Goal: Task Accomplishment & Management: Manage account settings

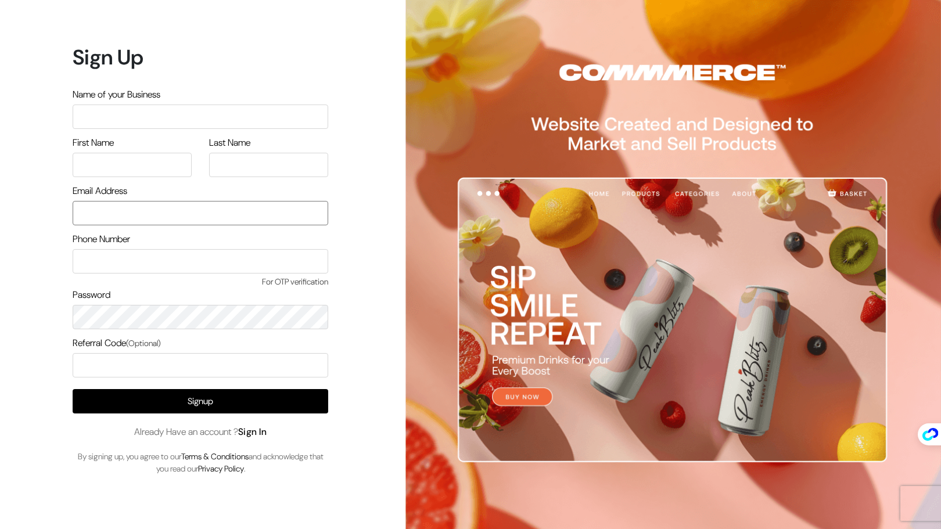
type input "[EMAIL_ADDRESS][DOMAIN_NAME]"
click at [262, 433] on link "Sign In" at bounding box center [252, 432] width 29 height 12
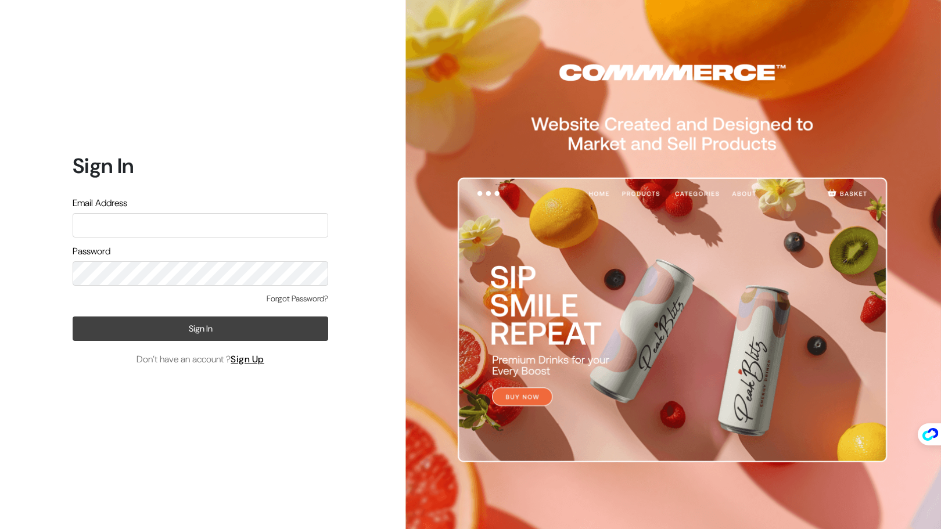
type input "[EMAIL_ADDRESS][DOMAIN_NAME]"
click at [196, 328] on button "Sign In" at bounding box center [200, 328] width 255 height 24
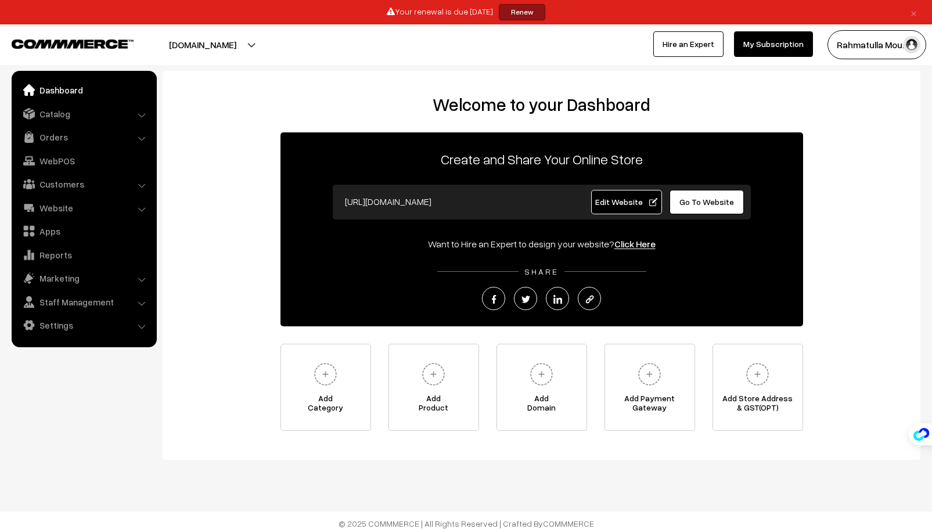
click at [898, 46] on button "Rahmatulla Mou…" at bounding box center [876, 44] width 99 height 29
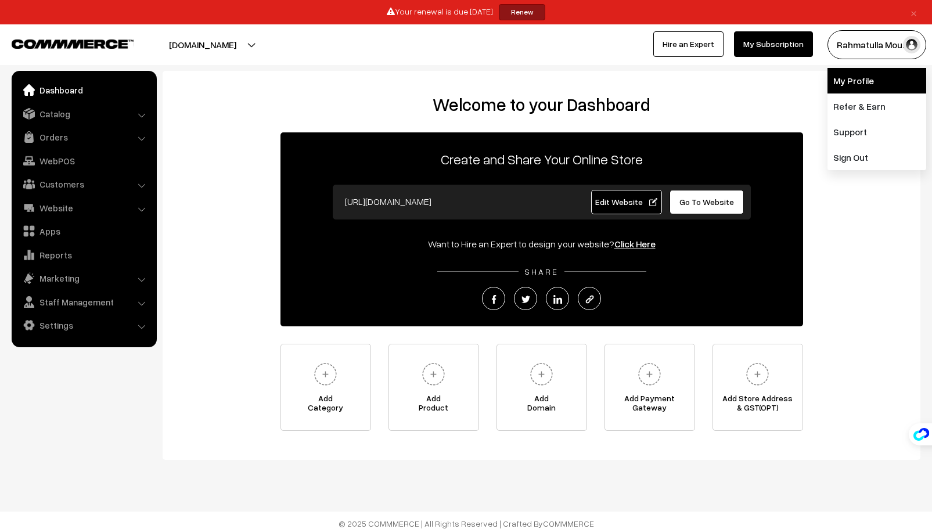
click at [865, 78] on link "My Profile" at bounding box center [876, 81] width 99 height 26
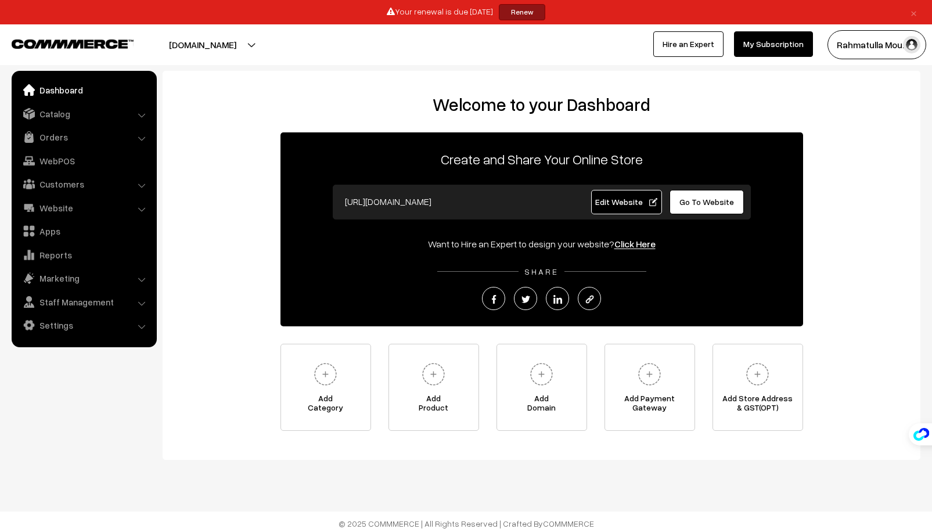
click at [900, 49] on button "Rahmatulla Mou…" at bounding box center [876, 44] width 99 height 29
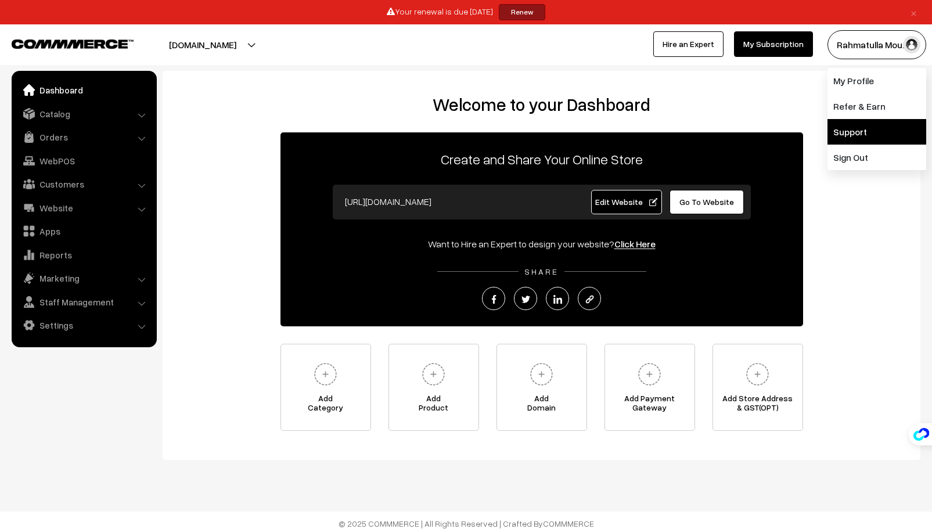
click at [851, 132] on link "Support" at bounding box center [876, 132] width 99 height 26
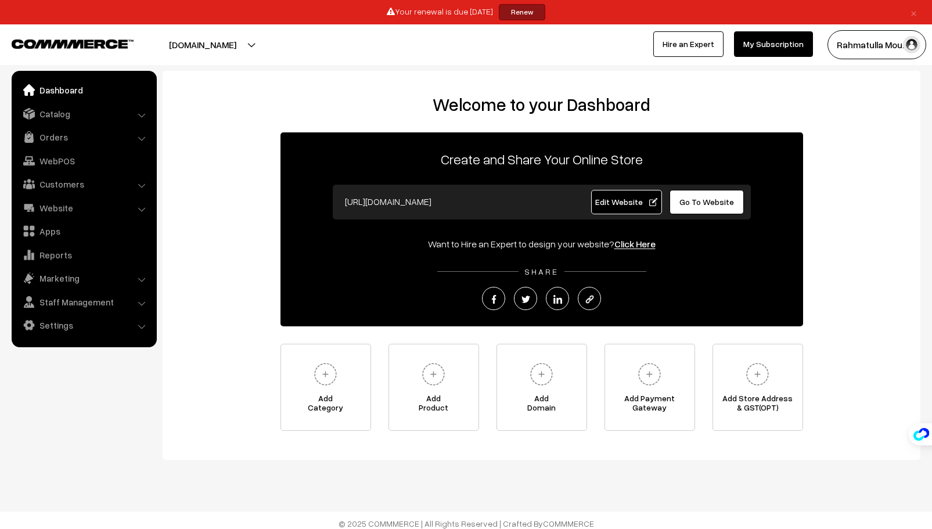
click at [778, 42] on link "My Subscription" at bounding box center [773, 44] width 79 height 26
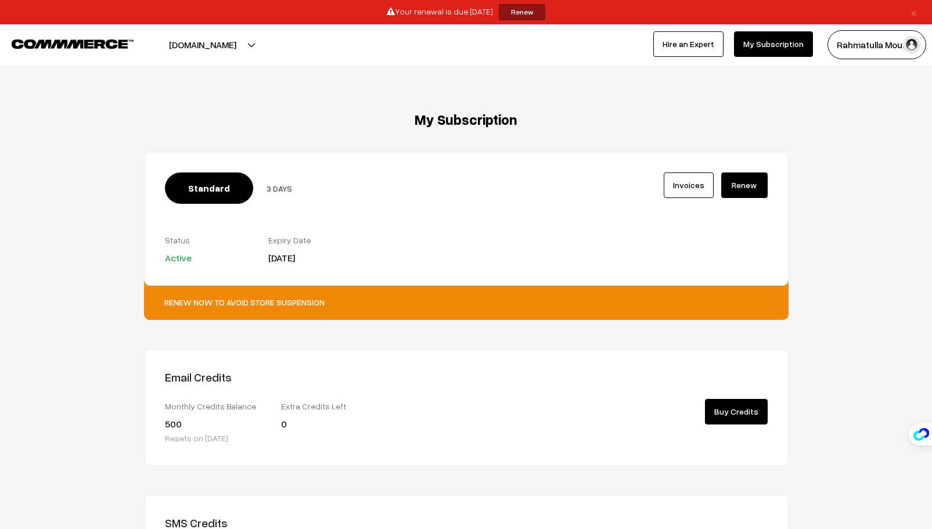
click at [916, 13] on link "×" at bounding box center [914, 12] width 16 height 14
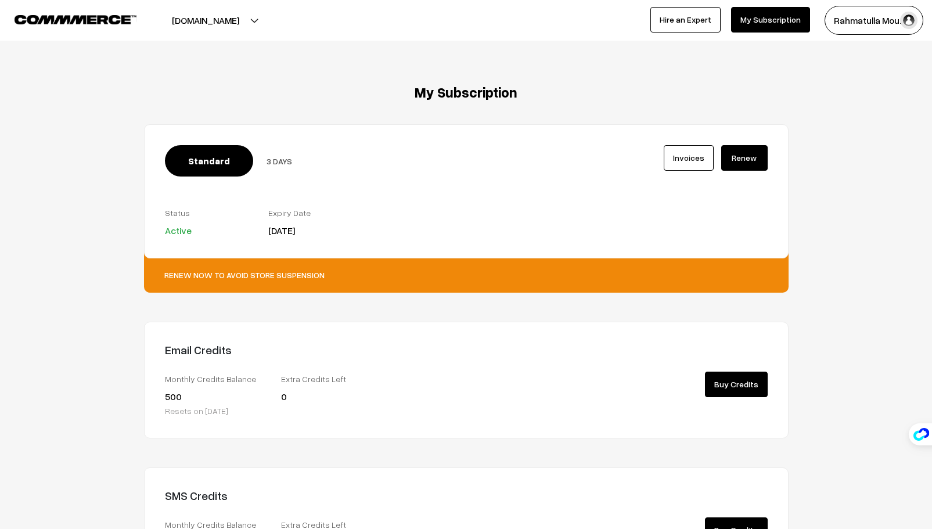
click at [44, 17] on img at bounding box center [76, 19] width 122 height 9
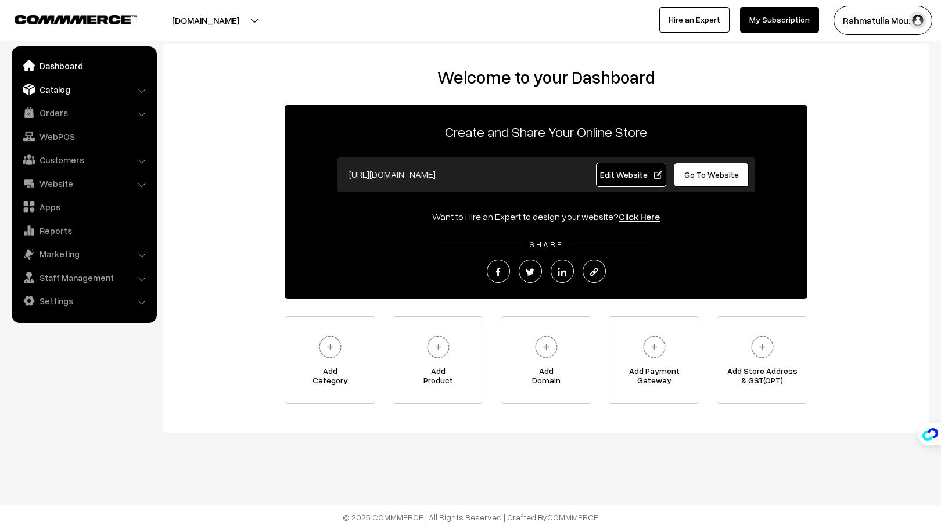
click at [103, 95] on link "Catalog" at bounding box center [84, 89] width 138 height 21
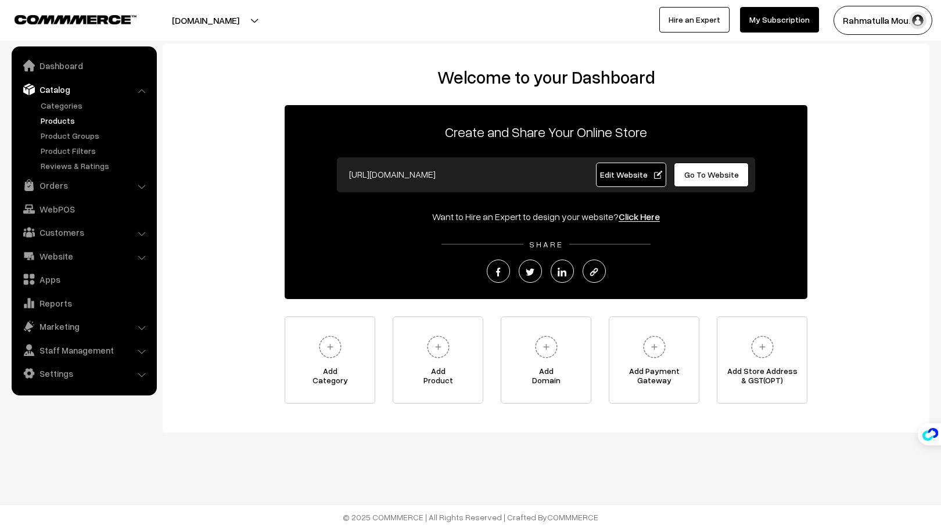
click at [60, 118] on link "Products" at bounding box center [95, 120] width 115 height 12
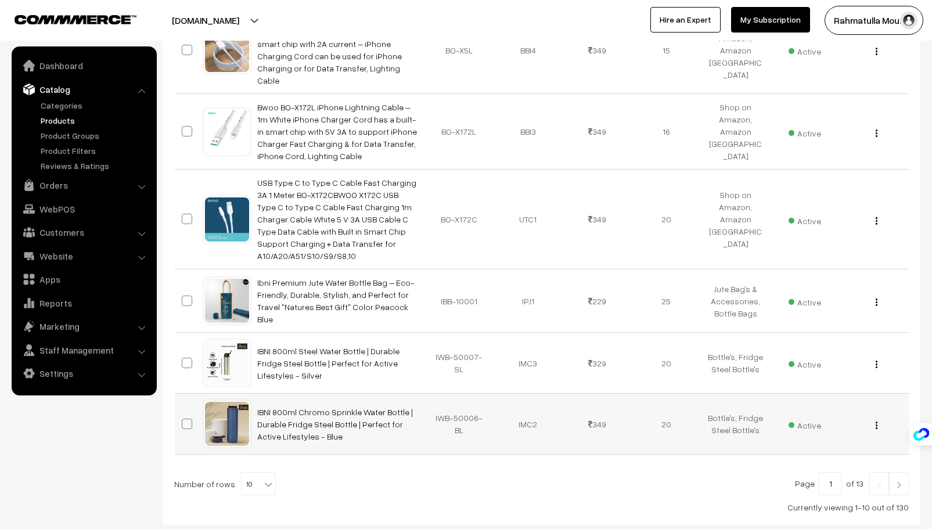
scroll to position [601, 0]
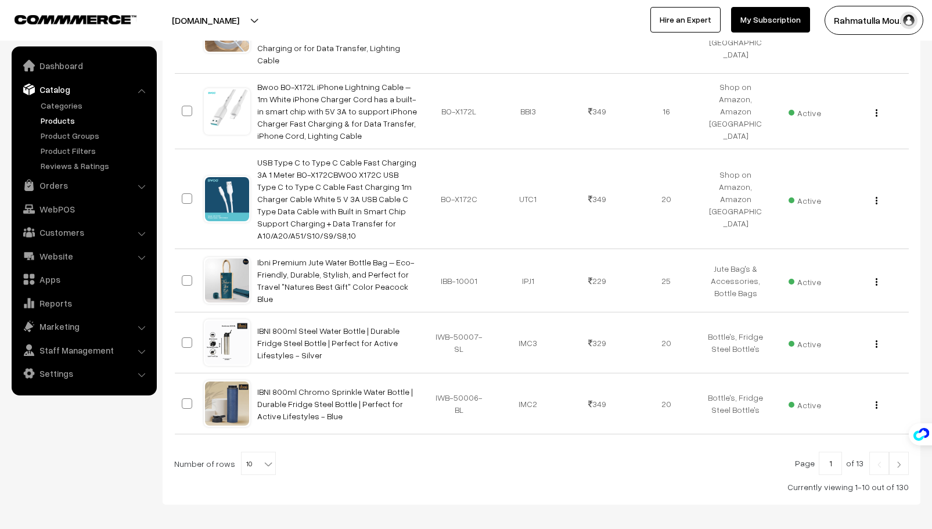
click at [264, 458] on b at bounding box center [268, 464] width 12 height 12
select select "100"
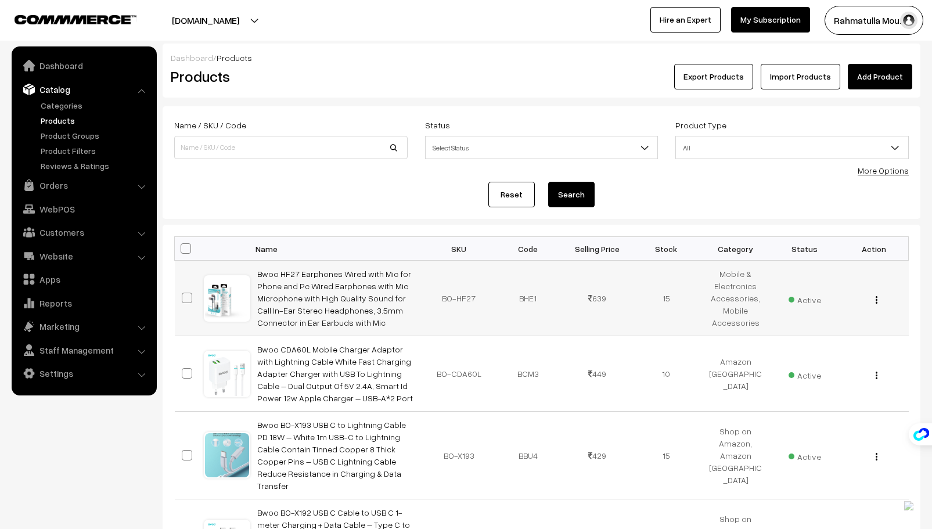
click at [875, 298] on button "button" at bounding box center [876, 299] width 3 height 9
click at [796, 364] on link "Delete" at bounding box center [824, 367] width 99 height 26
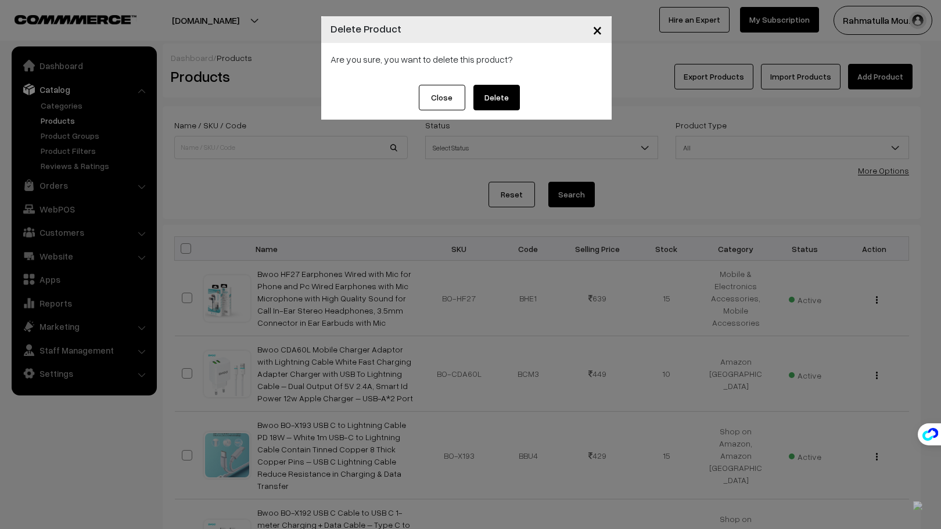
click at [495, 99] on button "Delete" at bounding box center [496, 98] width 46 height 26
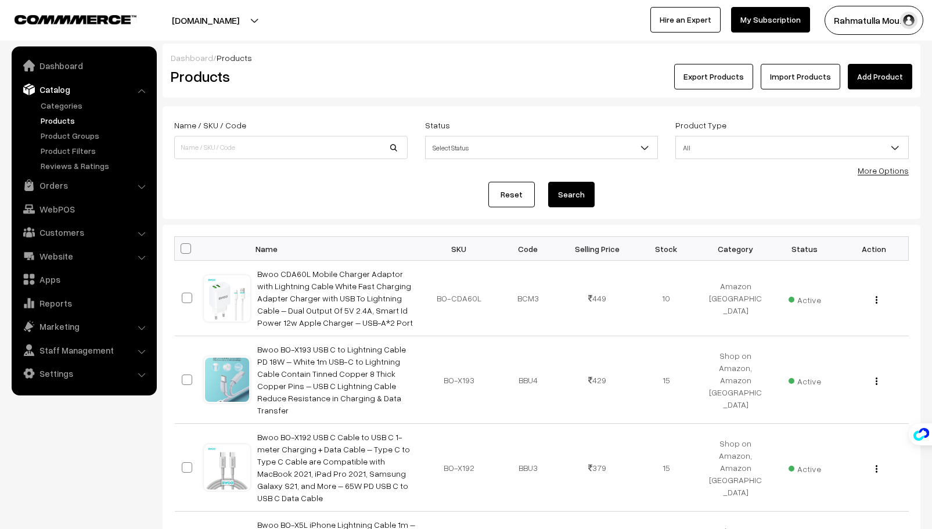
click at [877, 299] on button "button" at bounding box center [876, 299] width 3 height 9
click at [805, 361] on link "Delete" at bounding box center [824, 367] width 99 height 26
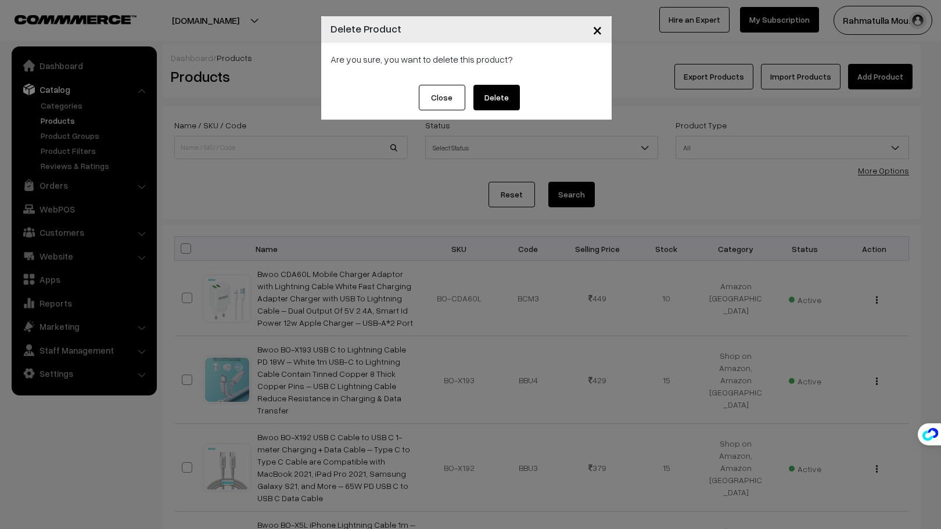
click at [500, 97] on button "Delete" at bounding box center [496, 98] width 46 height 26
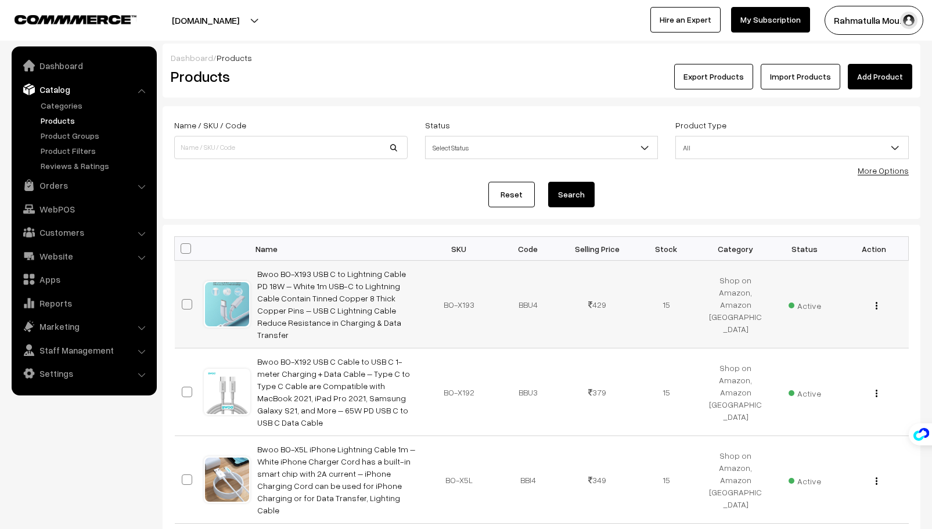
click at [876, 302] on img "button" at bounding box center [877, 306] width 2 height 8
click at [798, 364] on link "Delete" at bounding box center [824, 374] width 99 height 26
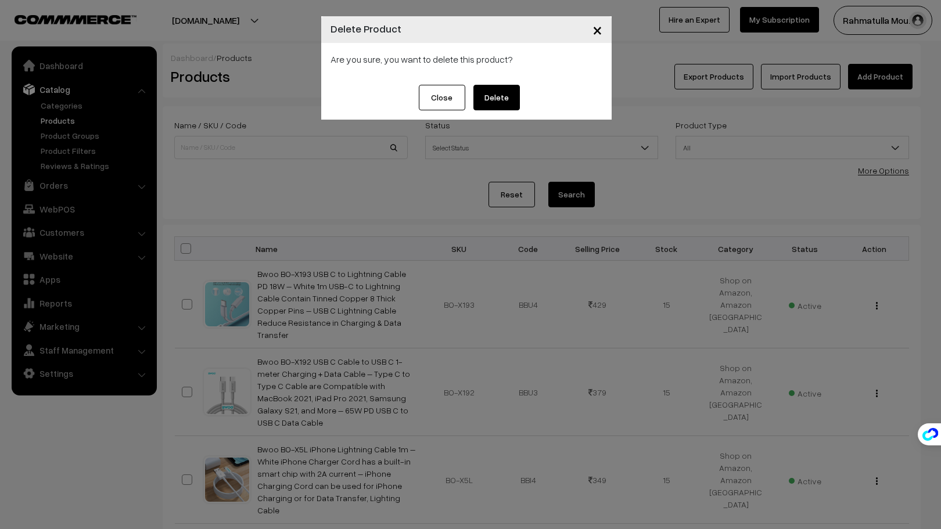
click at [494, 91] on button "Delete" at bounding box center [496, 98] width 46 height 26
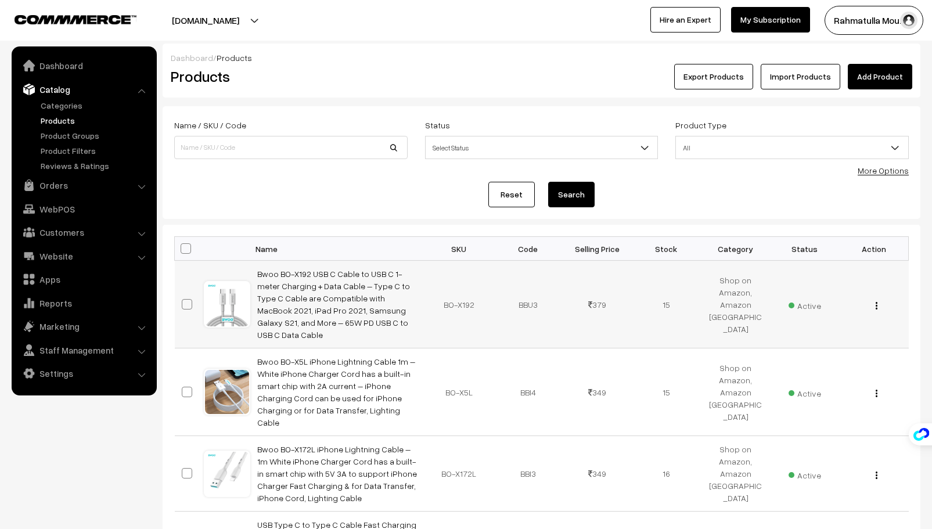
click at [875, 301] on button "button" at bounding box center [876, 305] width 3 height 9
click at [794, 364] on link "Delete" at bounding box center [824, 374] width 99 height 26
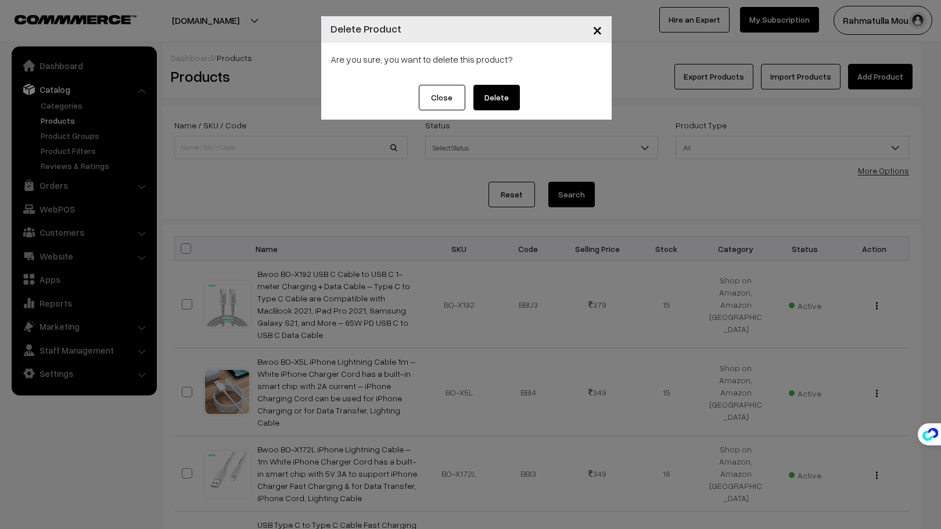
click at [498, 92] on button "Delete" at bounding box center [496, 98] width 46 height 26
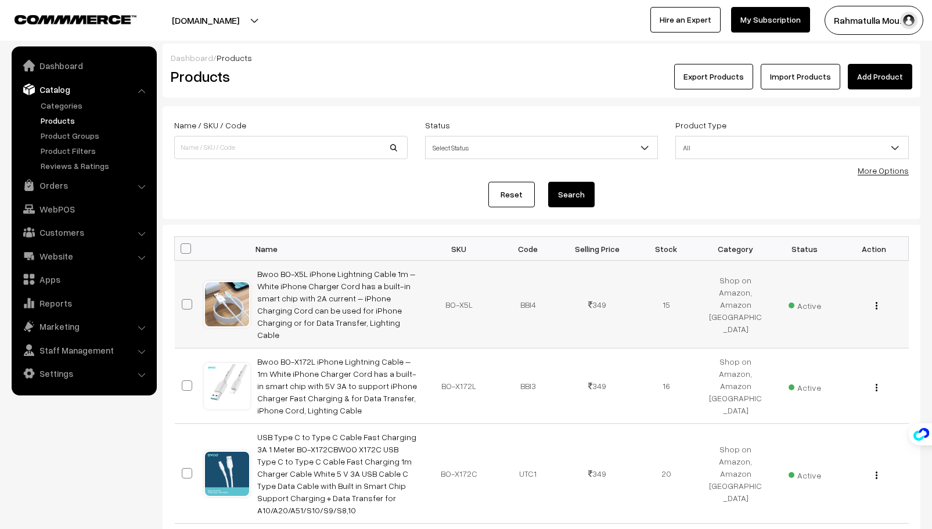
click at [878, 300] on div "View Edit Delete" at bounding box center [873, 304] width 55 height 12
click at [877, 301] on button "button" at bounding box center [876, 305] width 3 height 9
click at [803, 364] on link "Delete" at bounding box center [824, 374] width 99 height 26
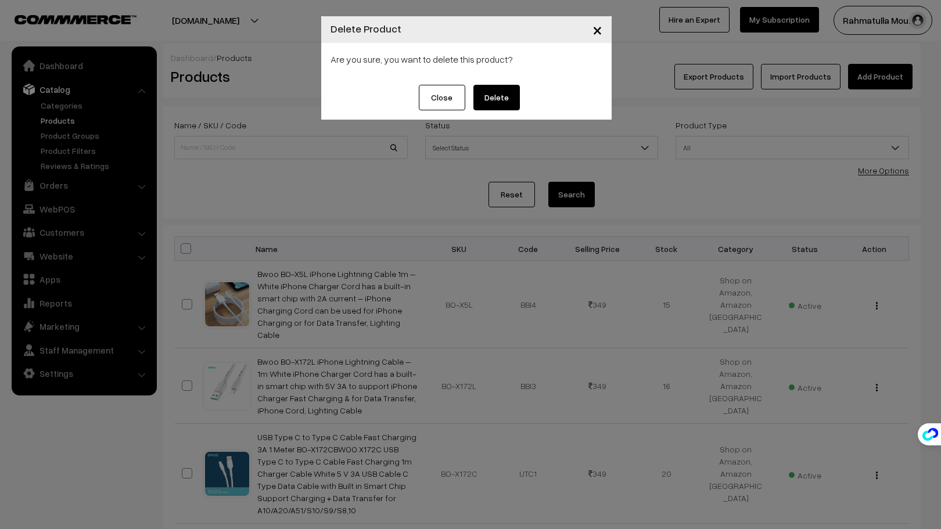
click at [494, 96] on button "Delete" at bounding box center [496, 98] width 46 height 26
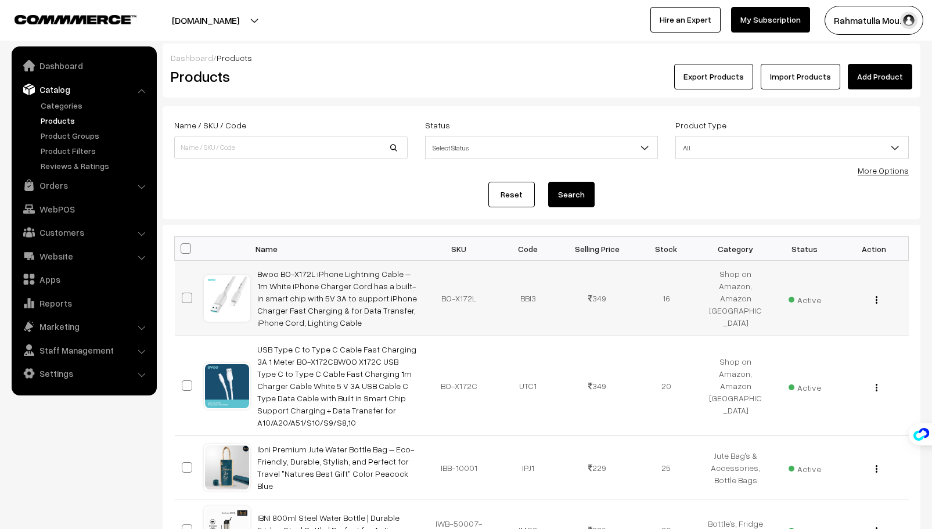
click at [877, 298] on img "button" at bounding box center [877, 300] width 2 height 8
click at [794, 364] on link "Delete" at bounding box center [824, 367] width 99 height 26
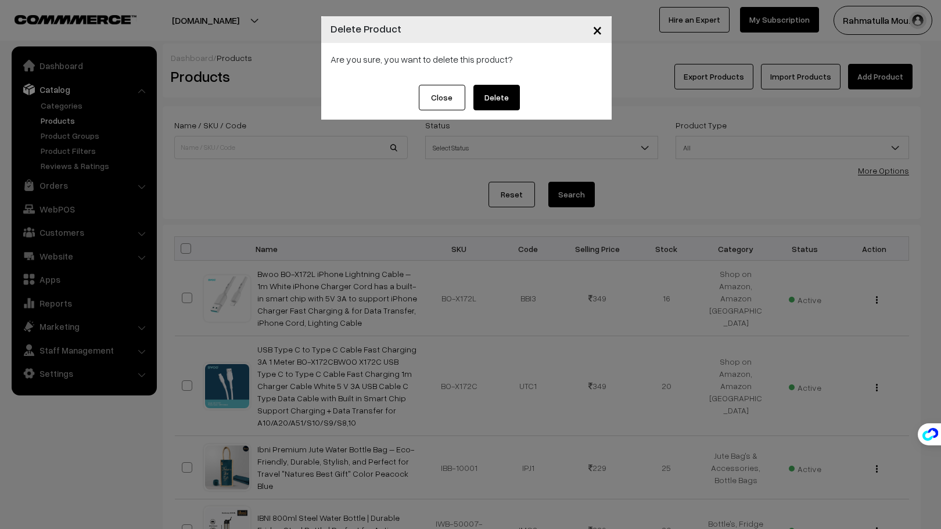
click at [495, 96] on button "Delete" at bounding box center [496, 98] width 46 height 26
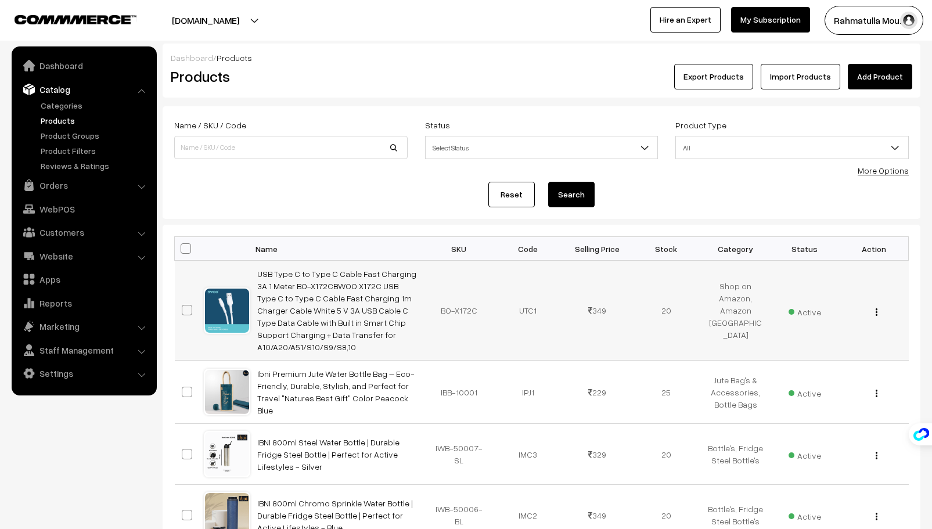
click at [877, 309] on img "button" at bounding box center [877, 312] width 2 height 8
click at [794, 375] on link "Delete" at bounding box center [824, 379] width 99 height 26
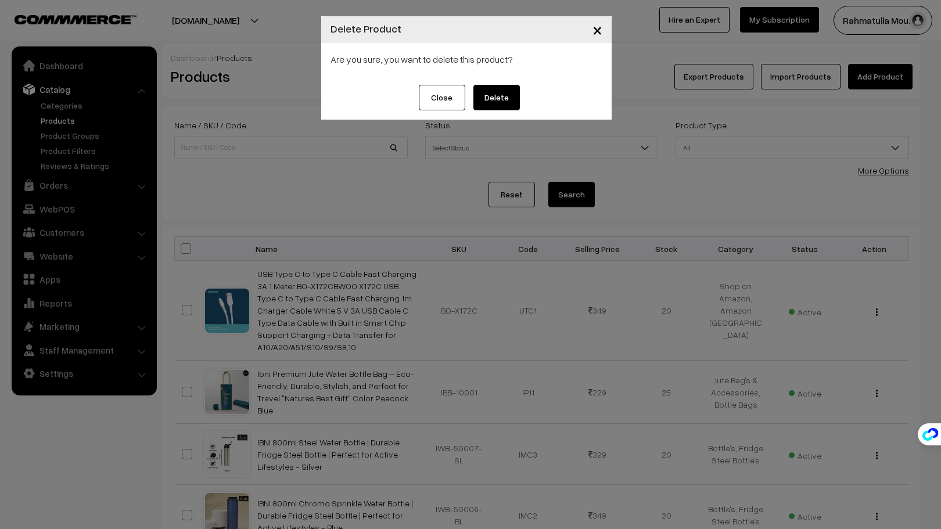
click at [502, 100] on button "Delete" at bounding box center [496, 98] width 46 height 26
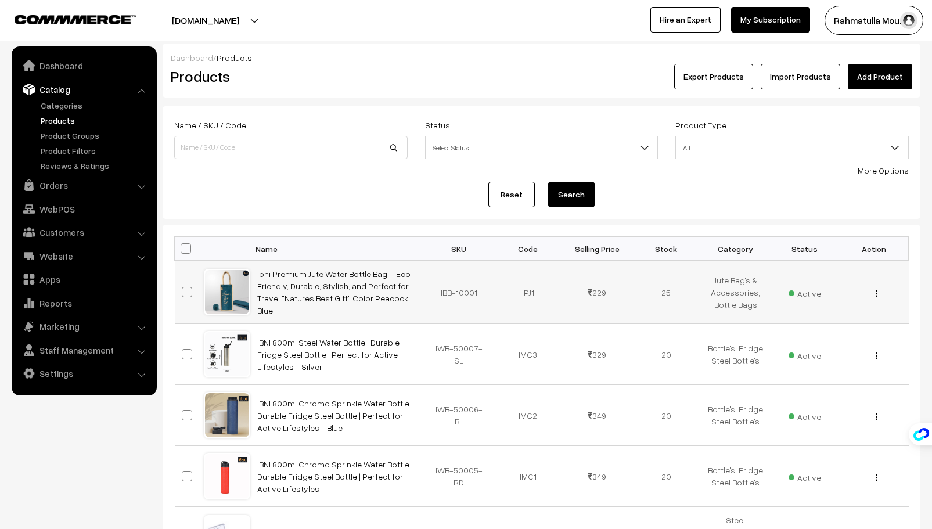
click at [877, 294] on img "button" at bounding box center [877, 294] width 2 height 8
click at [792, 355] on link "Delete" at bounding box center [824, 361] width 99 height 26
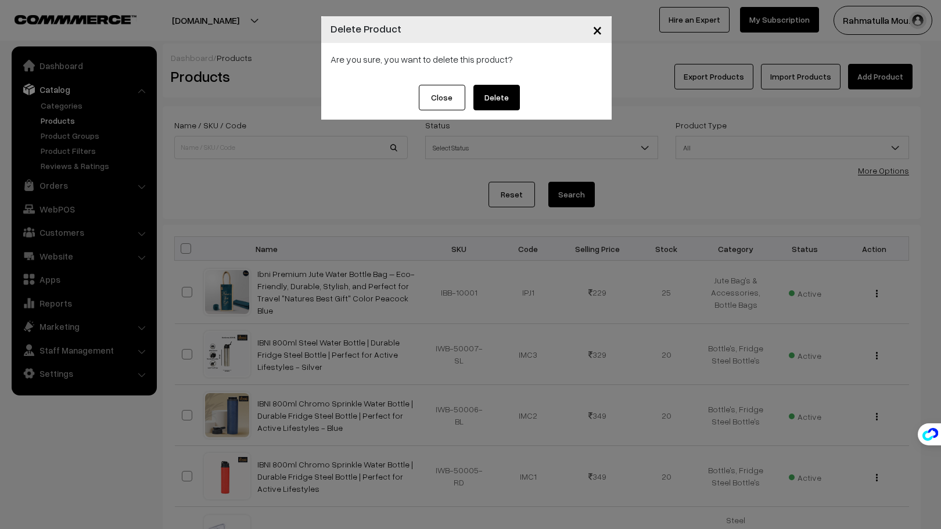
click at [503, 93] on button "Delete" at bounding box center [496, 98] width 46 height 26
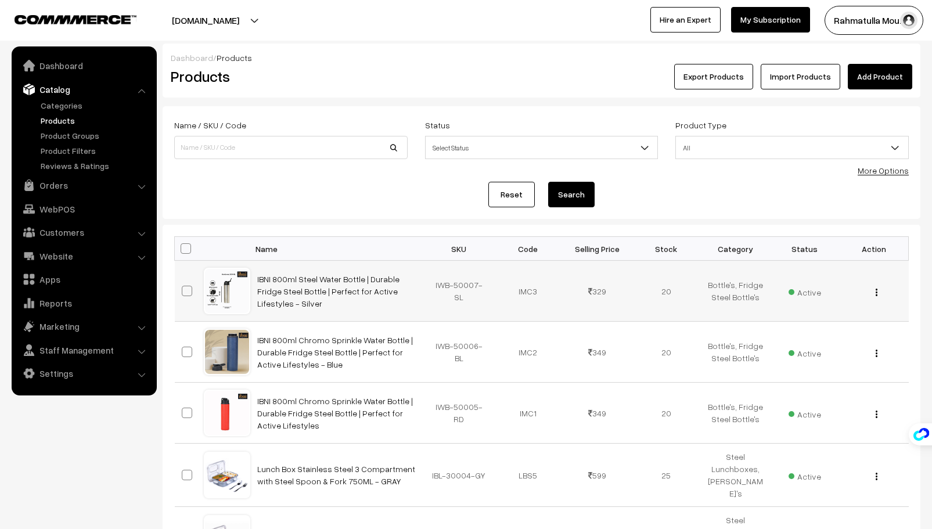
click at [877, 294] on img "button" at bounding box center [877, 293] width 2 height 8
click at [780, 356] on link "Delete" at bounding box center [824, 360] width 99 height 26
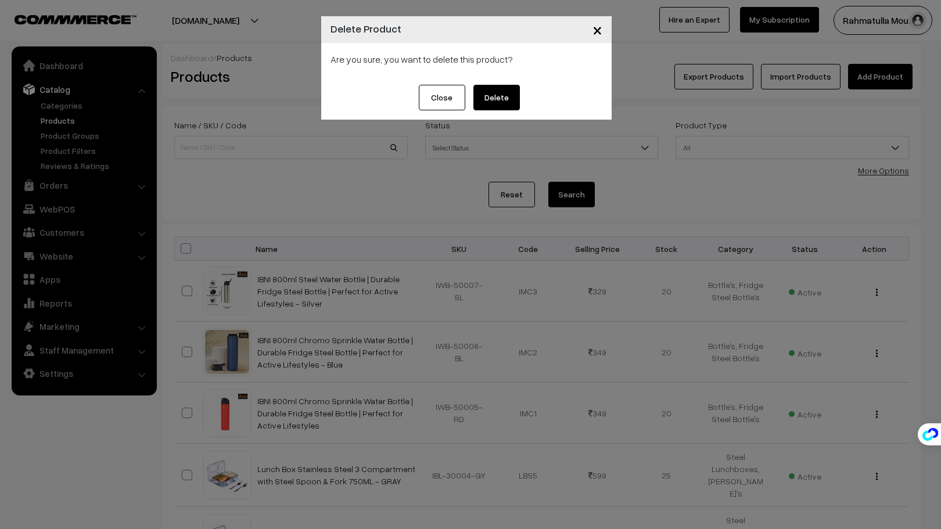
click at [502, 93] on button "Delete" at bounding box center [496, 98] width 46 height 26
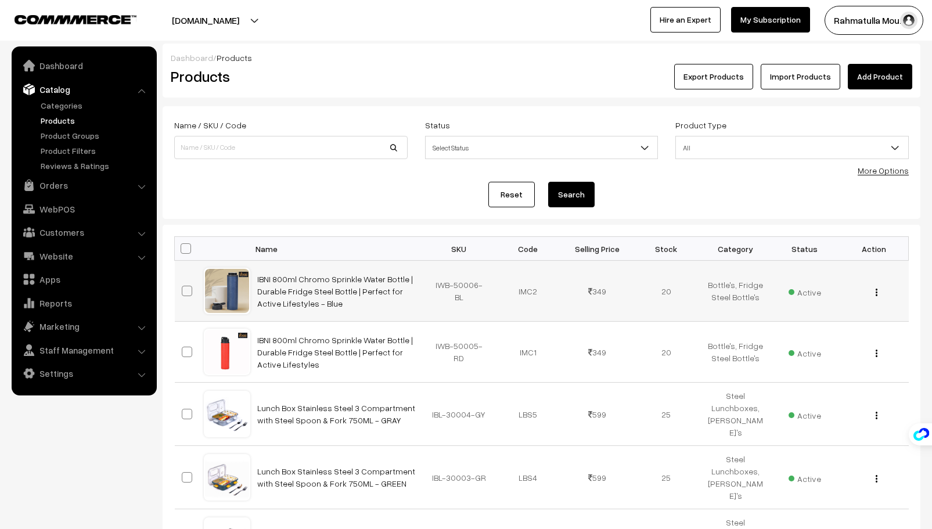
click at [875, 292] on button "button" at bounding box center [876, 291] width 3 height 9
click at [799, 361] on link "Delete" at bounding box center [824, 360] width 99 height 26
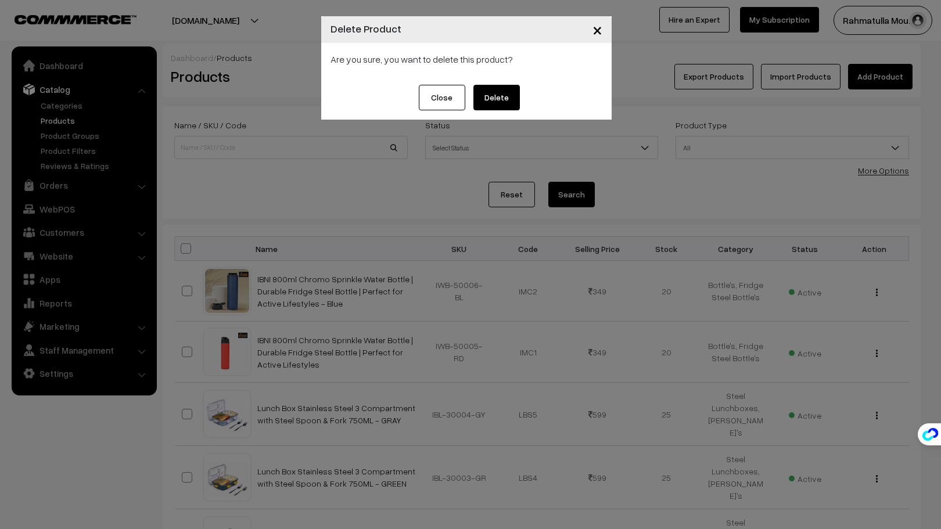
click at [503, 96] on button "Delete" at bounding box center [496, 98] width 46 height 26
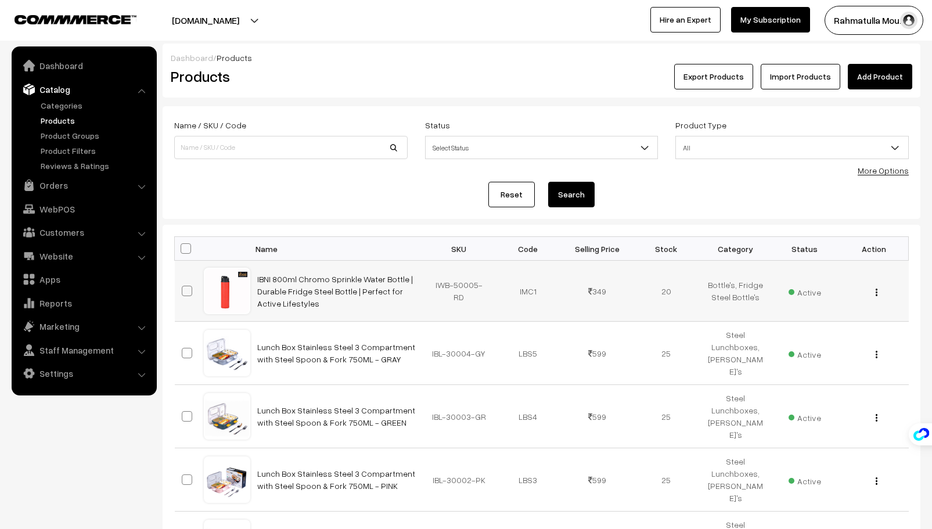
click at [876, 293] on img "button" at bounding box center [877, 293] width 2 height 8
click at [797, 359] on link "Delete" at bounding box center [824, 360] width 99 height 26
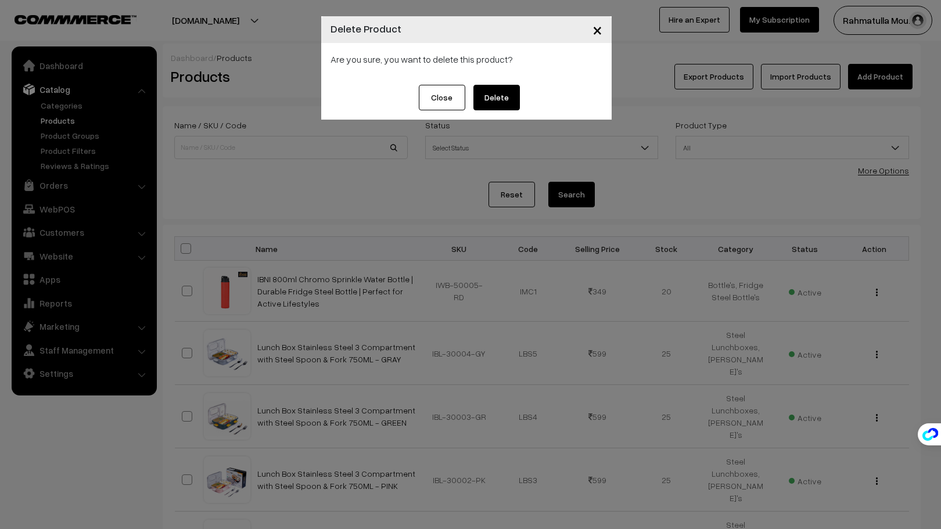
click at [498, 96] on button "Delete" at bounding box center [496, 98] width 46 height 26
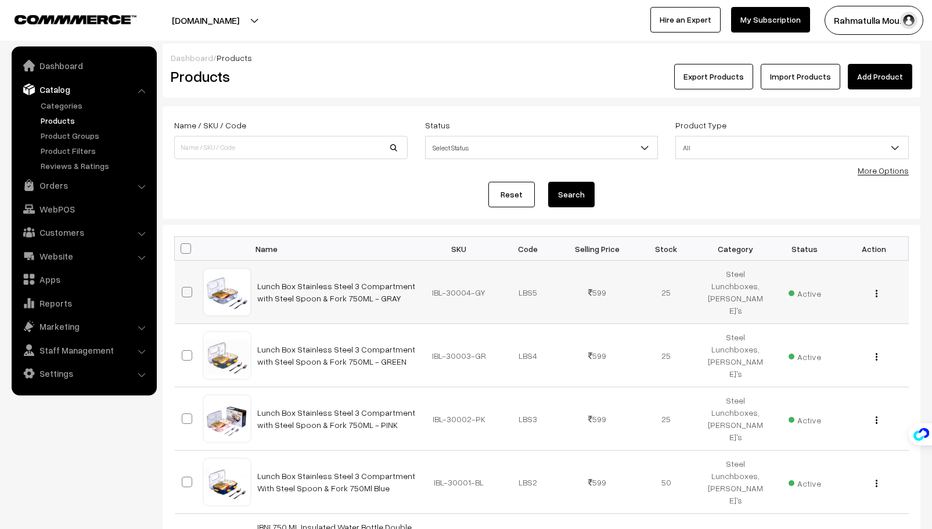
click at [876, 292] on img "button" at bounding box center [877, 294] width 2 height 8
click at [790, 362] on link "Delete" at bounding box center [824, 361] width 99 height 26
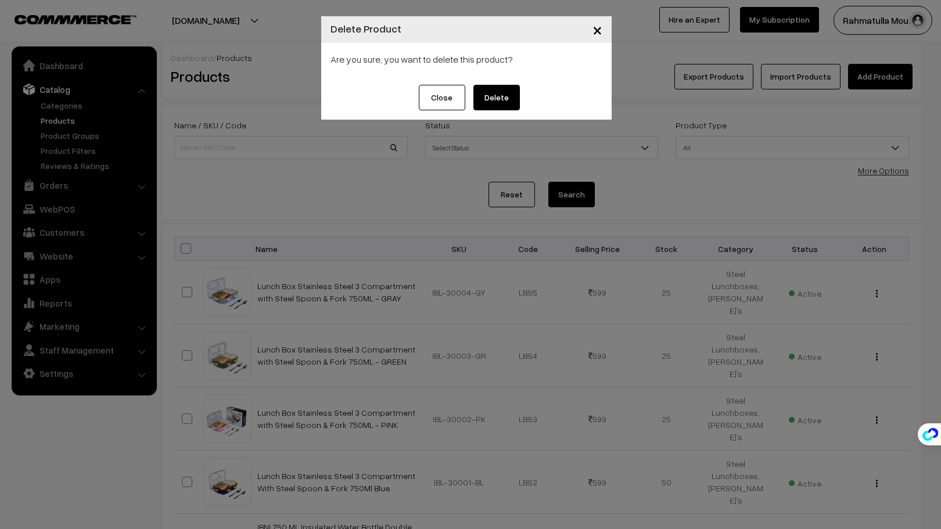
click at [499, 95] on button "Delete" at bounding box center [496, 98] width 46 height 26
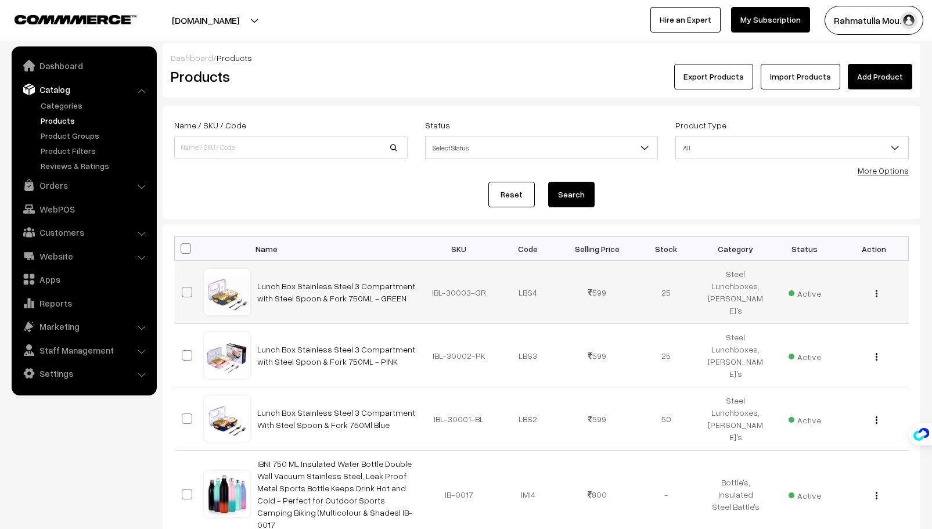
click at [877, 291] on img "button" at bounding box center [877, 294] width 2 height 8
click at [782, 355] on link "Delete" at bounding box center [824, 361] width 99 height 26
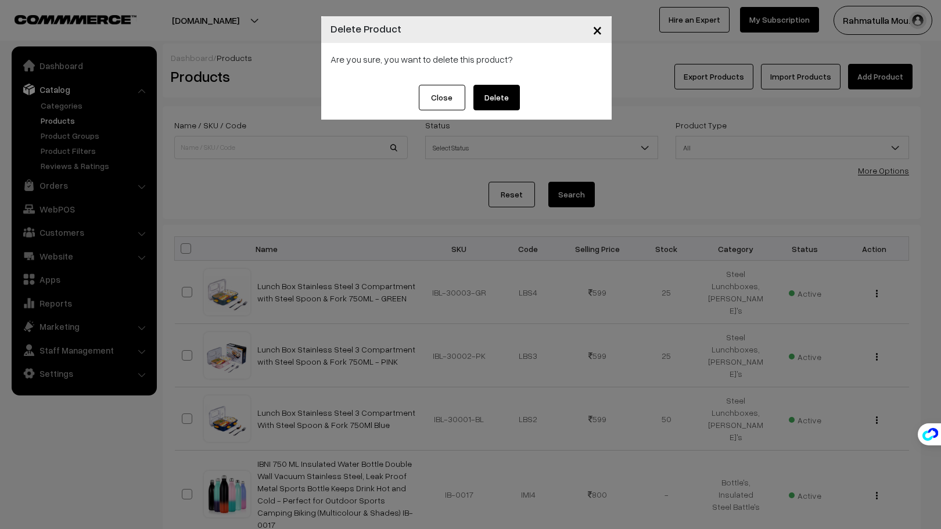
click at [499, 96] on button "Delete" at bounding box center [496, 98] width 46 height 26
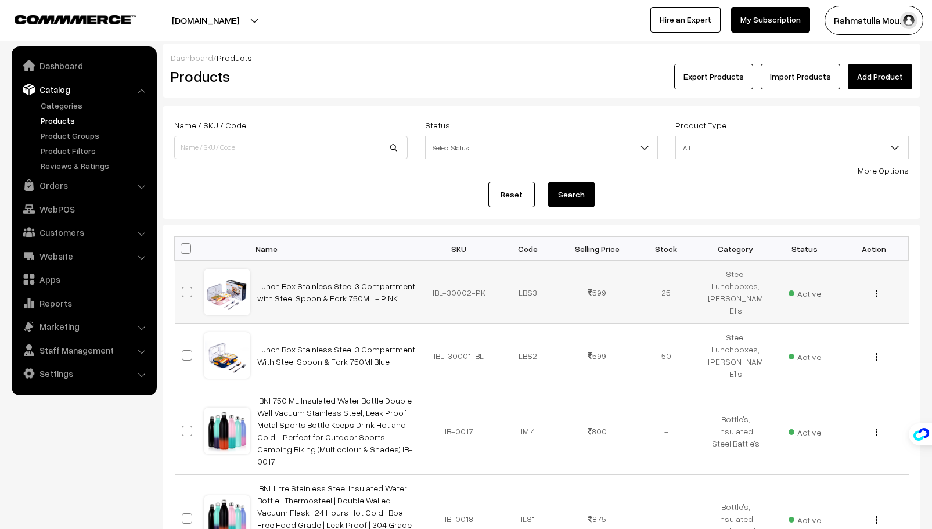
click at [877, 294] on img "button" at bounding box center [877, 294] width 2 height 8
click at [791, 361] on link "Delete" at bounding box center [824, 361] width 99 height 26
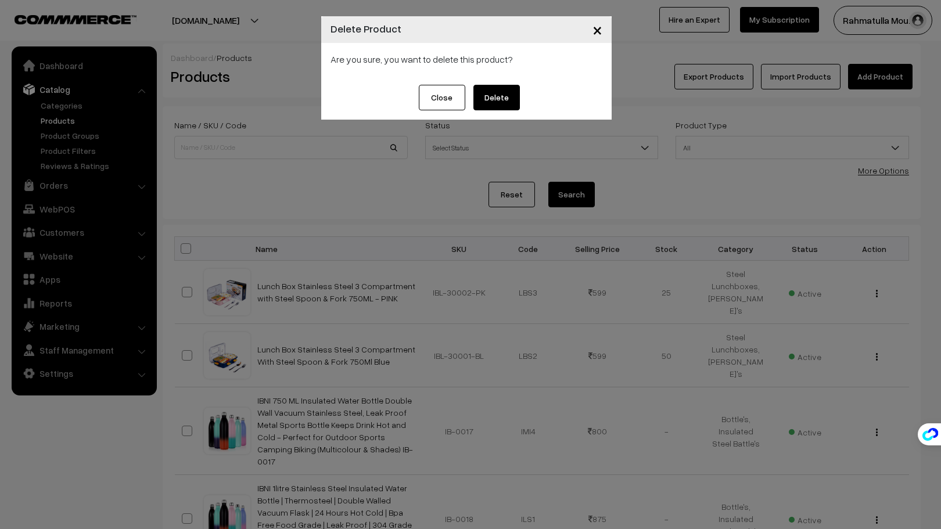
click at [509, 99] on button "Delete" at bounding box center [496, 98] width 46 height 26
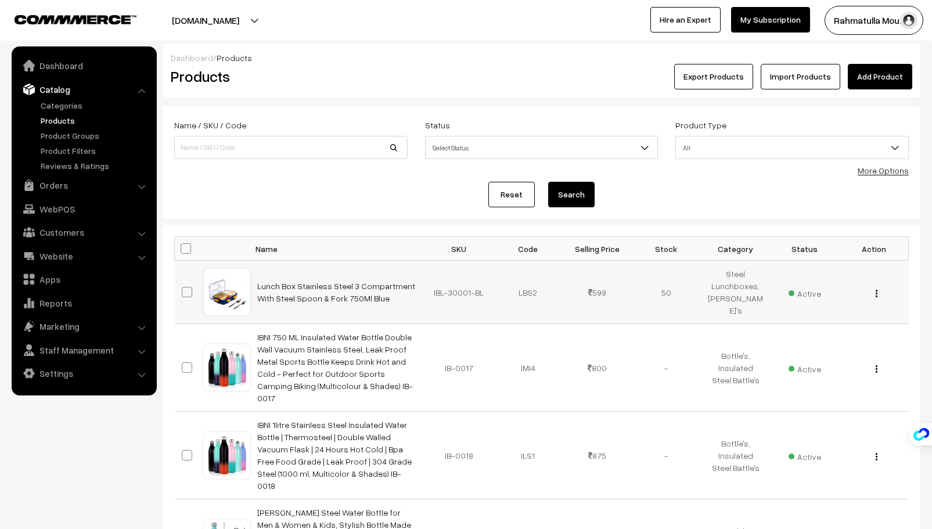
click at [876, 294] on img "button" at bounding box center [877, 294] width 2 height 8
click at [815, 355] on link "Delete" at bounding box center [824, 361] width 99 height 26
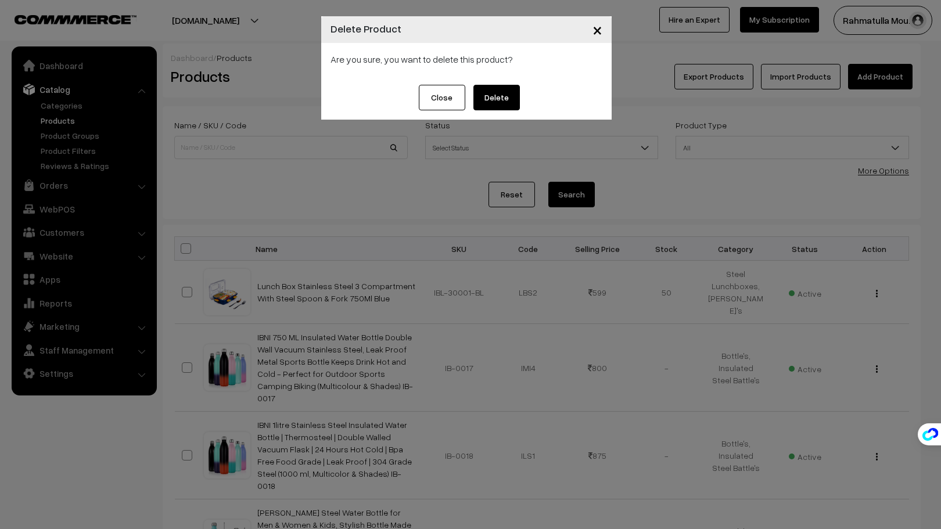
click at [503, 93] on button "Delete" at bounding box center [496, 98] width 46 height 26
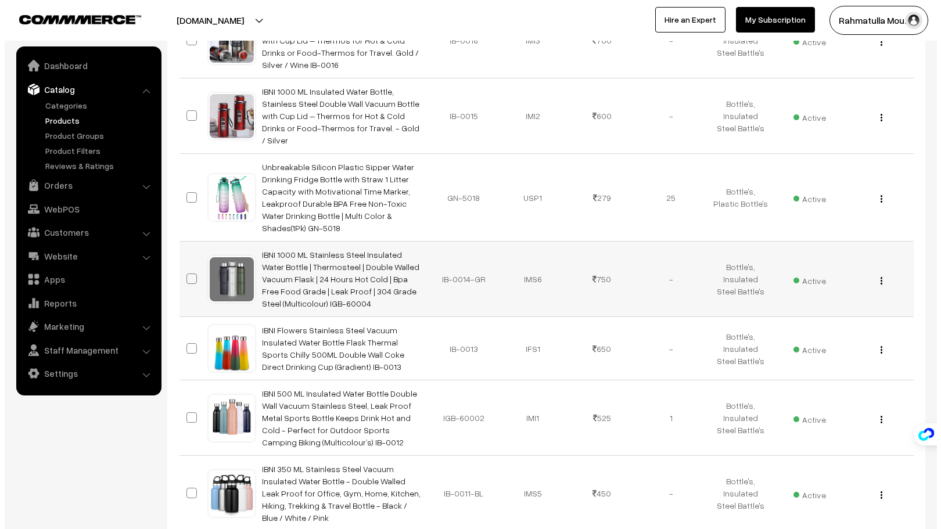
scroll to position [523, 0]
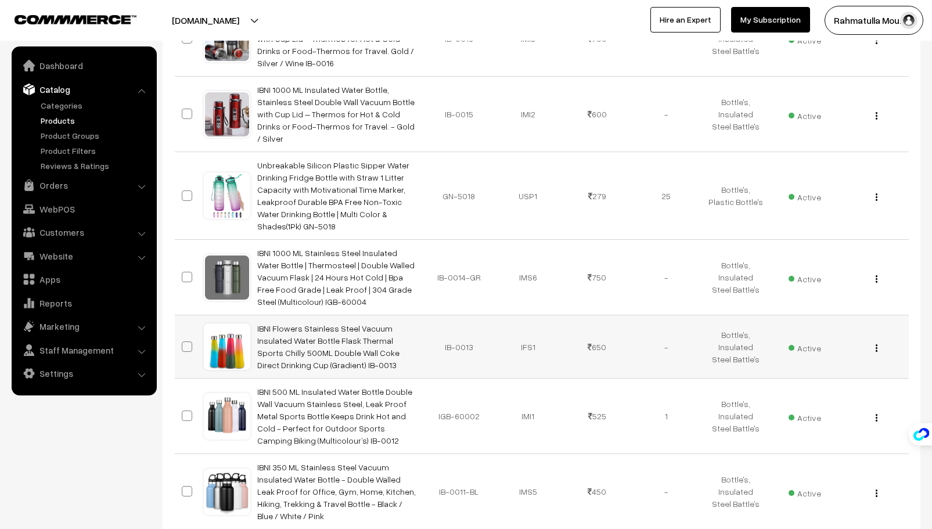
click at [876, 344] on img "button" at bounding box center [877, 348] width 2 height 8
click at [791, 403] on link "Delete" at bounding box center [824, 416] width 99 height 26
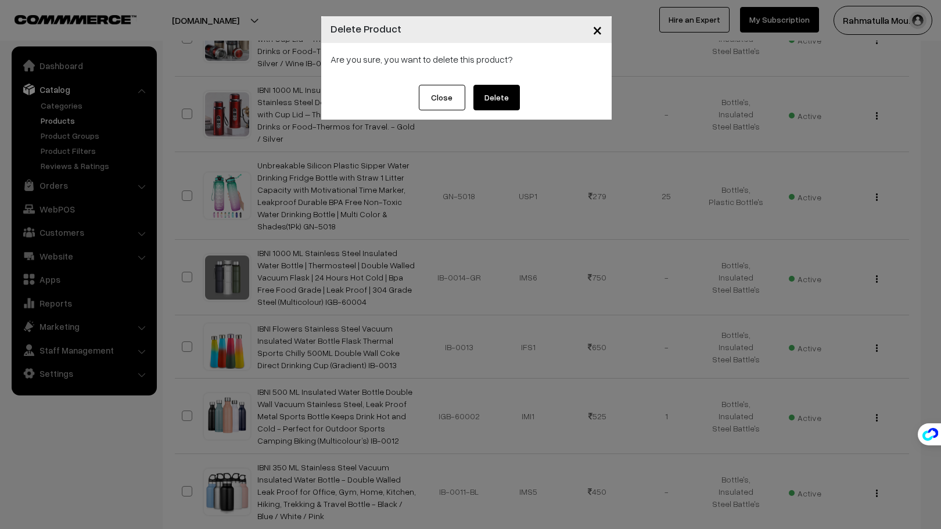
click at [499, 92] on button "Delete" at bounding box center [496, 98] width 46 height 26
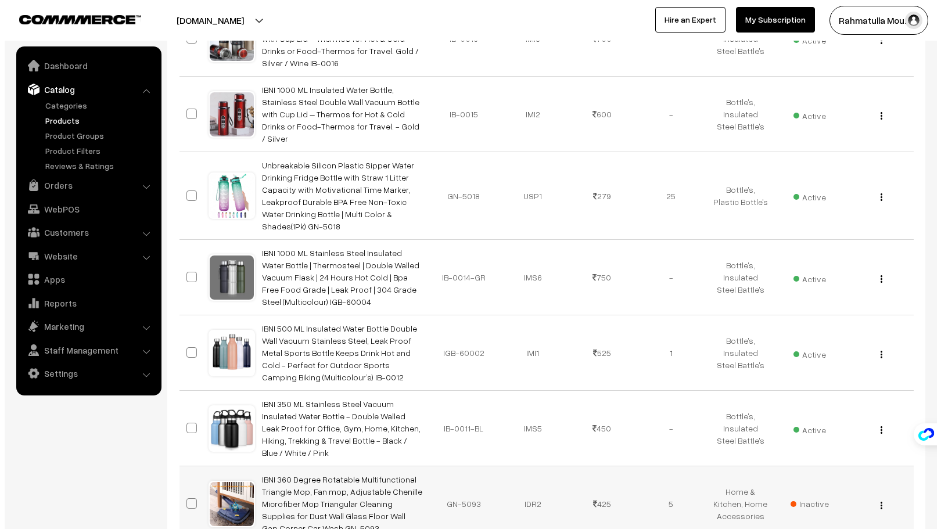
scroll to position [523, 0]
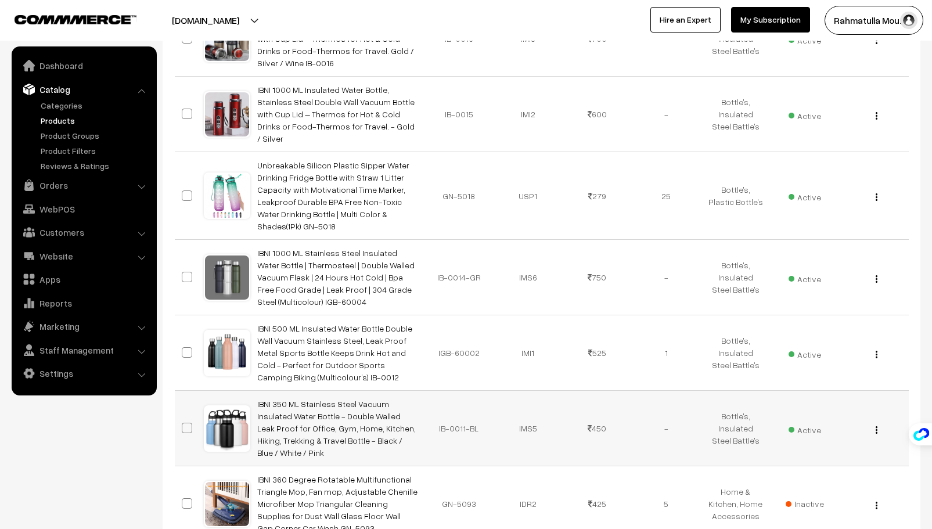
click at [878, 425] on button "button" at bounding box center [876, 429] width 3 height 9
click at [790, 484] on link "Delete" at bounding box center [824, 497] width 99 height 26
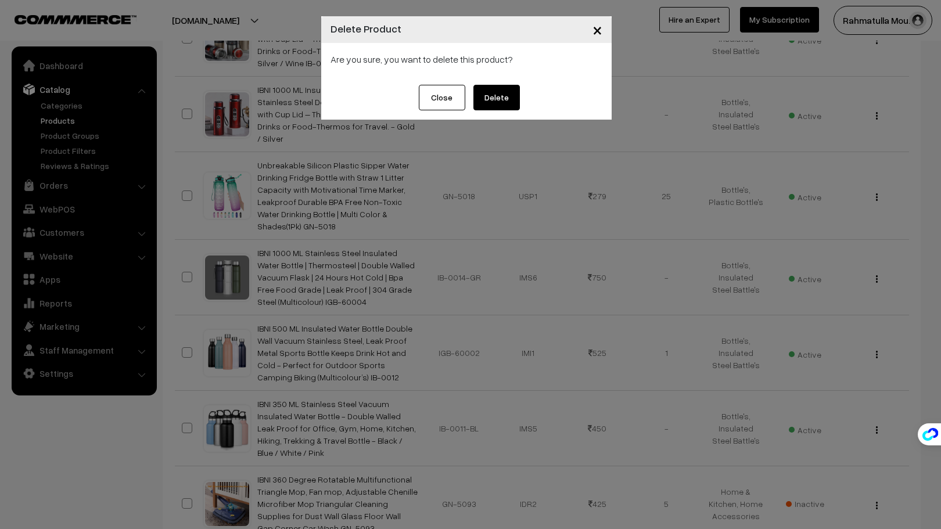
click at [501, 95] on button "Delete" at bounding box center [496, 98] width 46 height 26
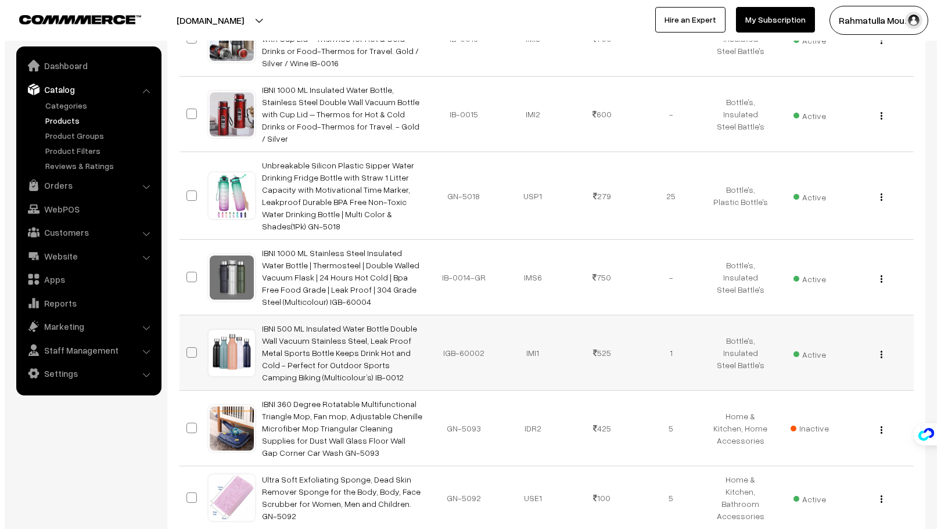
scroll to position [523, 0]
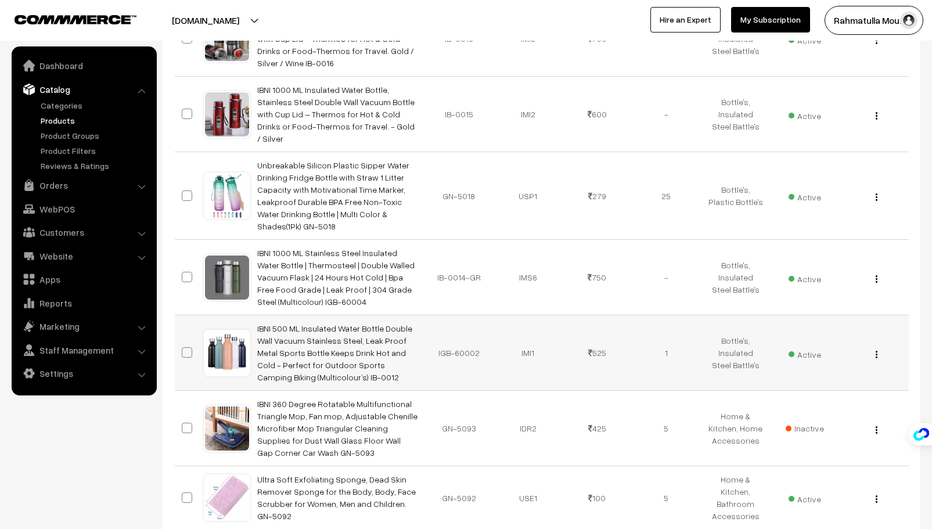
click at [877, 350] on button "button" at bounding box center [876, 354] width 3 height 9
click at [792, 409] on link "Delete" at bounding box center [824, 422] width 99 height 26
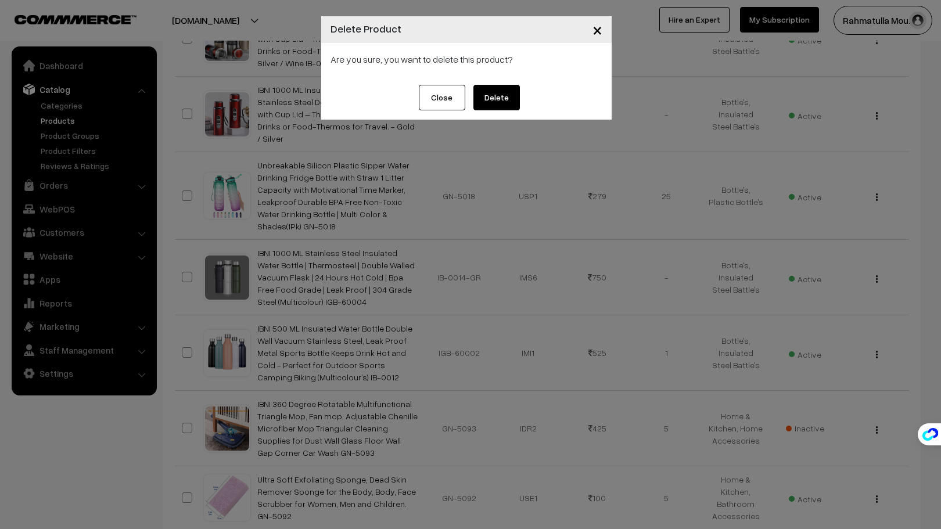
click at [508, 93] on button "Delete" at bounding box center [496, 98] width 46 height 26
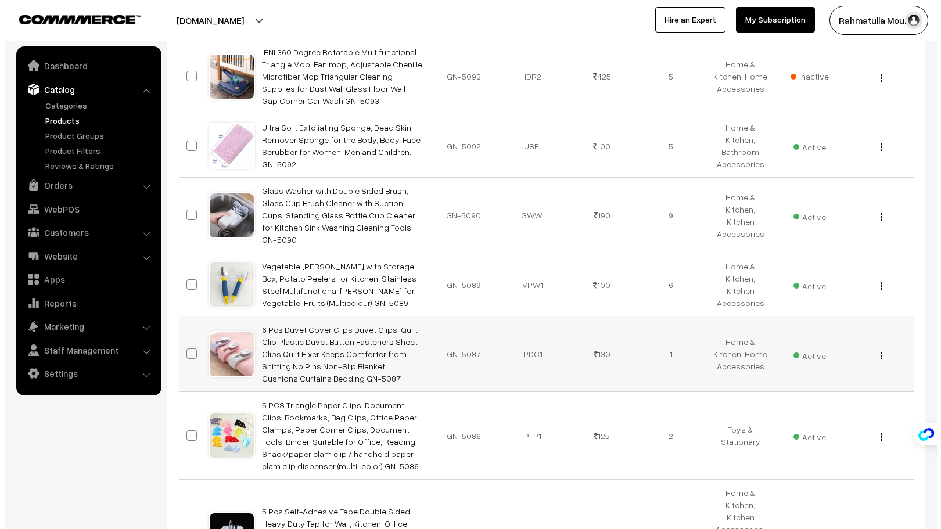
scroll to position [813, 0]
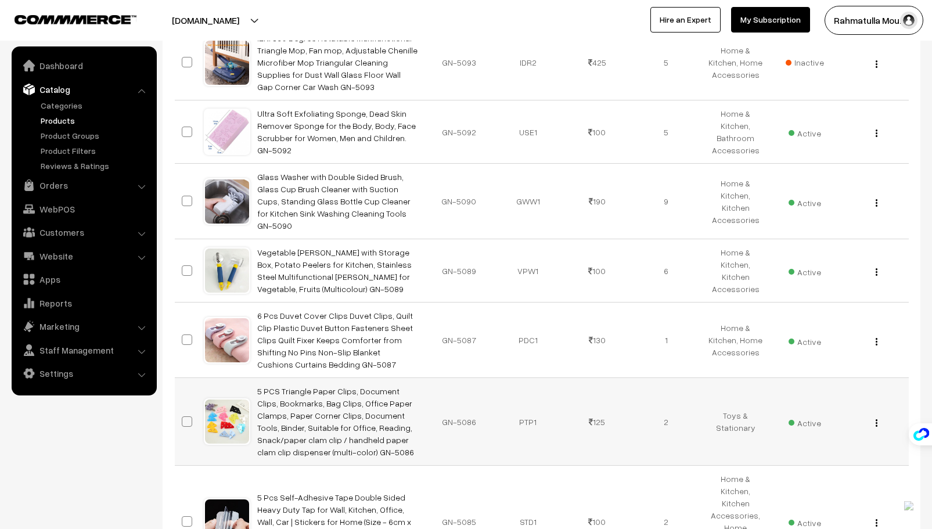
click at [877, 419] on img "button" at bounding box center [877, 423] width 2 height 8
click at [789, 478] on link "Delete" at bounding box center [824, 491] width 99 height 26
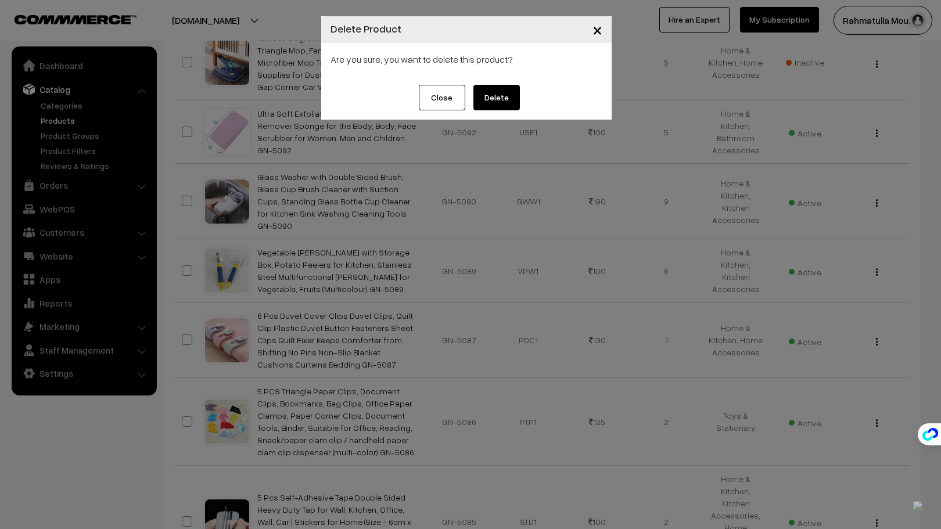
click at [496, 99] on button "Delete" at bounding box center [496, 98] width 46 height 26
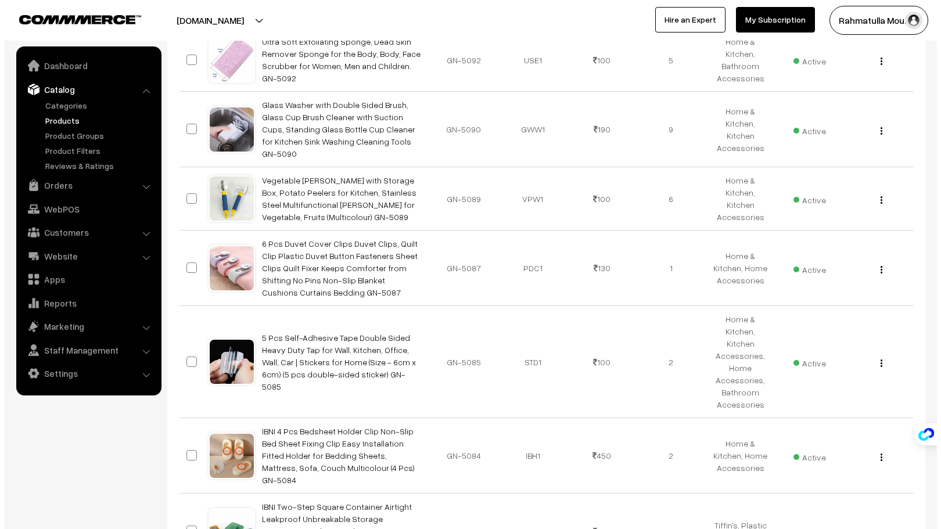
scroll to position [885, 0]
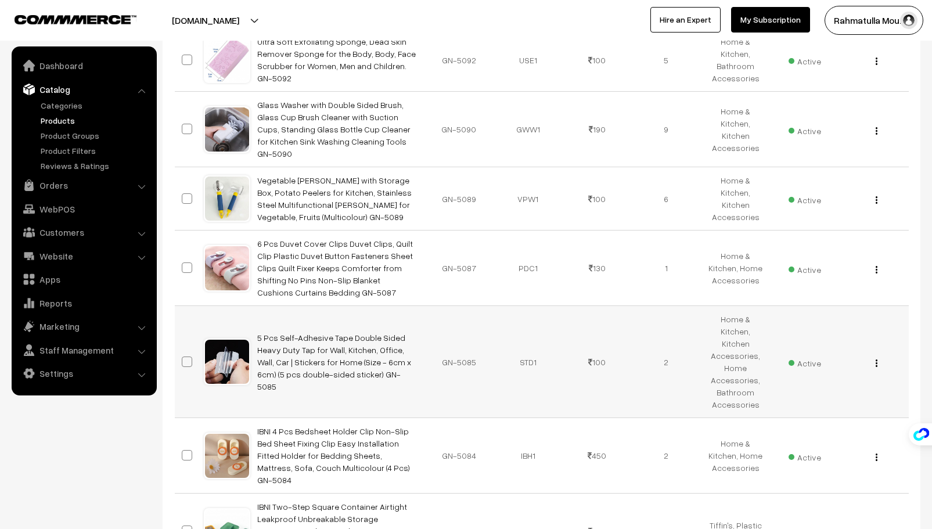
click at [876, 359] on img "button" at bounding box center [877, 363] width 2 height 8
click at [800, 418] on link "Delete" at bounding box center [824, 431] width 99 height 26
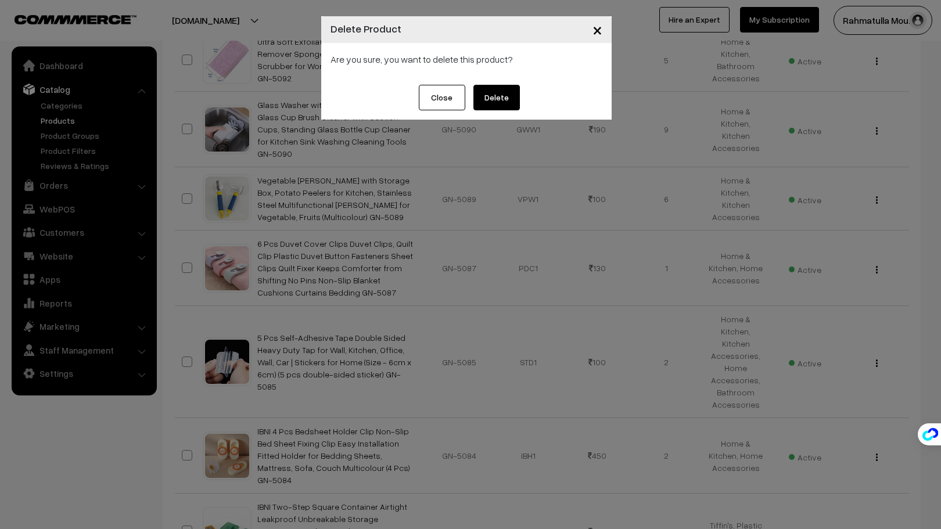
click at [502, 92] on button "Delete" at bounding box center [496, 98] width 46 height 26
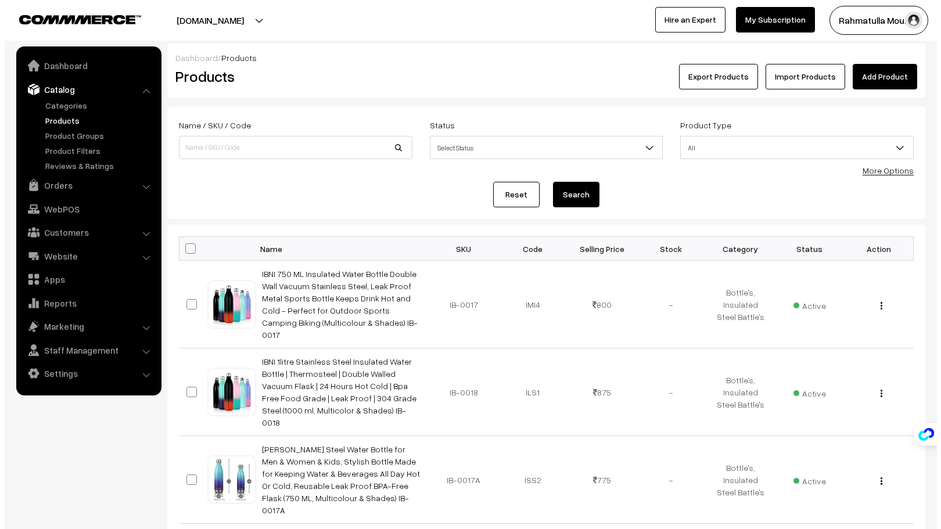
scroll to position [885, 0]
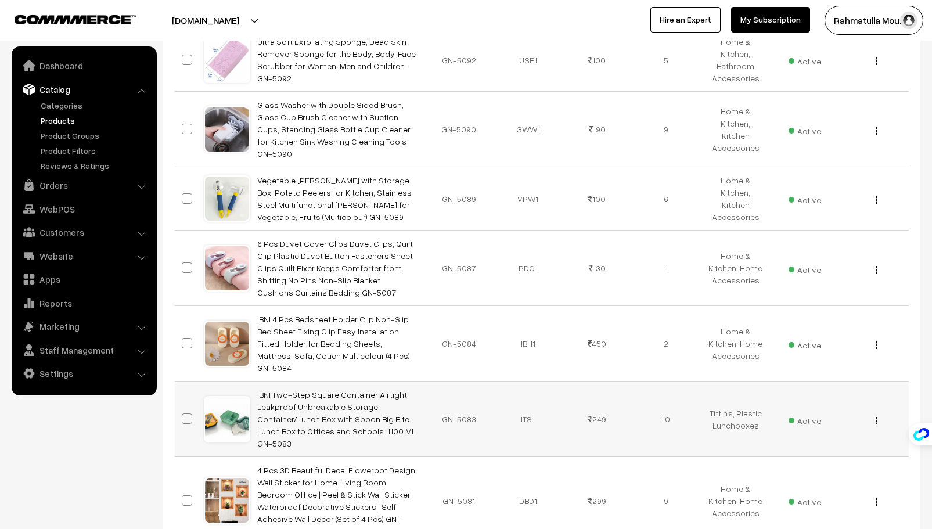
click at [878, 416] on button "button" at bounding box center [876, 420] width 3 height 9
click at [787, 475] on link "Delete" at bounding box center [824, 488] width 99 height 26
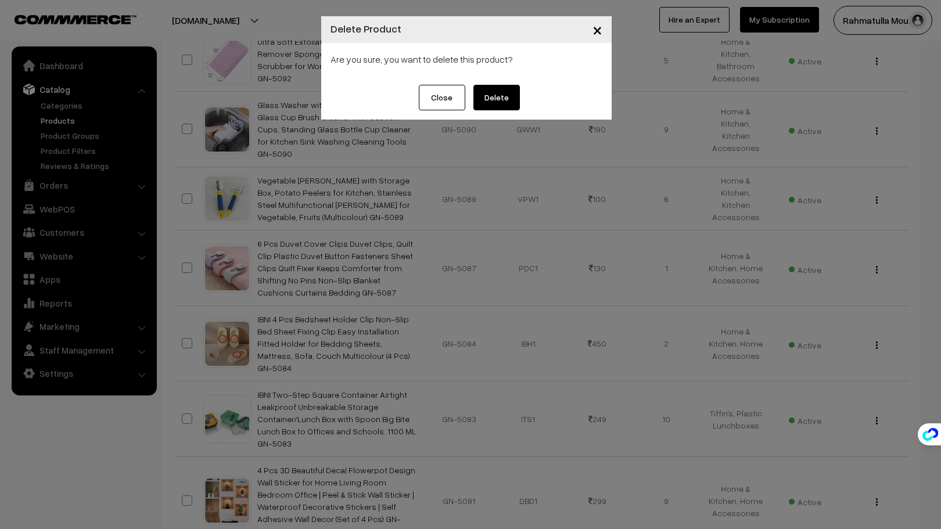
click at [495, 93] on button "Delete" at bounding box center [496, 98] width 46 height 26
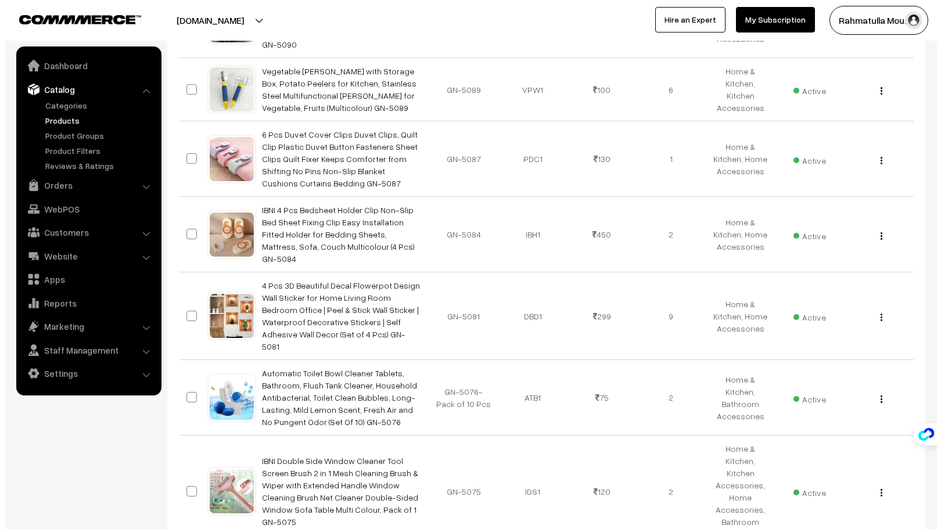
scroll to position [1059, 0]
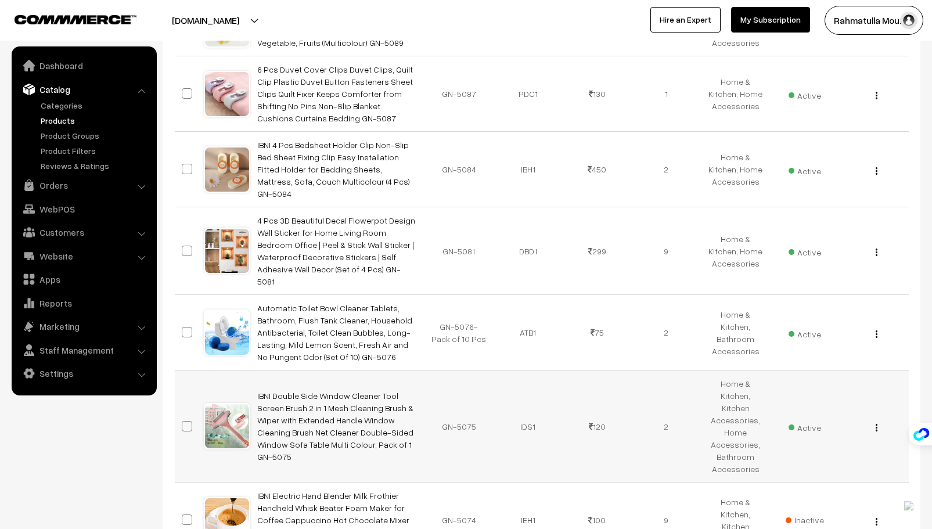
click at [878, 420] on div "View Edit Delete" at bounding box center [873, 426] width 55 height 12
click at [877, 424] on img "button" at bounding box center [877, 428] width 2 height 8
click at [800, 483] on link "Delete" at bounding box center [824, 496] width 99 height 26
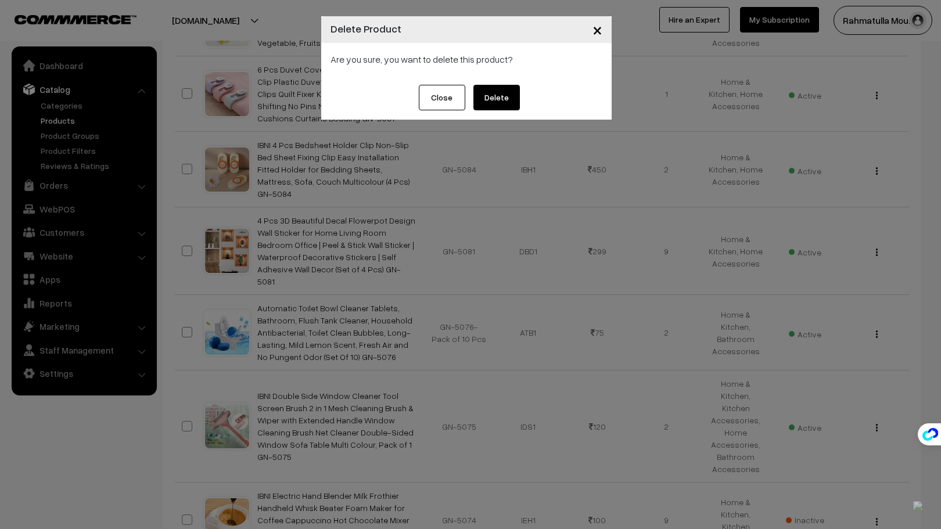
click at [505, 91] on button "Delete" at bounding box center [496, 98] width 46 height 26
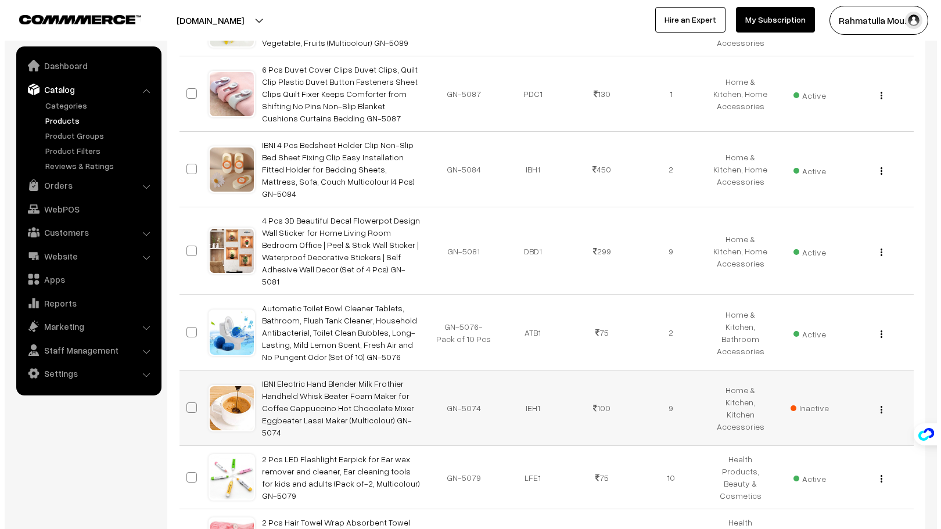
scroll to position [1059, 0]
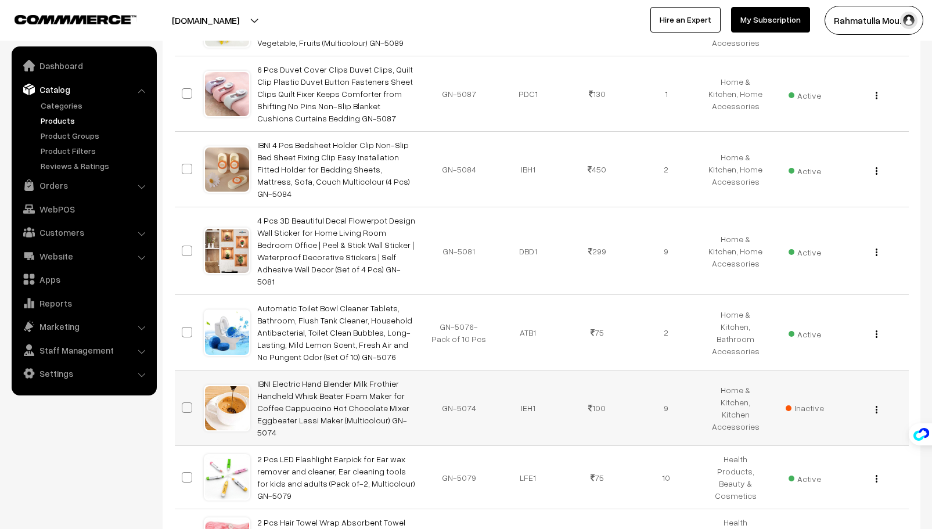
click at [876, 406] on img "button" at bounding box center [877, 410] width 2 height 8
click at [810, 464] on link "Delete" at bounding box center [824, 477] width 99 height 26
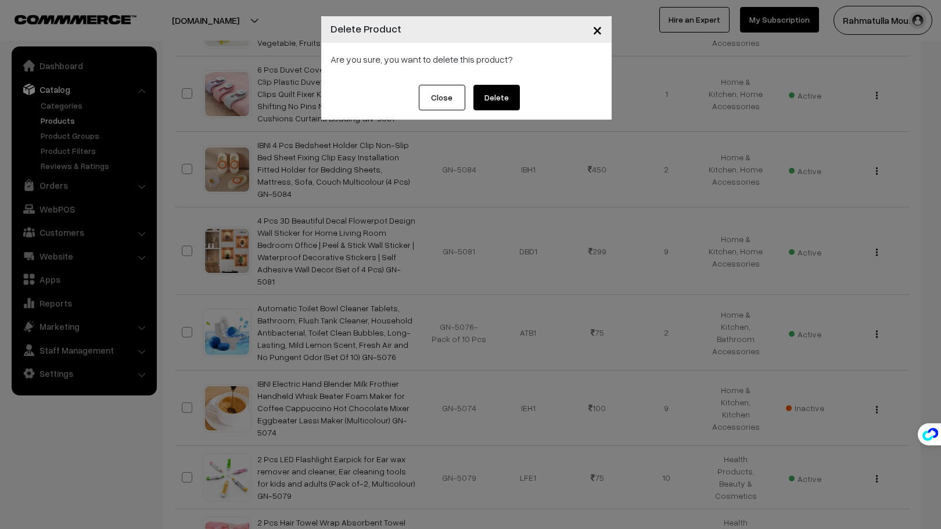
click at [494, 95] on button "Delete" at bounding box center [496, 98] width 46 height 26
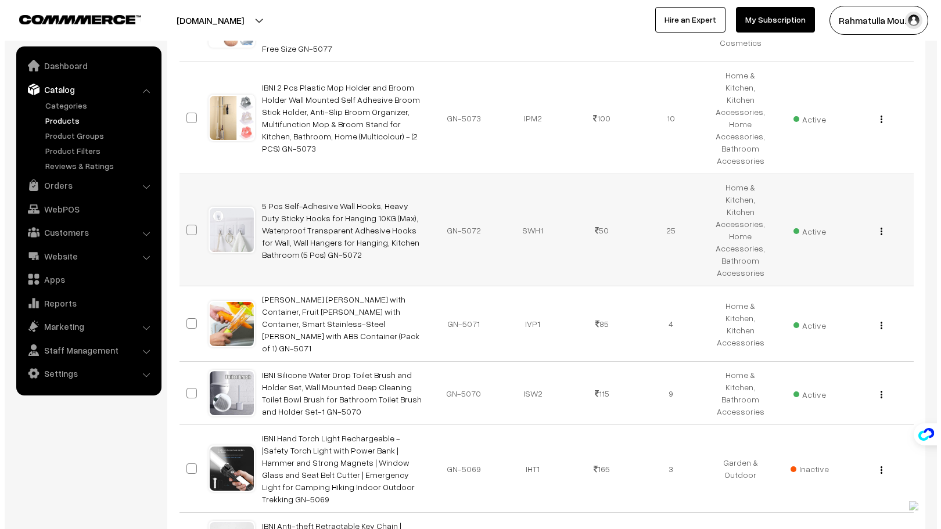
scroll to position [1582, 0]
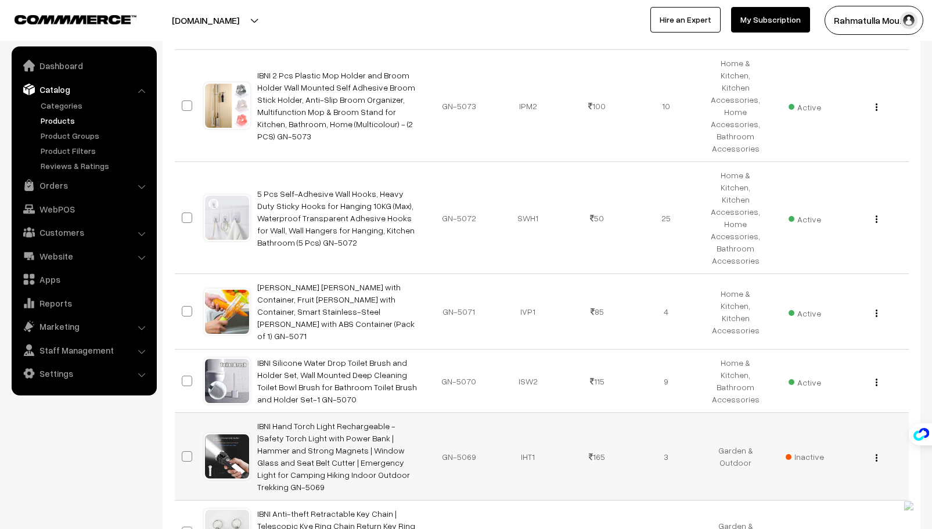
click at [877, 454] on img "button" at bounding box center [877, 458] width 2 height 8
click at [796, 513] on link "Delete" at bounding box center [824, 526] width 99 height 26
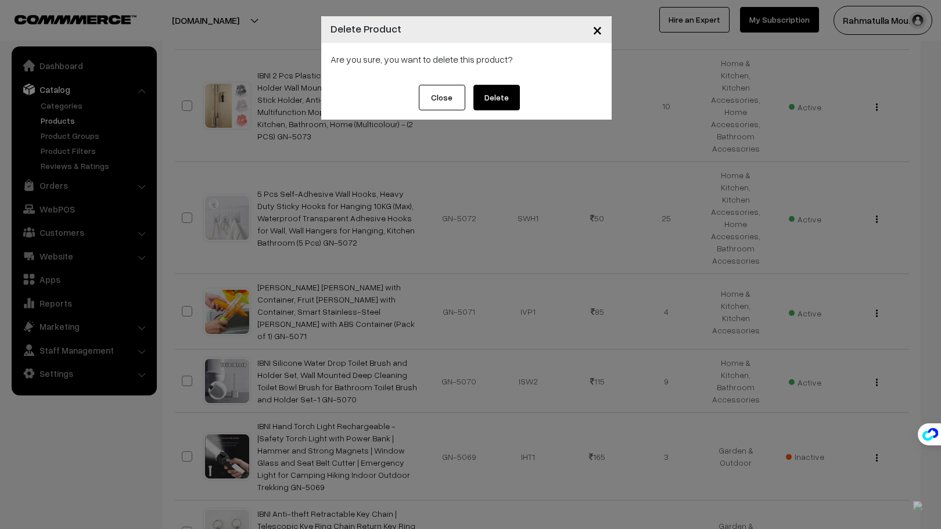
click at [500, 96] on button "Delete" at bounding box center [496, 98] width 46 height 26
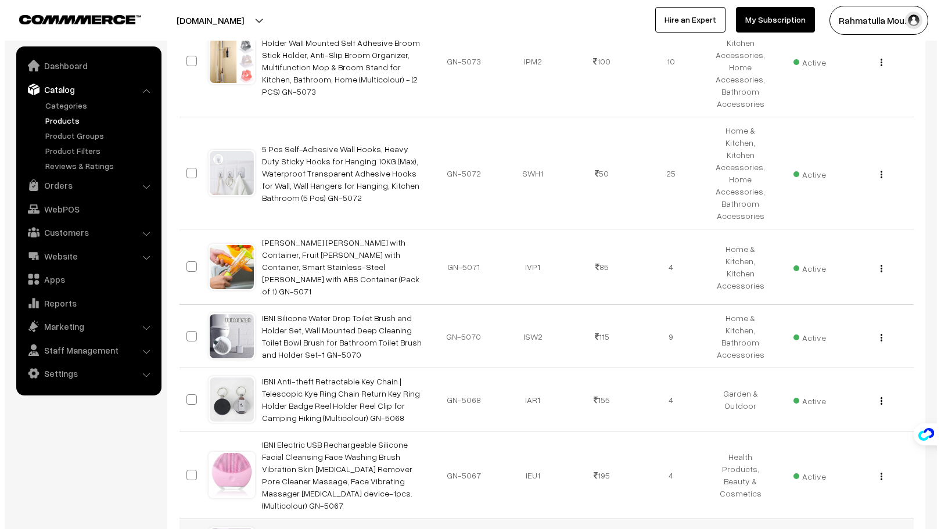
scroll to position [1640, 0]
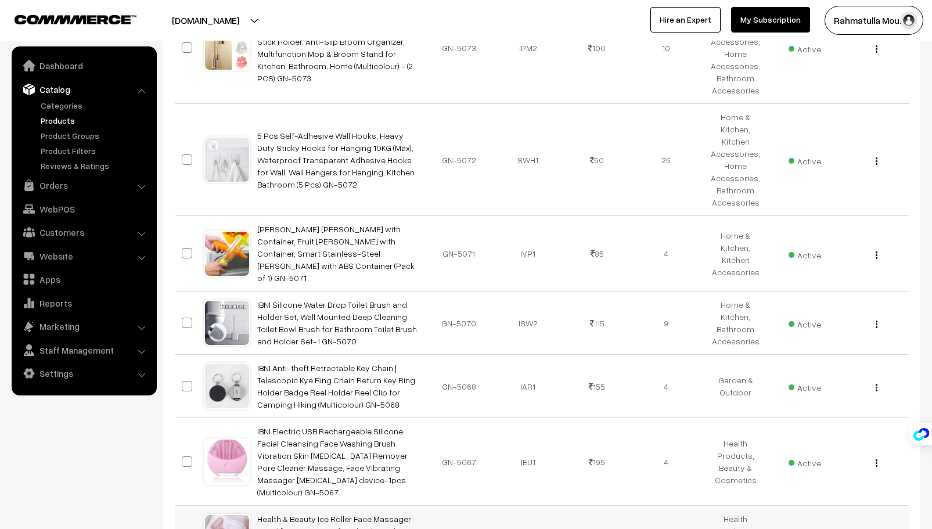
click at [876, 528] on img "button" at bounding box center [877, 539] width 2 height 8
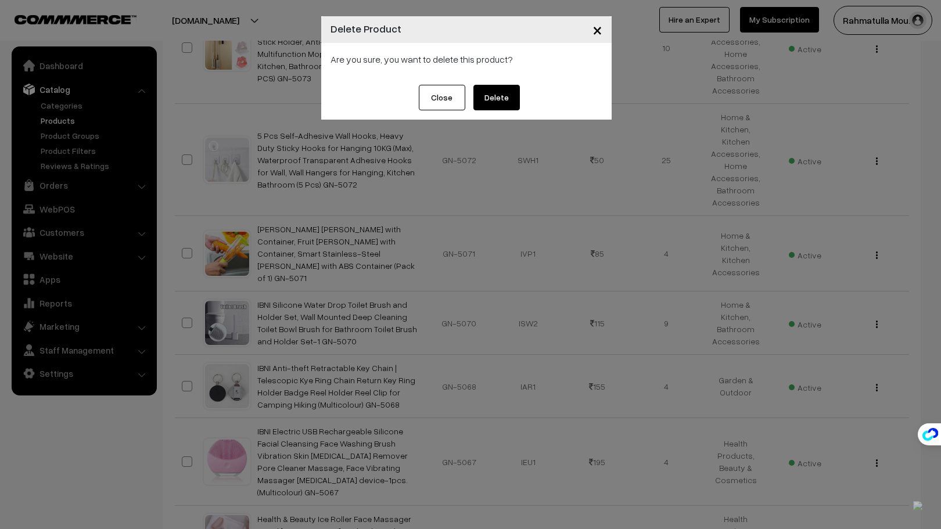
click at [499, 96] on button "Delete" at bounding box center [496, 98] width 46 height 26
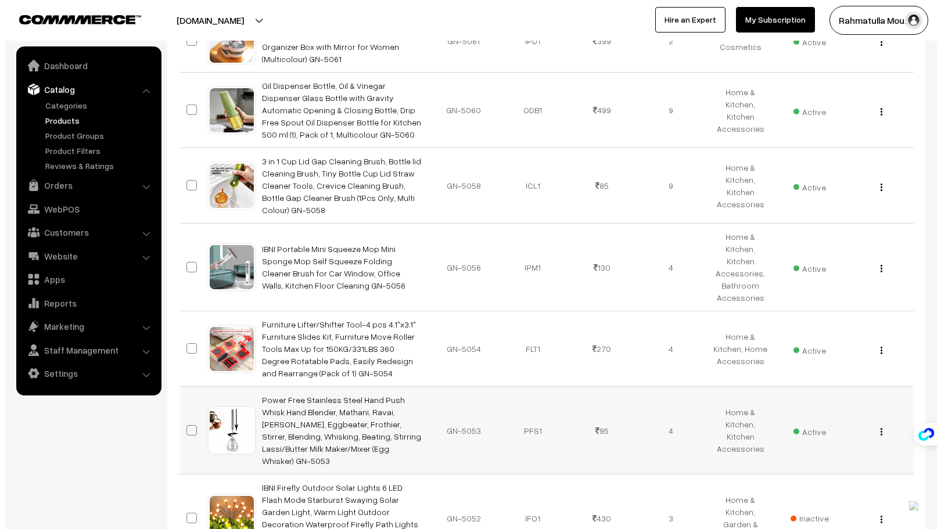
scroll to position [2453, 0]
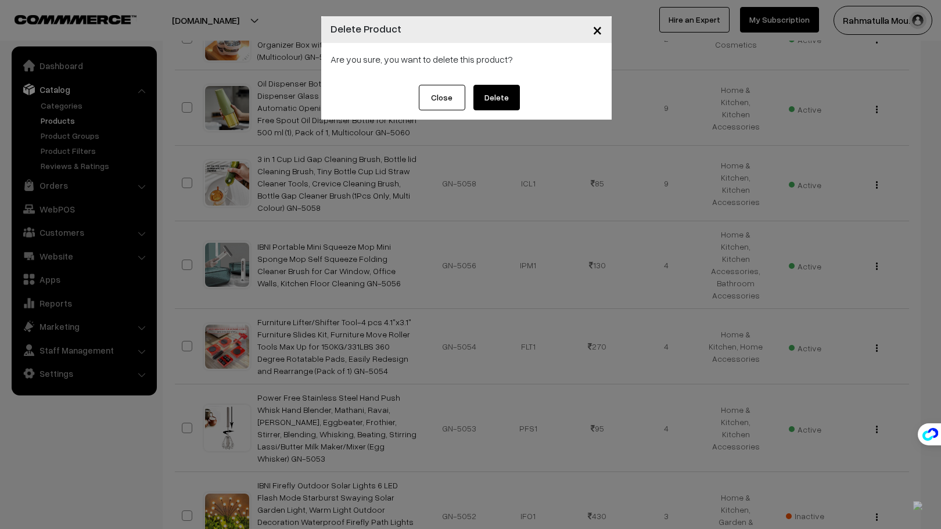
click at [491, 95] on button "Delete" at bounding box center [496, 98] width 46 height 26
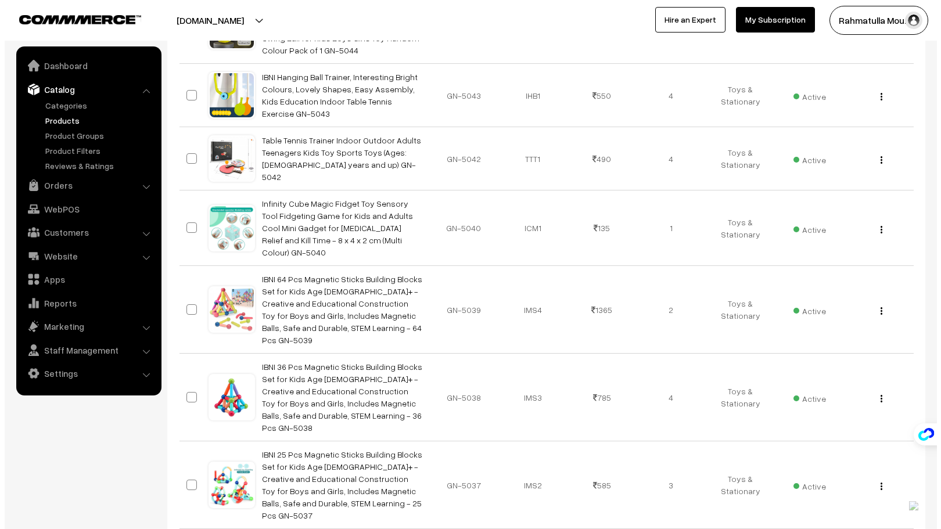
scroll to position [3498, 0]
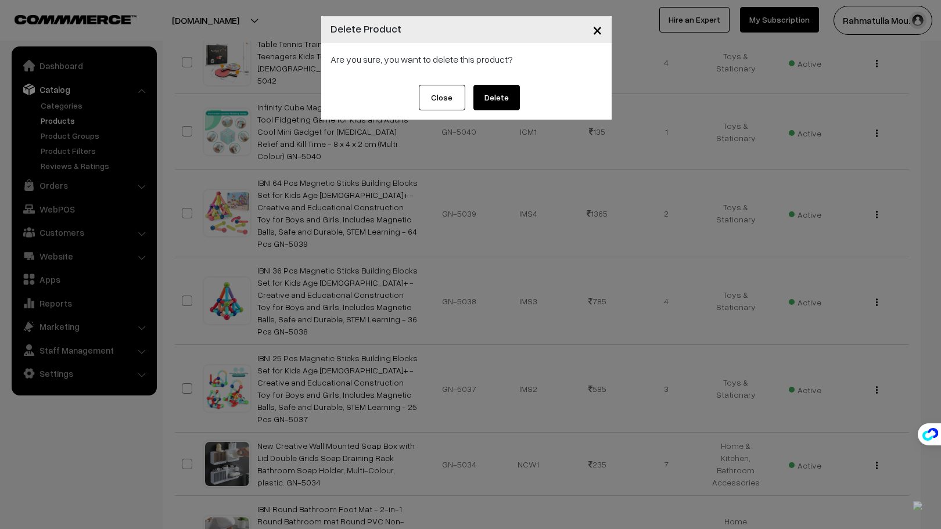
click at [503, 96] on button "Delete" at bounding box center [496, 98] width 46 height 26
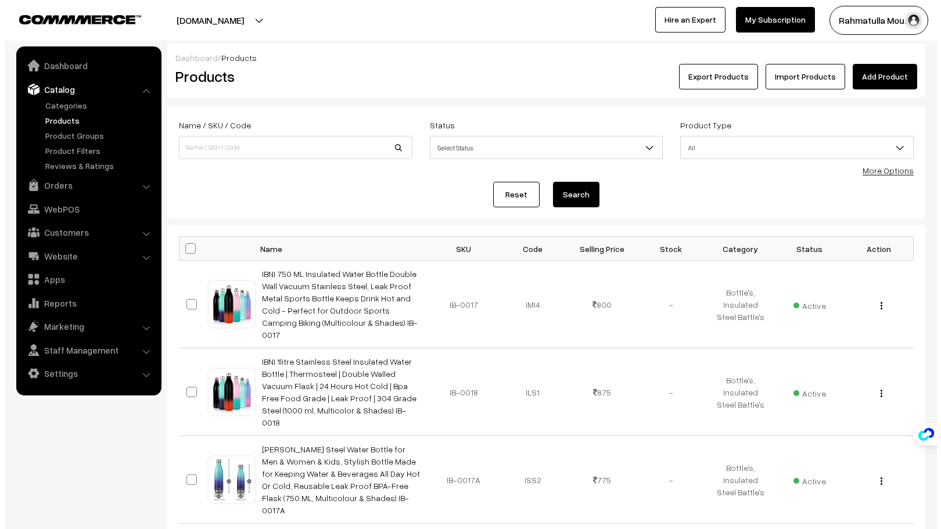
scroll to position [3498, 0]
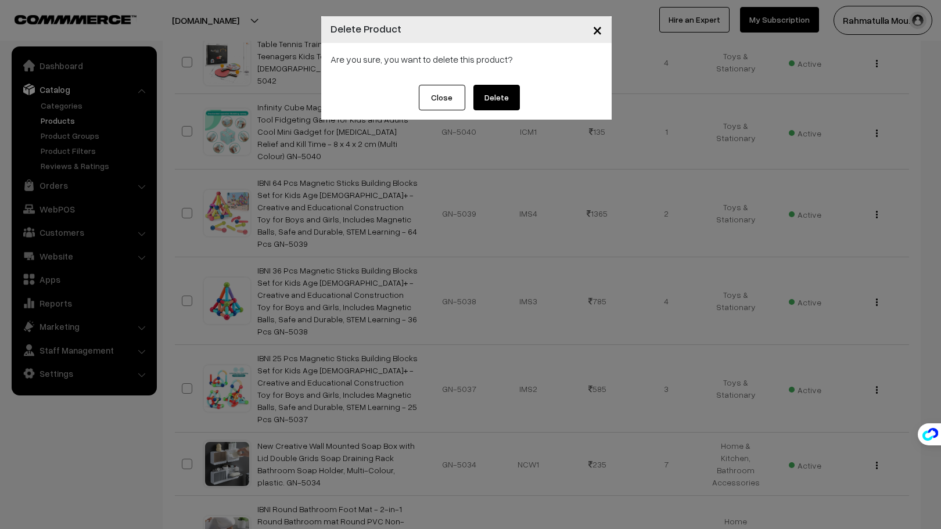
click at [493, 94] on button "Delete" at bounding box center [496, 98] width 46 height 26
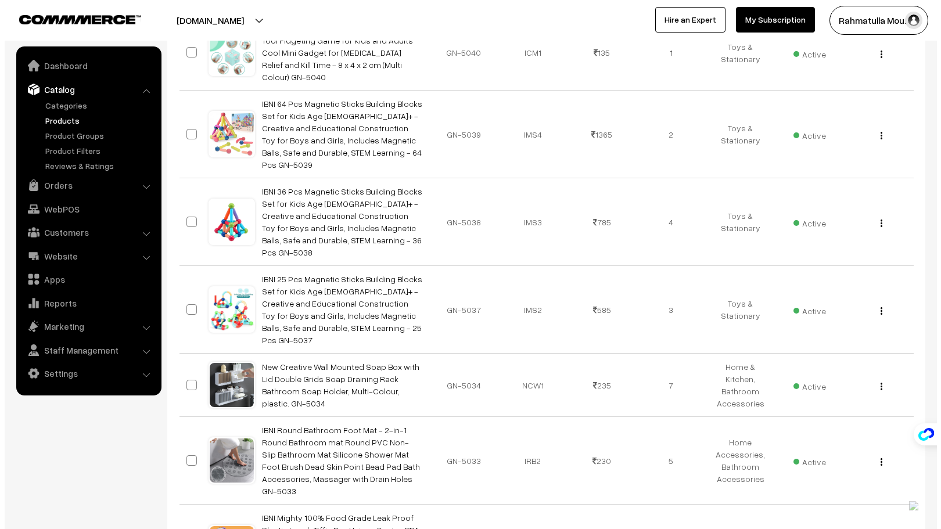
scroll to position [3672, 0]
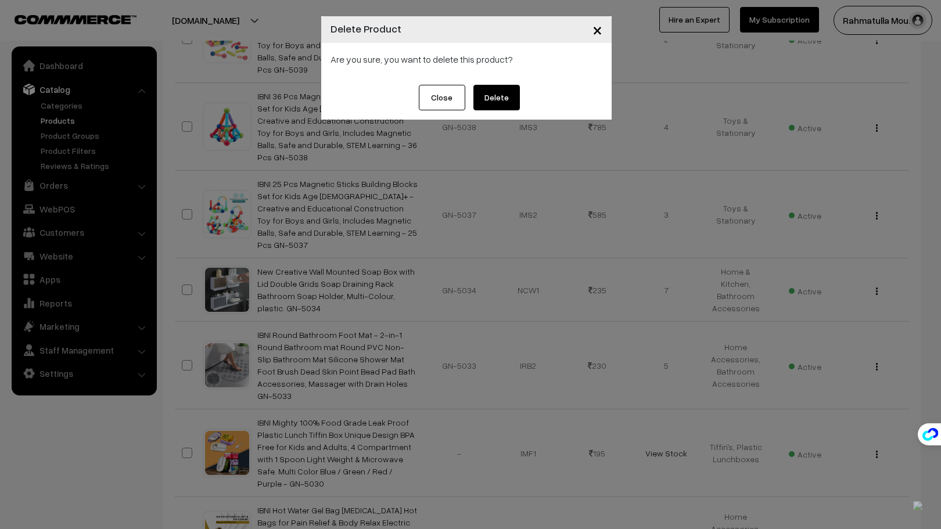
click at [490, 93] on button "Delete" at bounding box center [496, 98] width 46 height 26
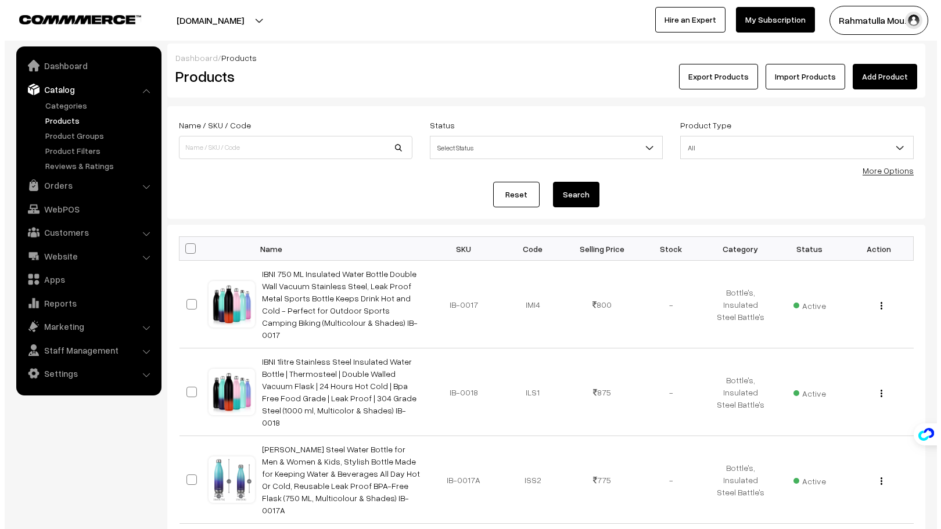
scroll to position [3672, 0]
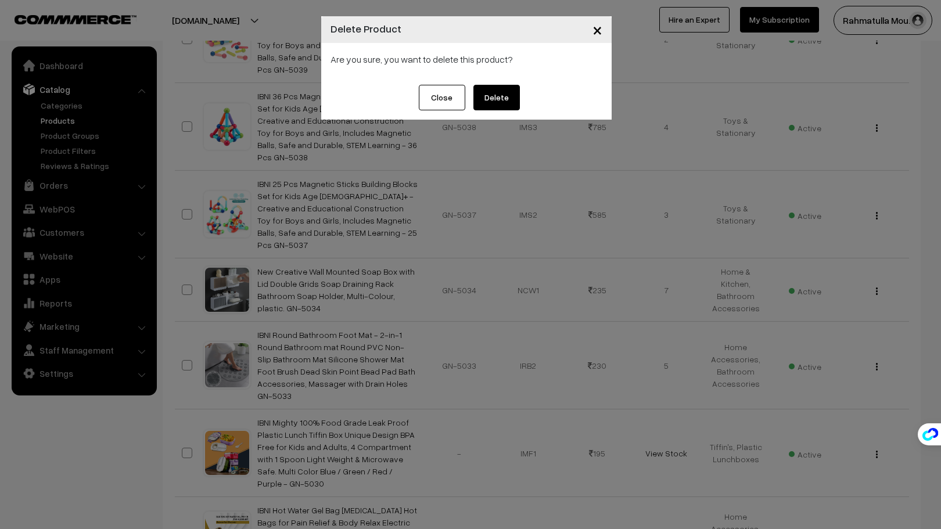
click at [495, 90] on button "Delete" at bounding box center [496, 98] width 46 height 26
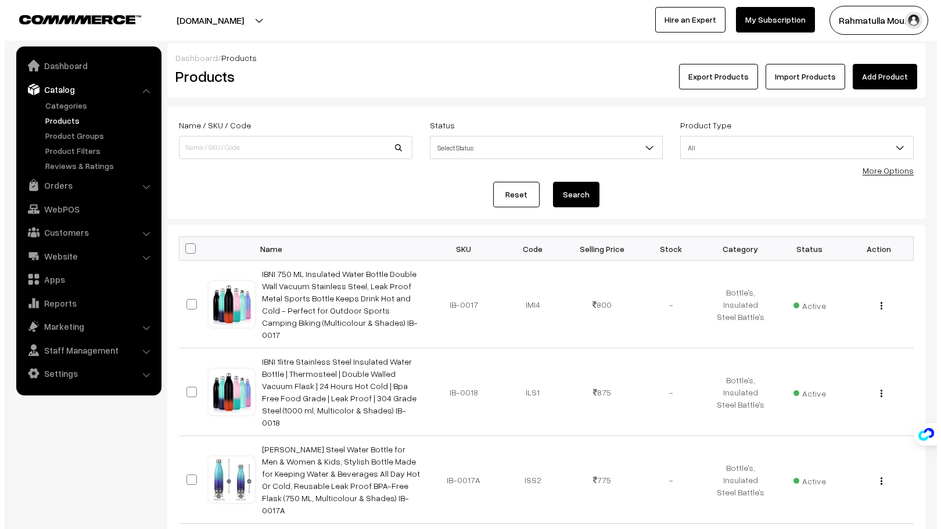
scroll to position [3672, 0]
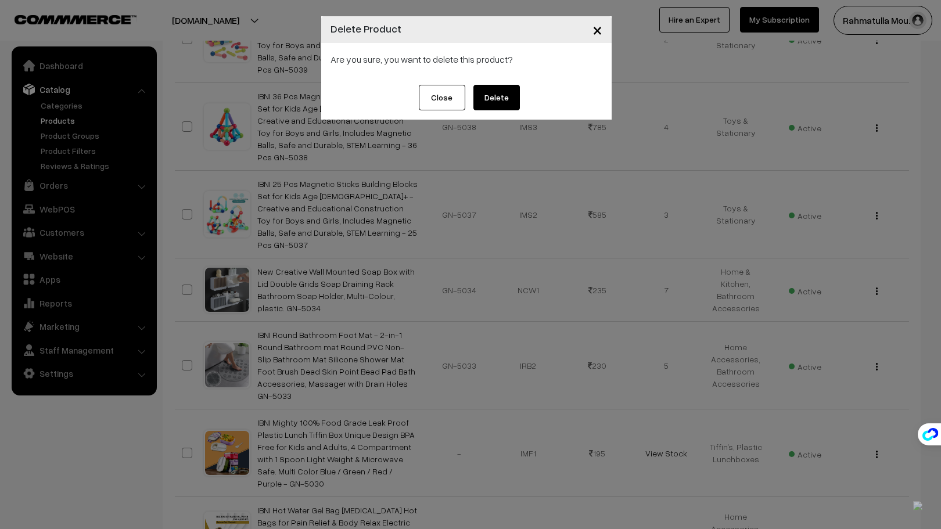
click at [434, 98] on button "Close" at bounding box center [442, 98] width 46 height 26
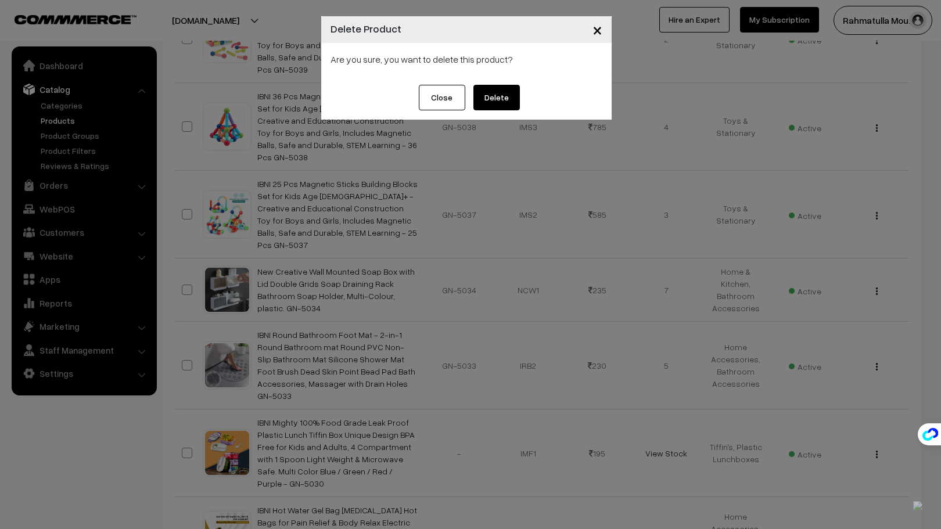
click at [509, 92] on button "Delete" at bounding box center [496, 98] width 46 height 26
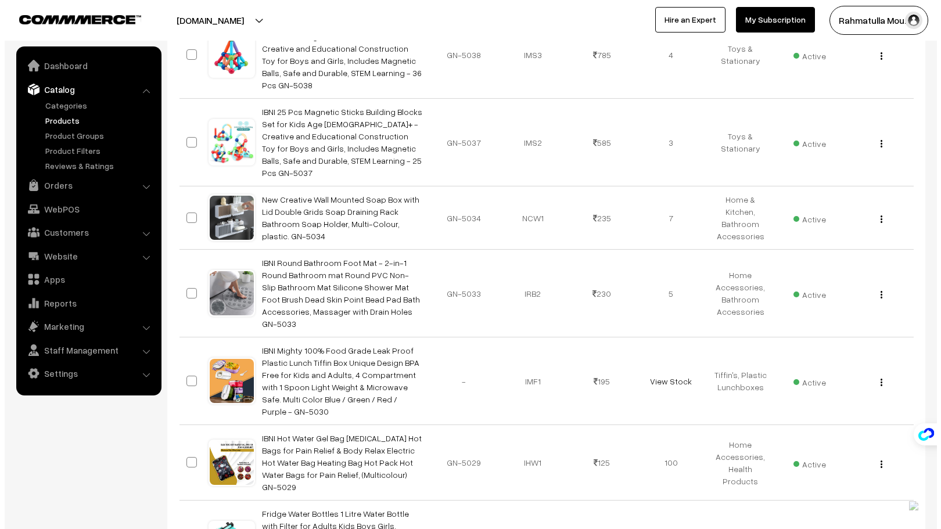
scroll to position [3846, 0]
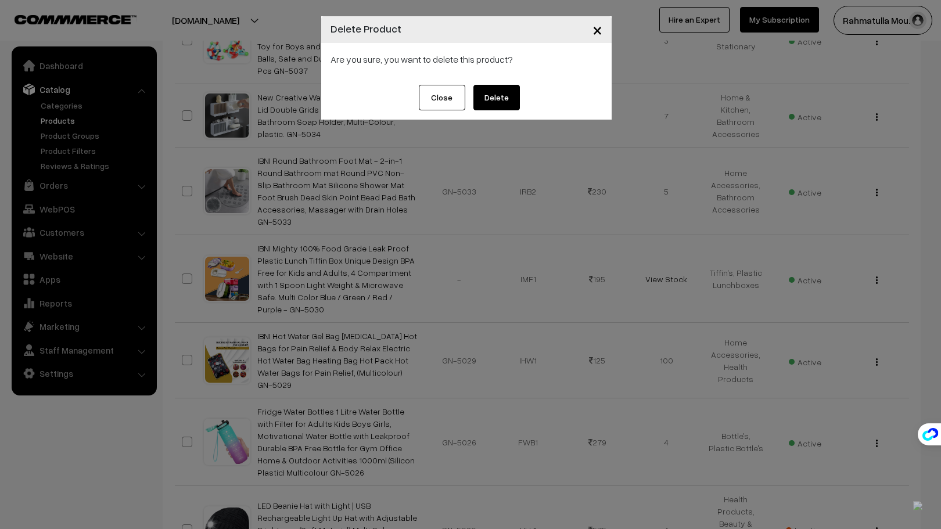
click at [495, 96] on button "Delete" at bounding box center [496, 98] width 46 height 26
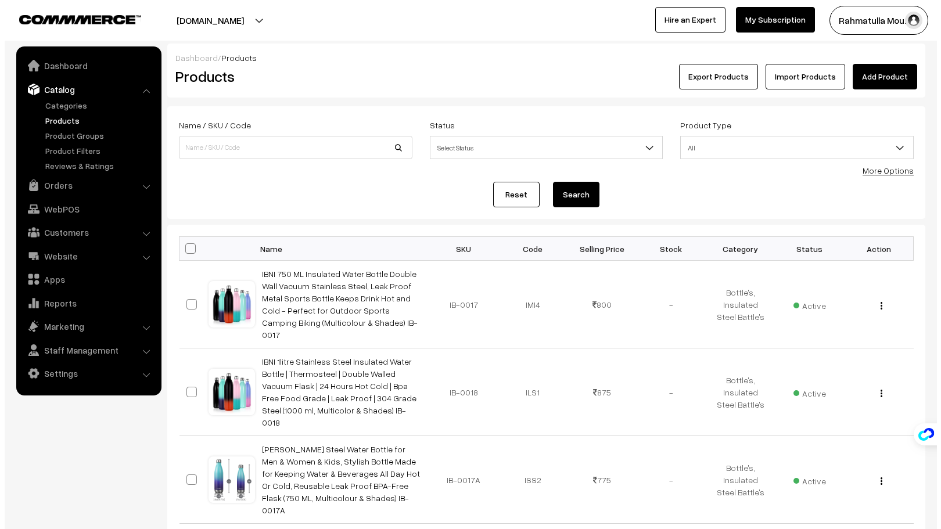
scroll to position [3846, 0]
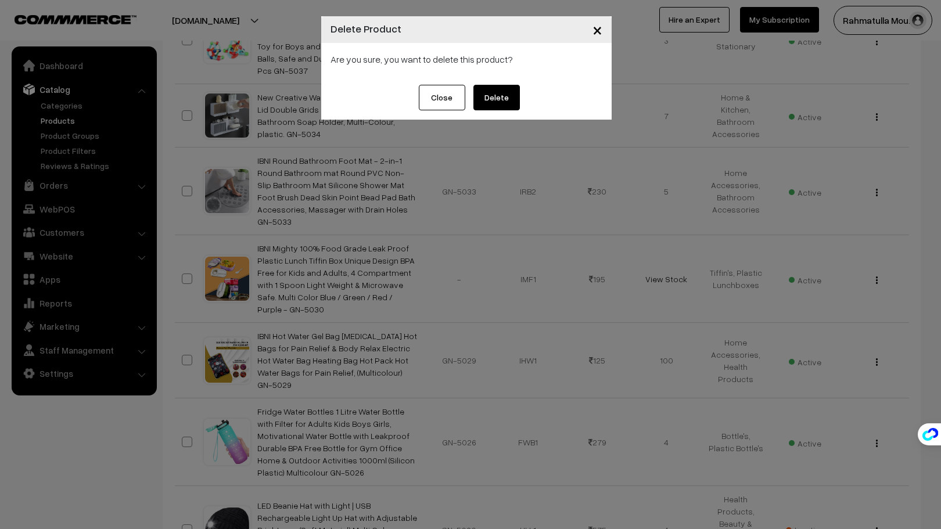
click at [497, 93] on button "Delete" at bounding box center [496, 98] width 46 height 26
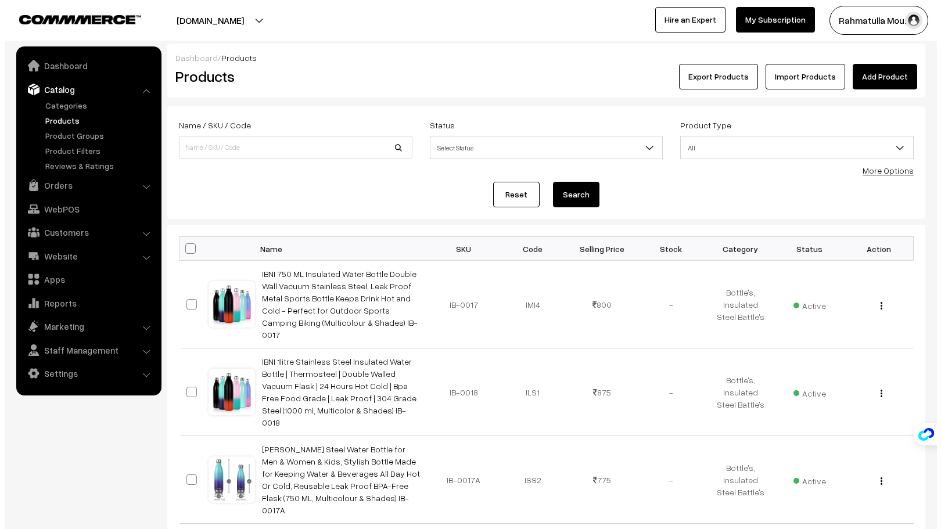
scroll to position [3846, 0]
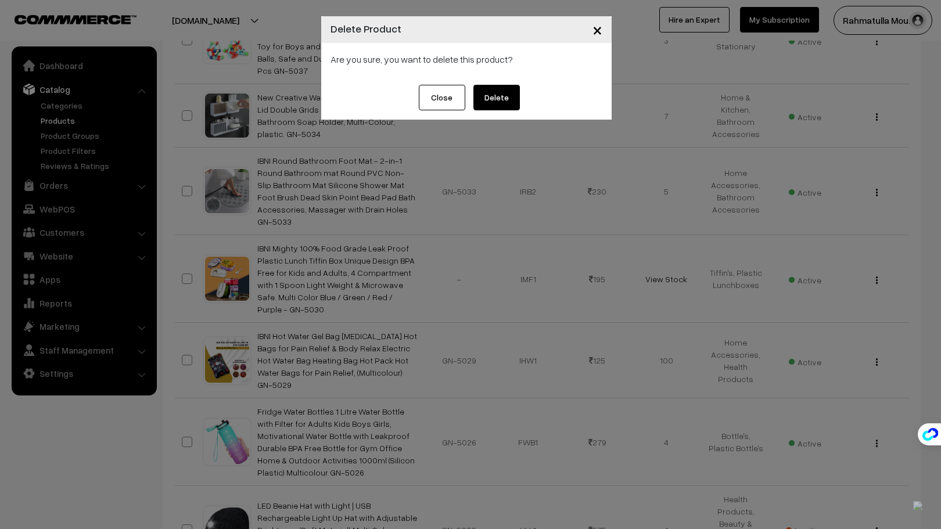
click at [500, 91] on button "Delete" at bounding box center [496, 98] width 46 height 26
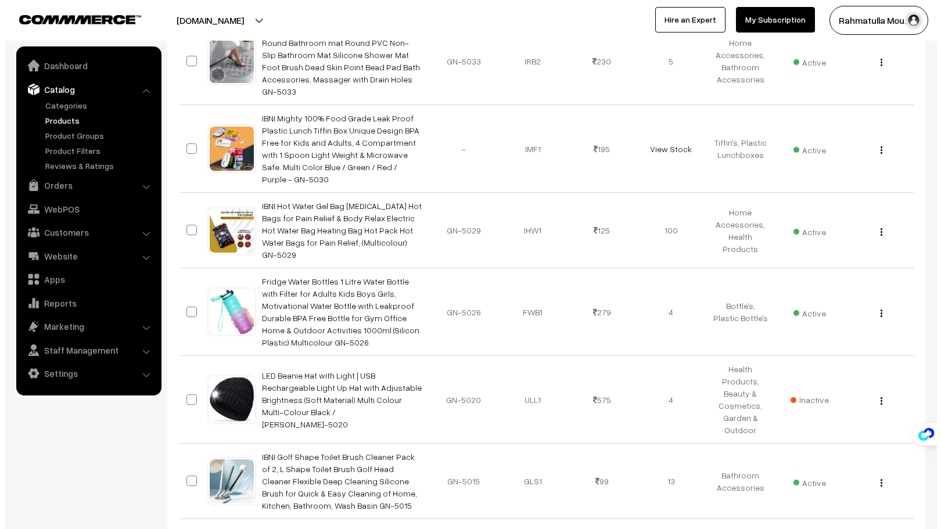
scroll to position [3976, 0]
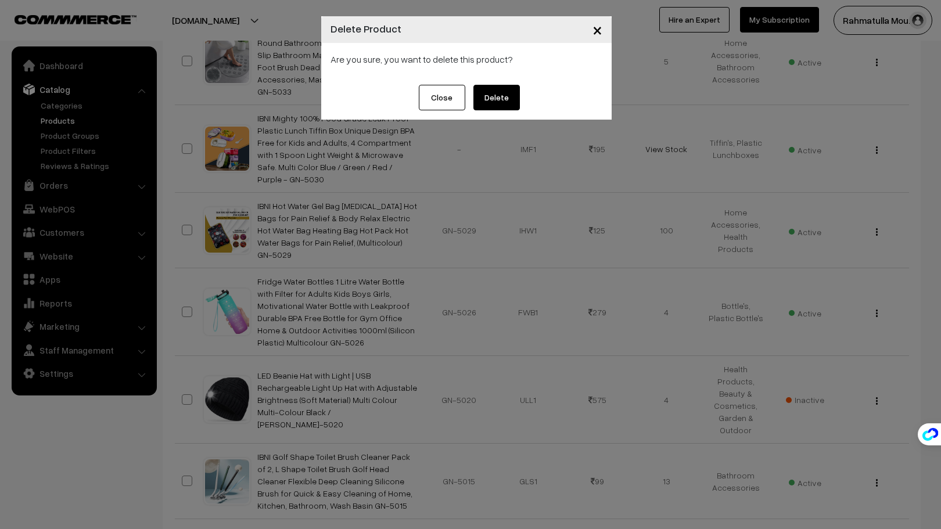
drag, startPoint x: 494, startPoint y: 95, endPoint x: 507, endPoint y: 115, distance: 24.3
click at [494, 95] on button "Delete" at bounding box center [496, 98] width 46 height 26
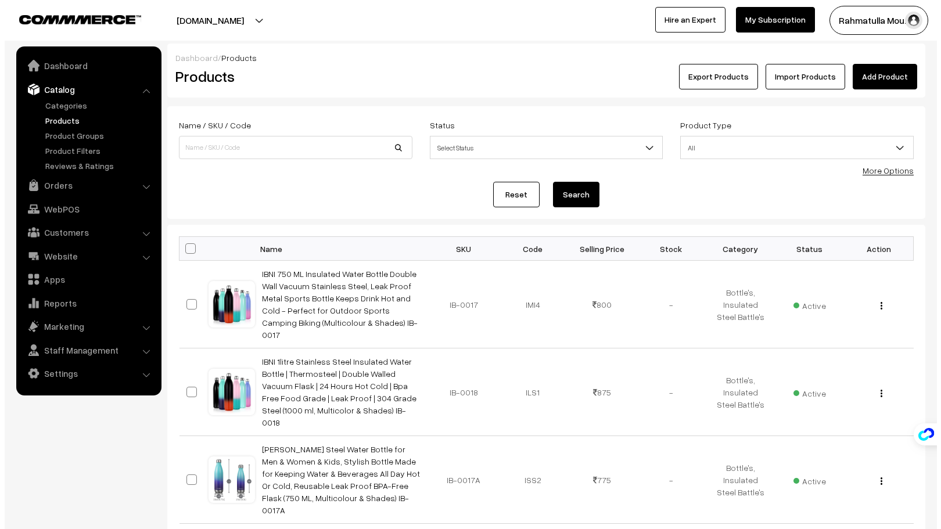
scroll to position [3976, 0]
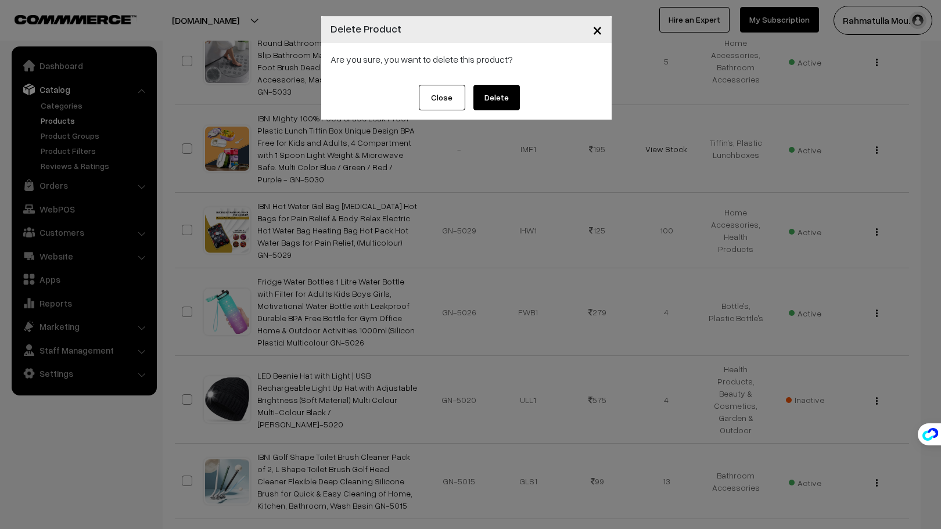
click at [501, 89] on button "Delete" at bounding box center [496, 98] width 46 height 26
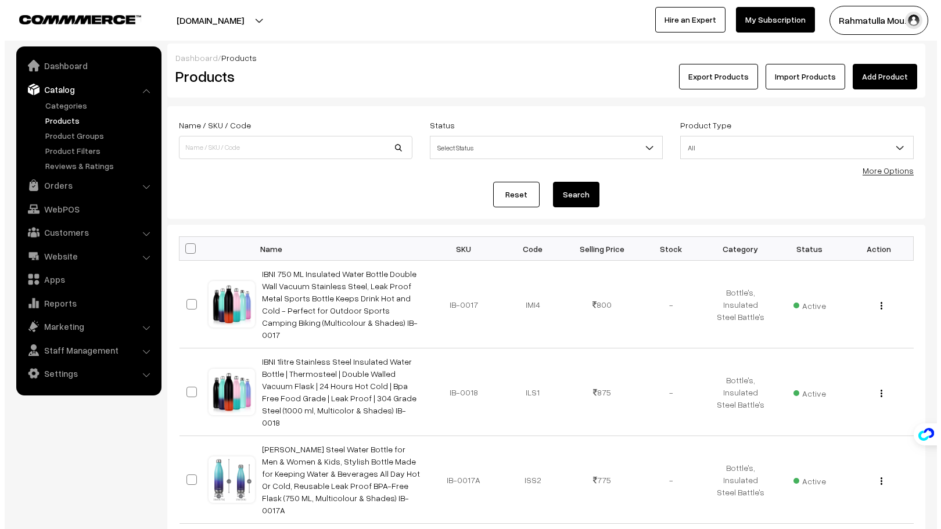
scroll to position [3976, 0]
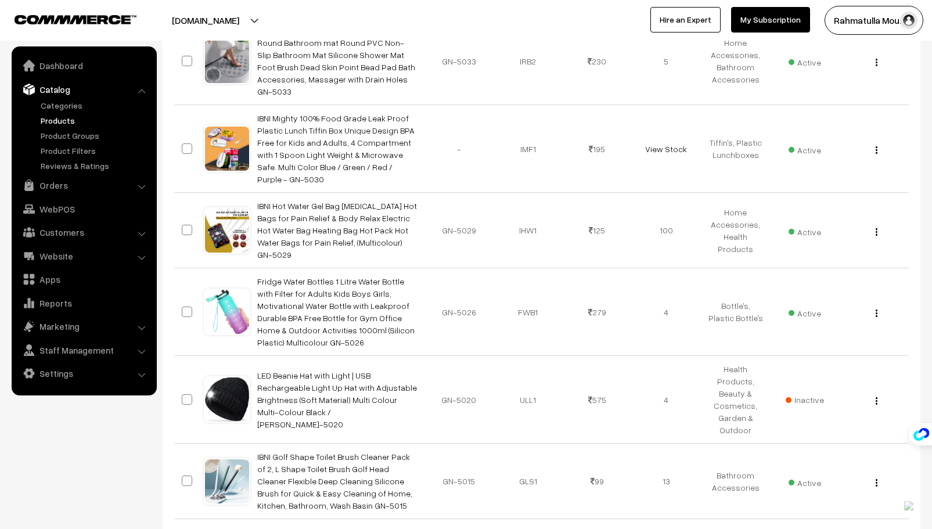
drag, startPoint x: 880, startPoint y: 412, endPoint x: 874, endPoint y: 413, distance: 5.9
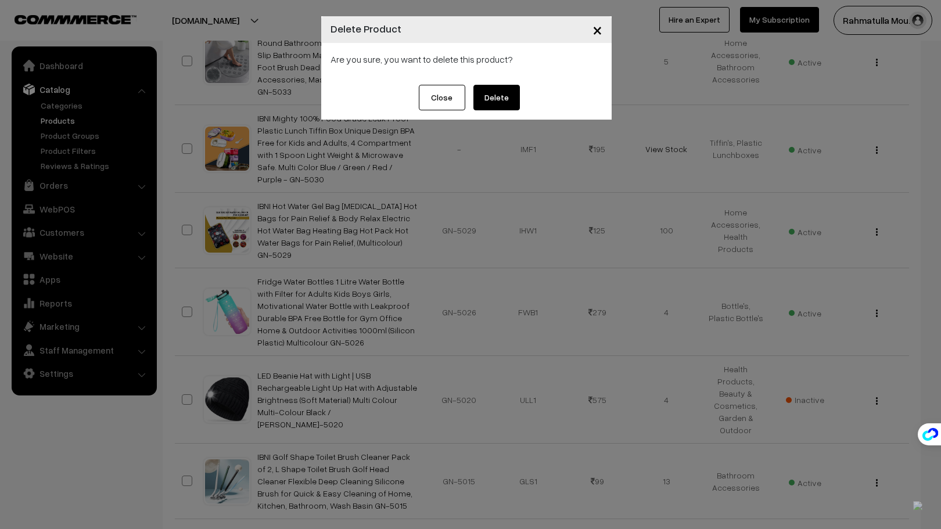
click at [492, 91] on button "Delete" at bounding box center [496, 98] width 46 height 26
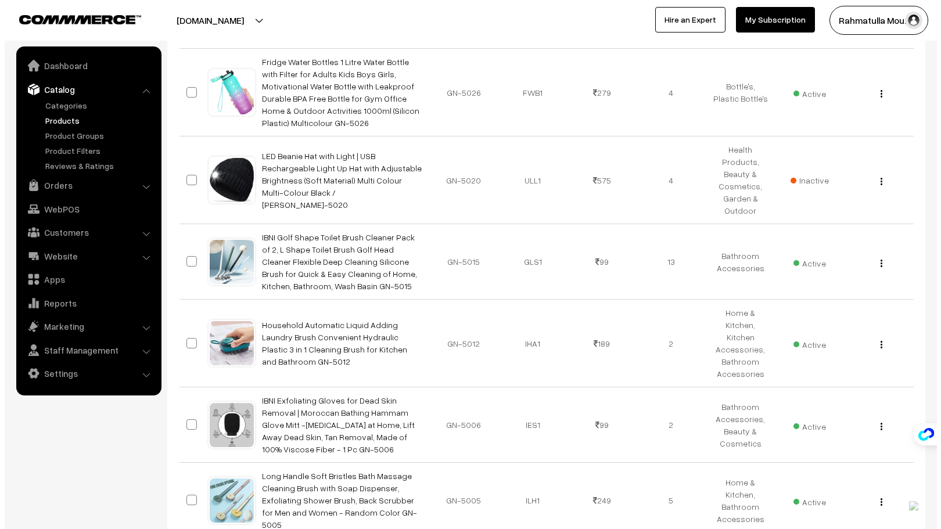
scroll to position [4209, 0]
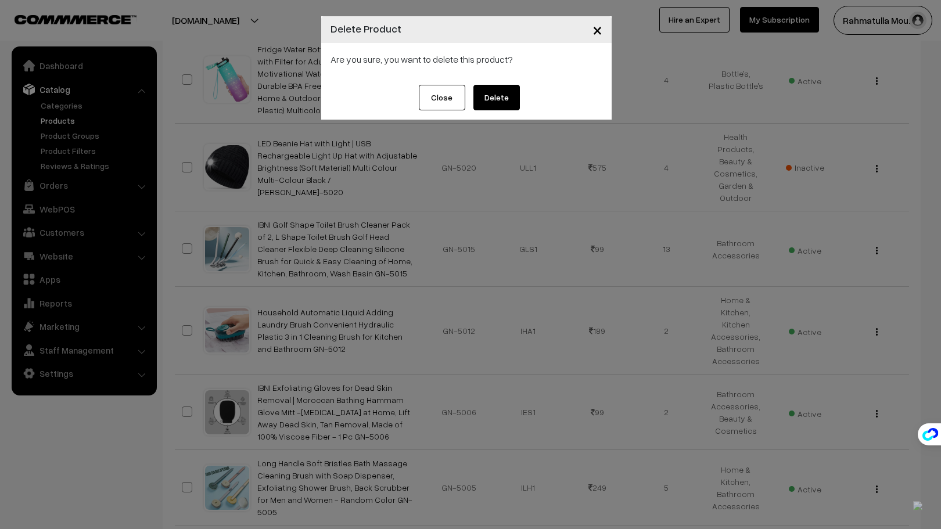
click at [503, 100] on button "Delete" at bounding box center [496, 98] width 46 height 26
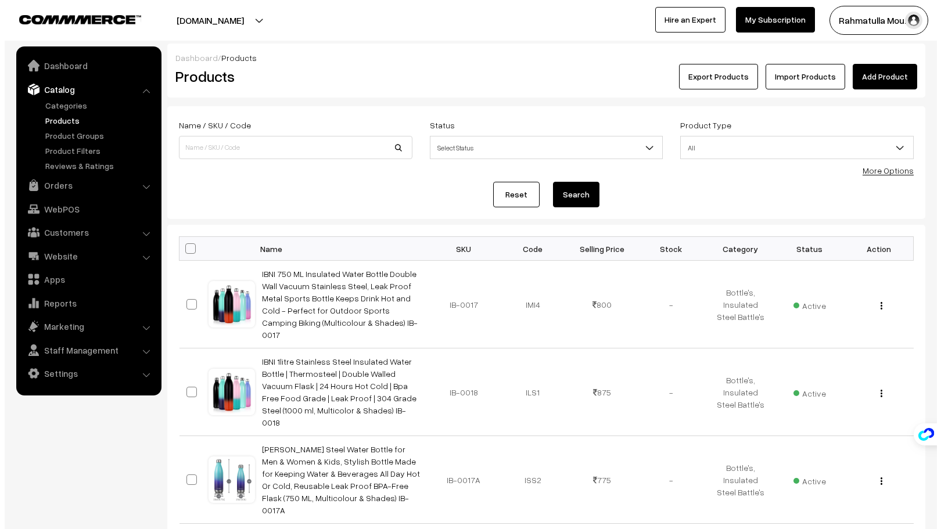
scroll to position [4209, 0]
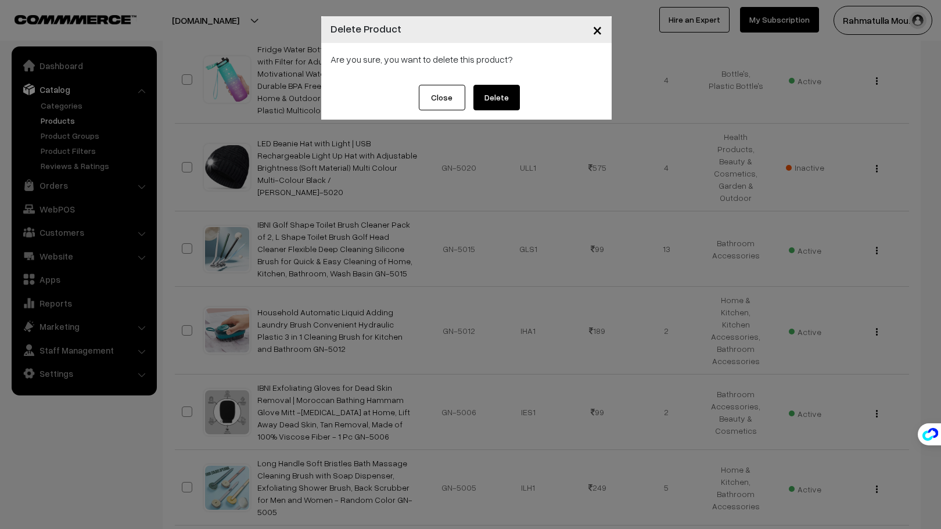
click at [498, 96] on button "Delete" at bounding box center [496, 98] width 46 height 26
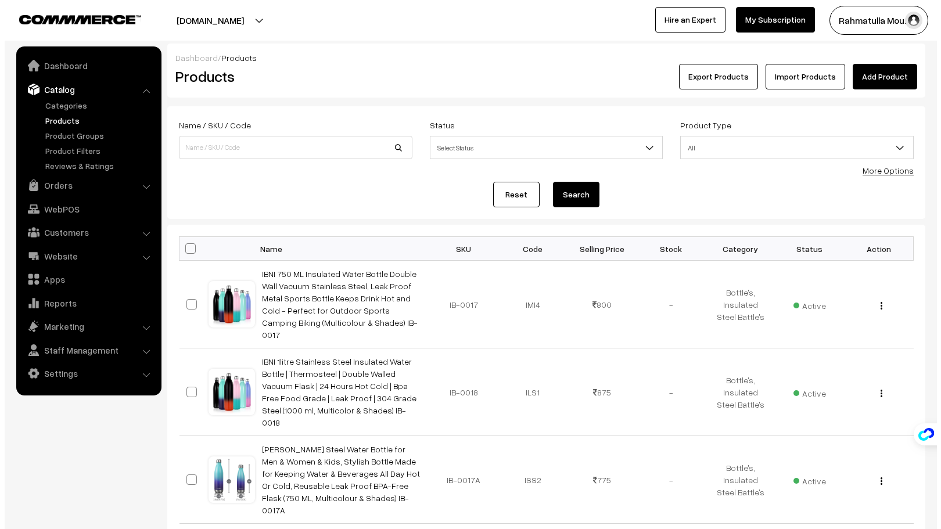
scroll to position [4281, 0]
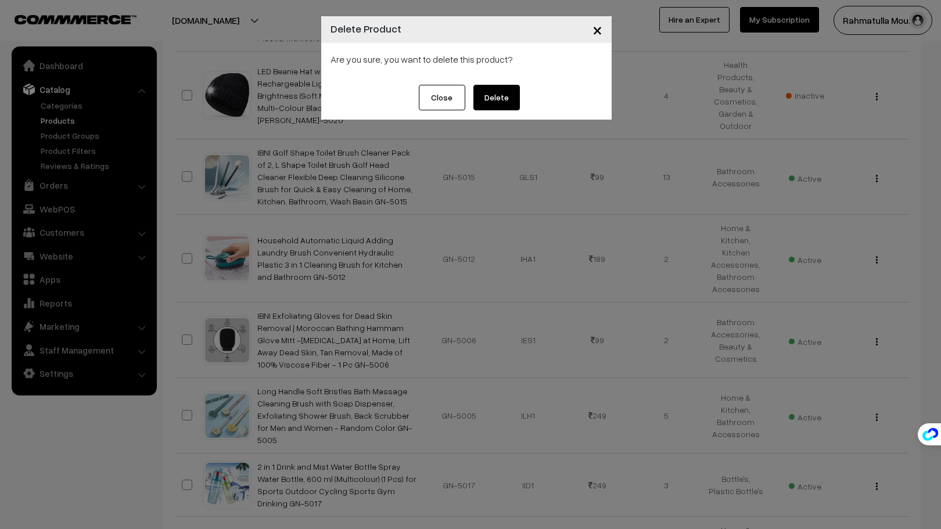
click at [487, 91] on button "Delete" at bounding box center [496, 98] width 46 height 26
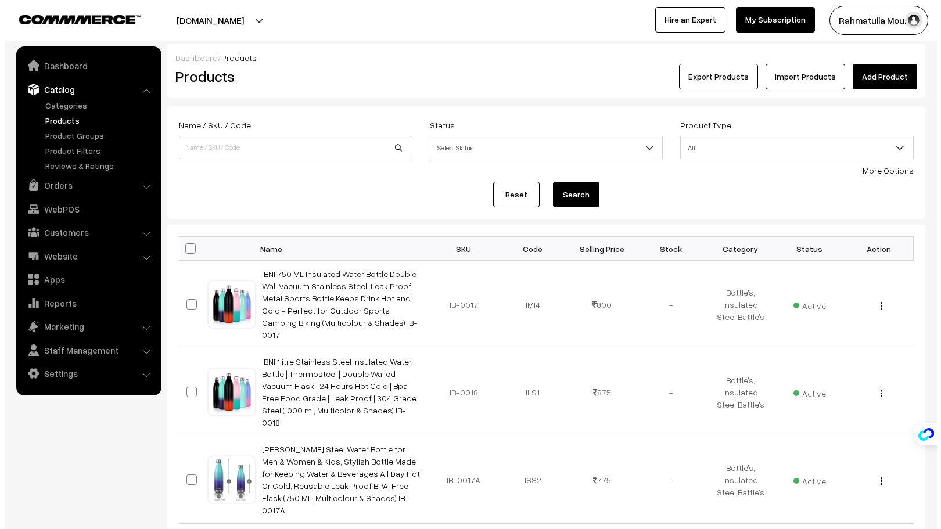
scroll to position [4339, 0]
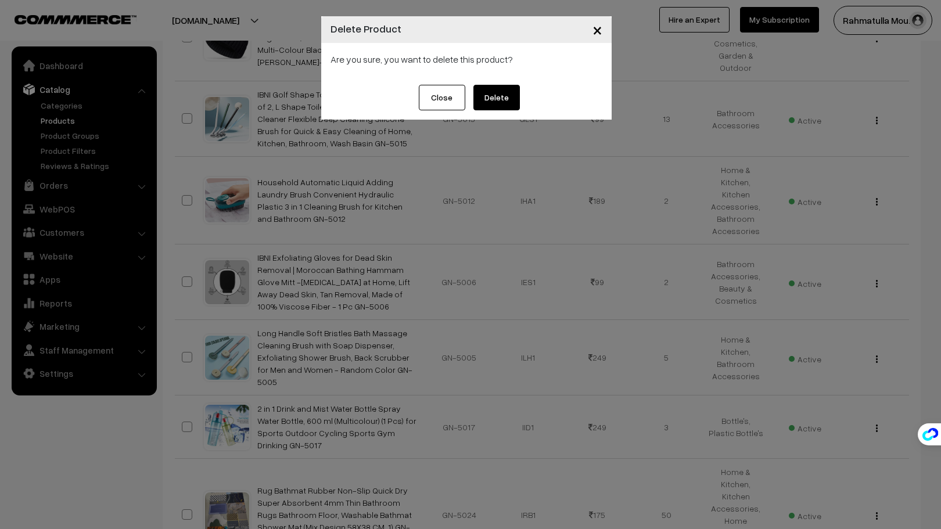
click at [512, 97] on button "Delete" at bounding box center [496, 98] width 46 height 26
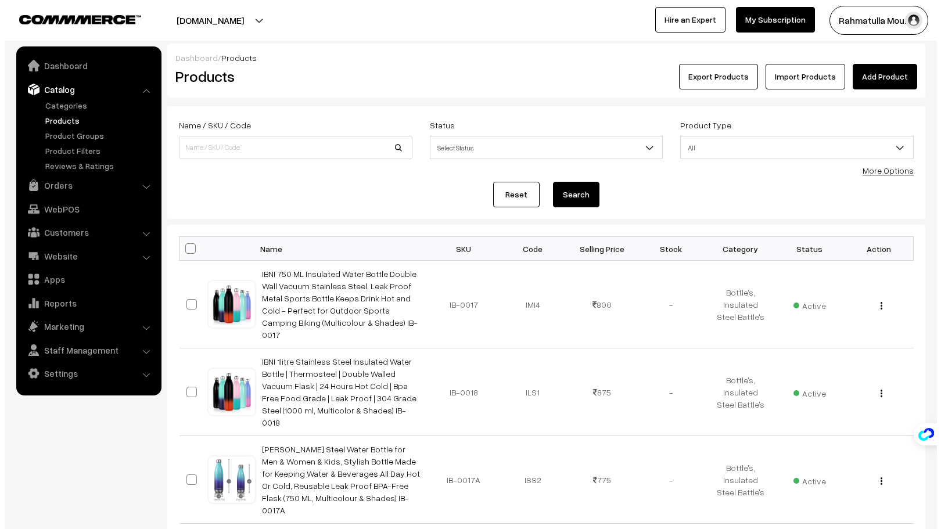
scroll to position [4339, 0]
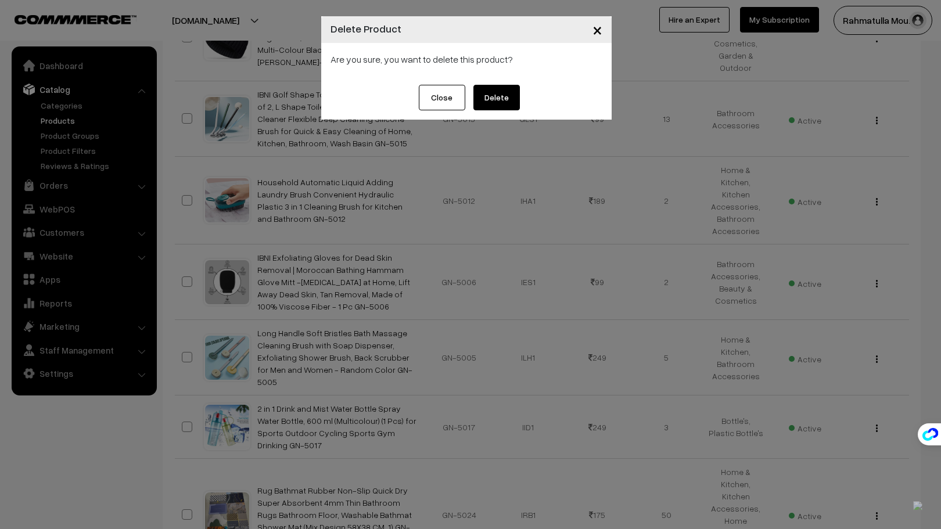
click at [499, 98] on button "Delete" at bounding box center [496, 98] width 46 height 26
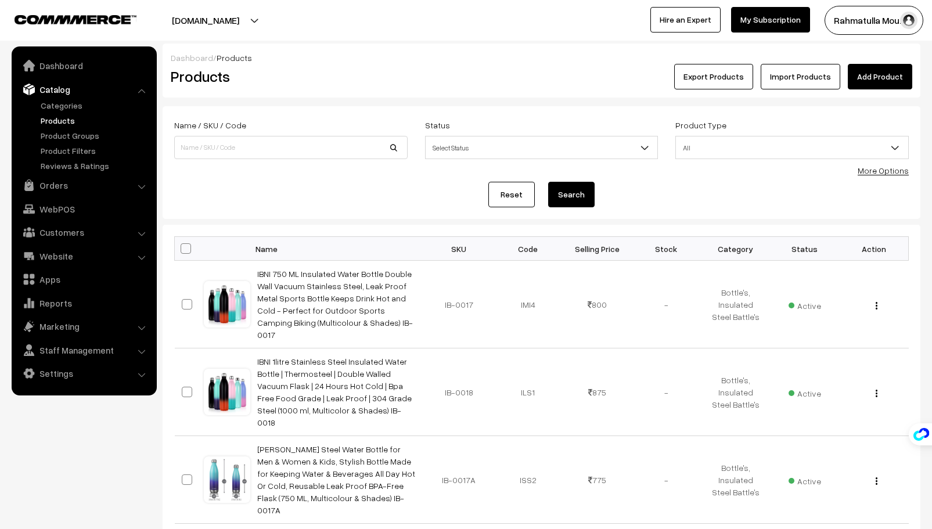
scroll to position [4339, 0]
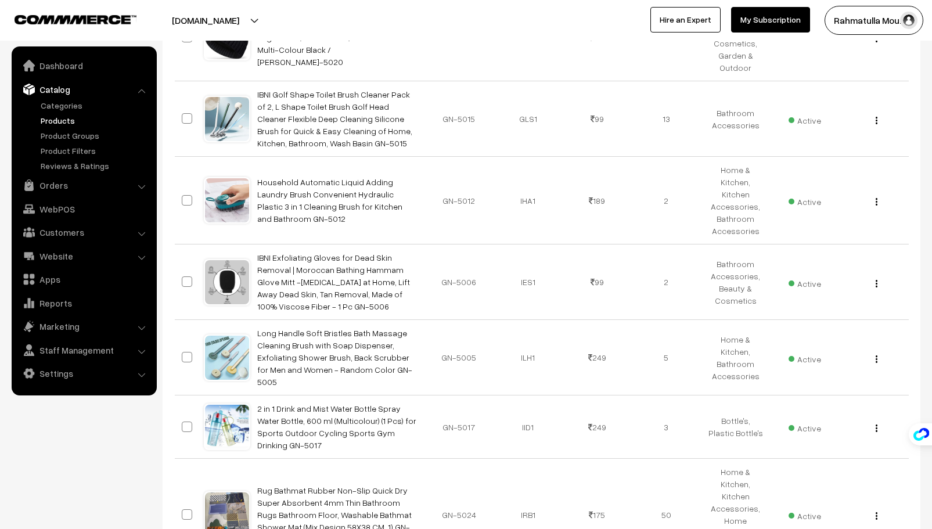
checkbox input "true"
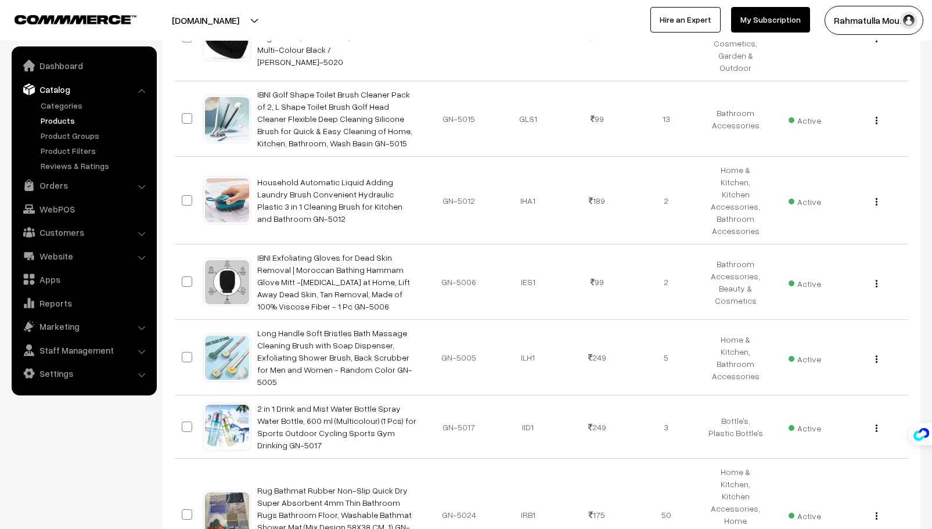
checkbox input "true"
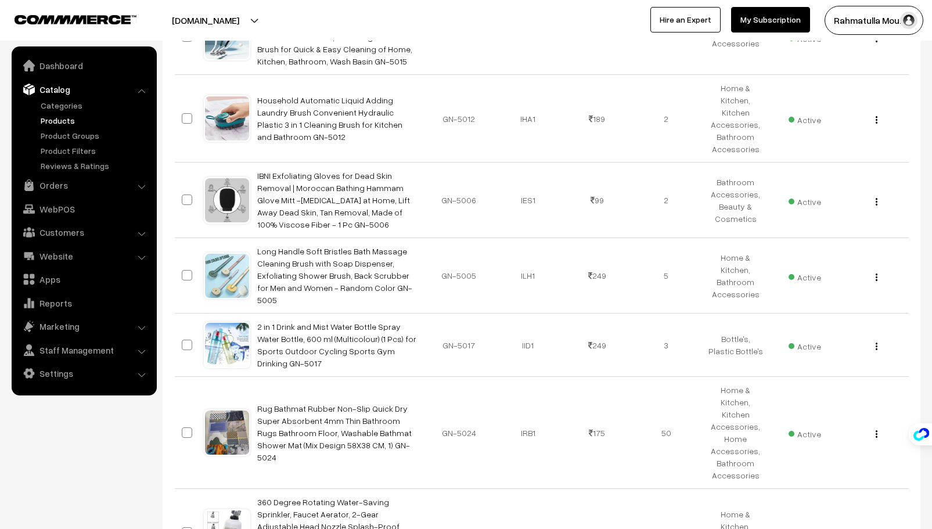
scroll to position [4543, 0]
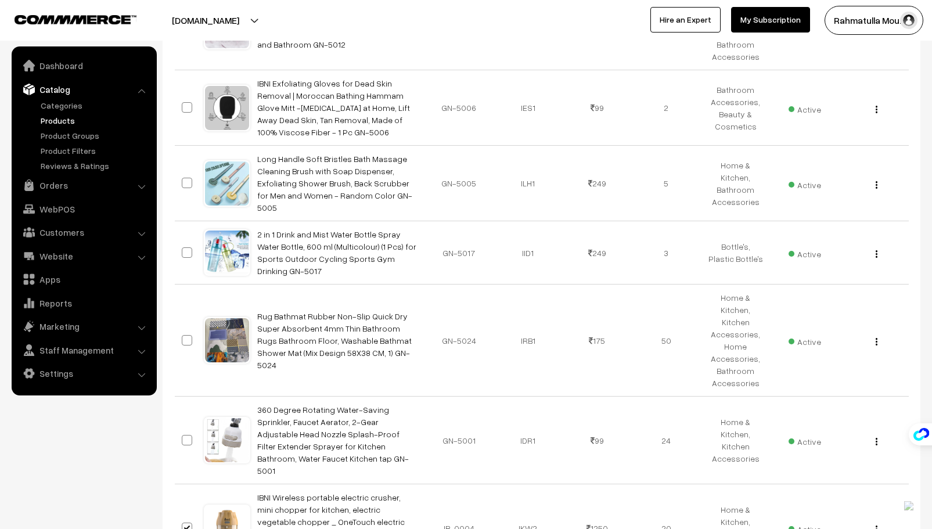
checkbox input "true"
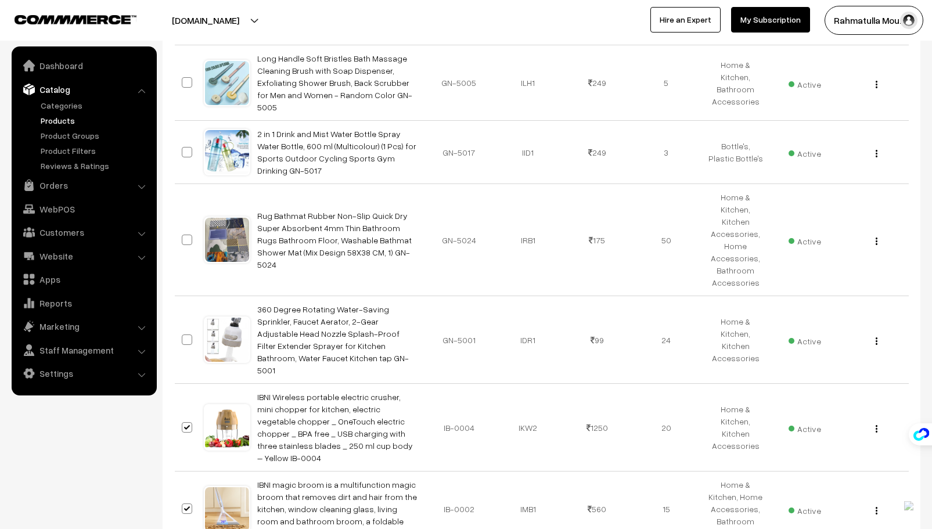
scroll to position [4659, 0]
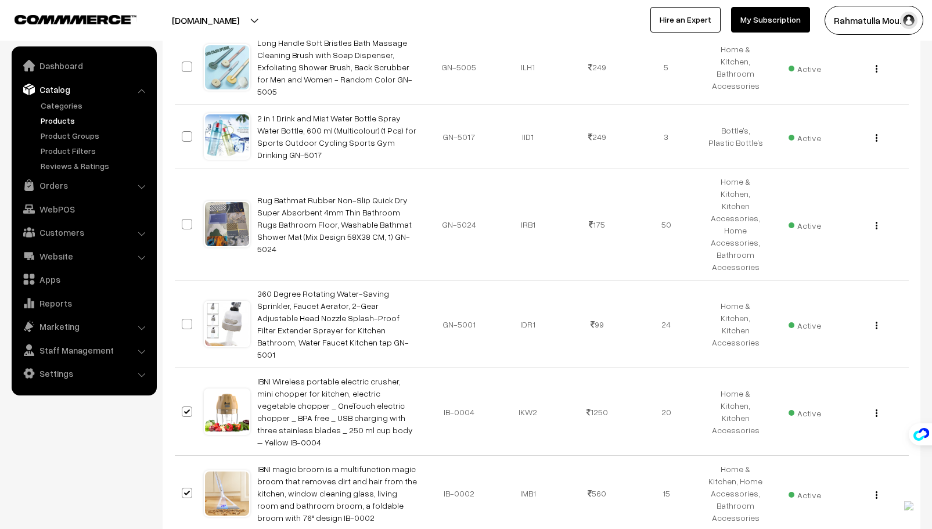
checkbox input "true"
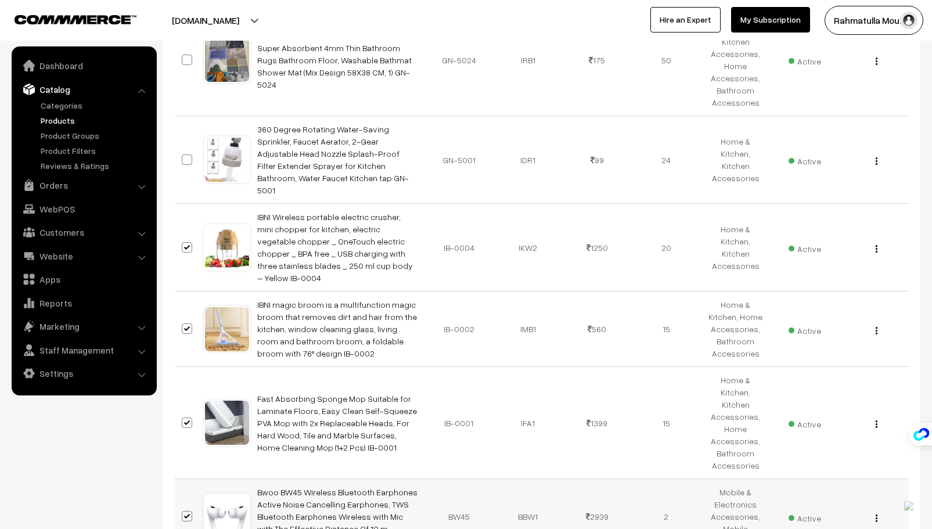
scroll to position [4834, 0]
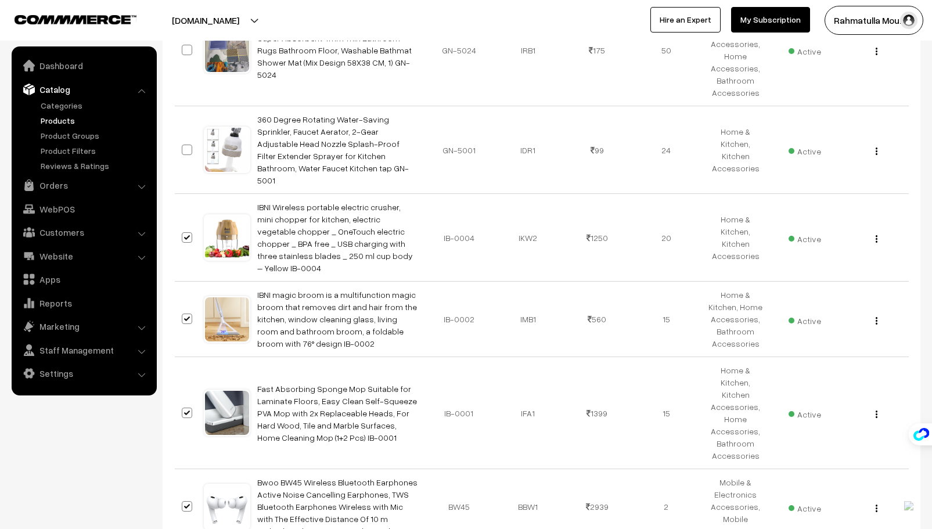
drag, startPoint x: 187, startPoint y: 225, endPoint x: 189, endPoint y: 255, distance: 30.2
checkbox input "true"
drag, startPoint x: 189, startPoint y: 296, endPoint x: 191, endPoint y: 320, distance: 23.9
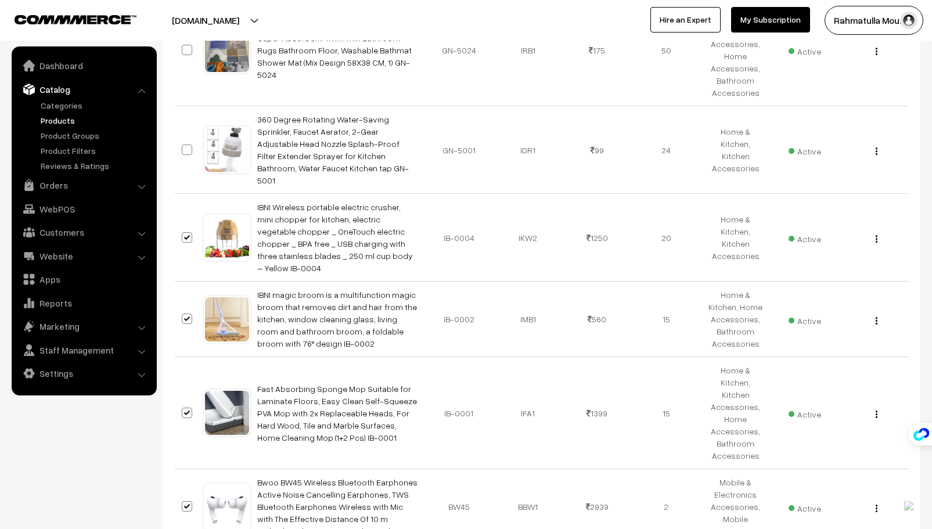
checkbox input "true"
drag, startPoint x: 189, startPoint y: 375, endPoint x: 219, endPoint y: 375, distance: 30.2
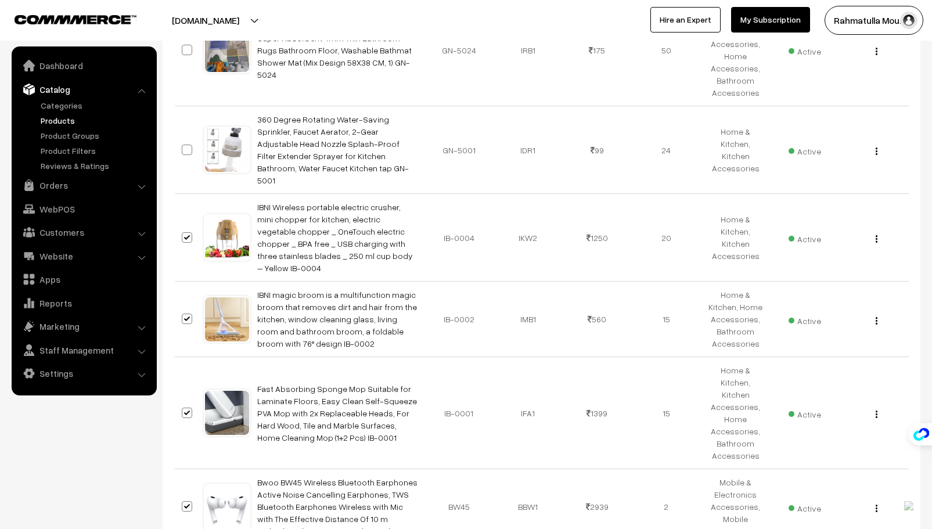
checkbox input "true"
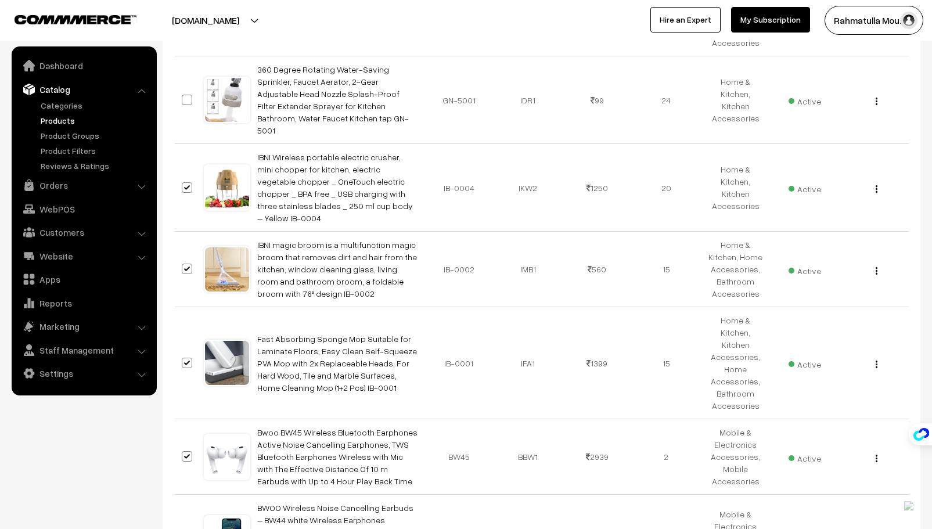
scroll to position [4950, 0]
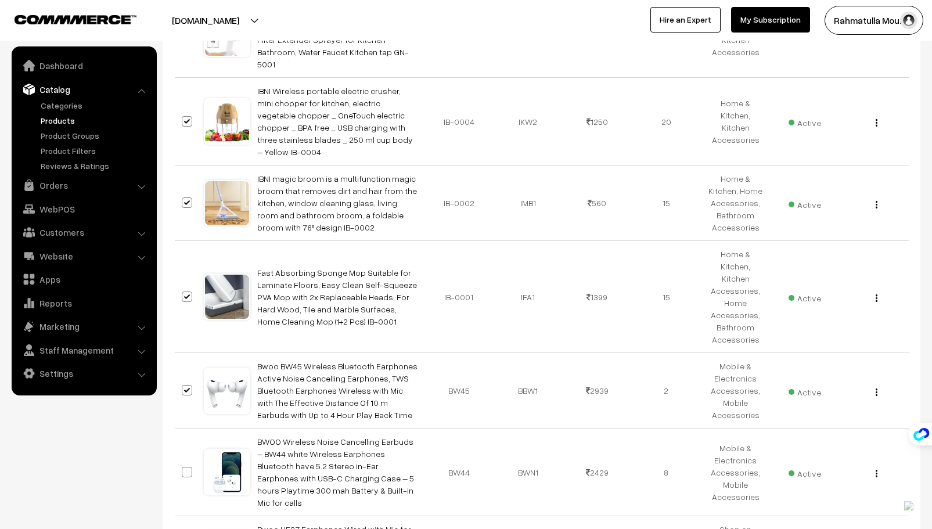
checkbox input "true"
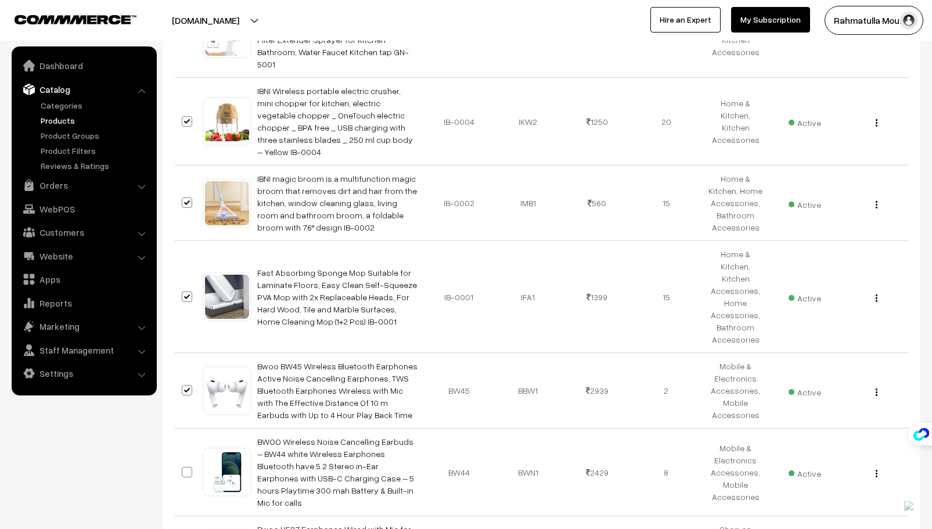
checkbox input "true"
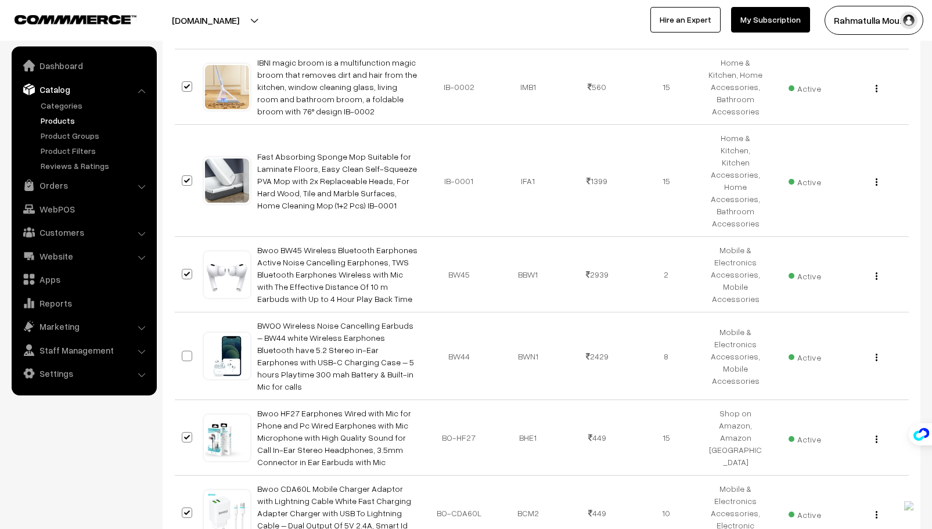
scroll to position [5124, 0]
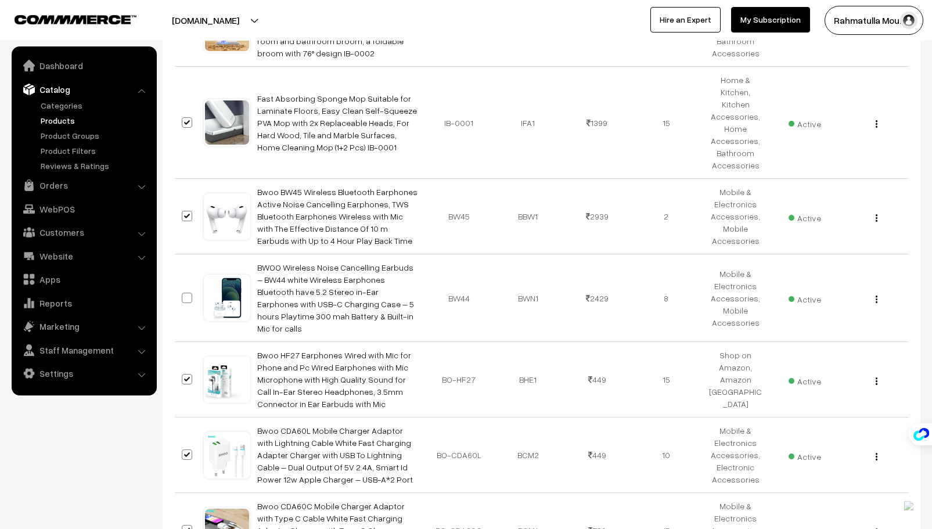
checkbox input "true"
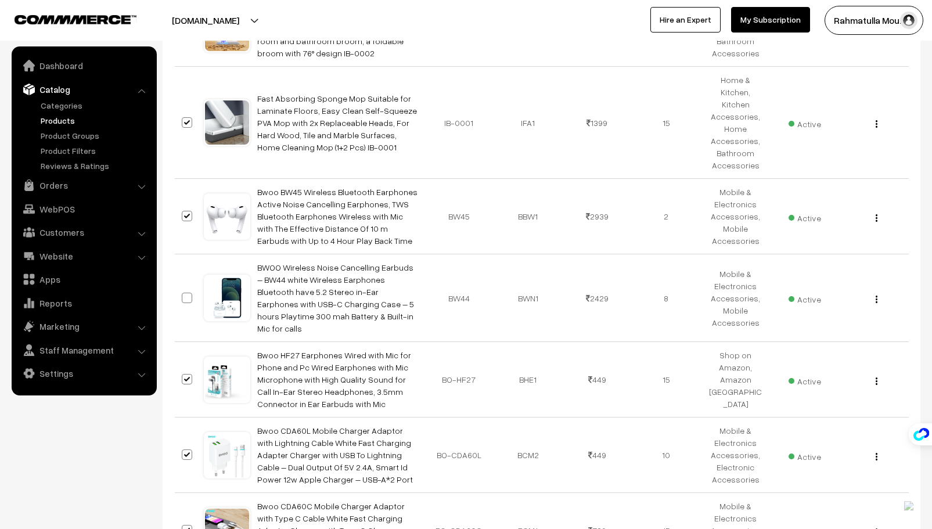
checkbox input "true"
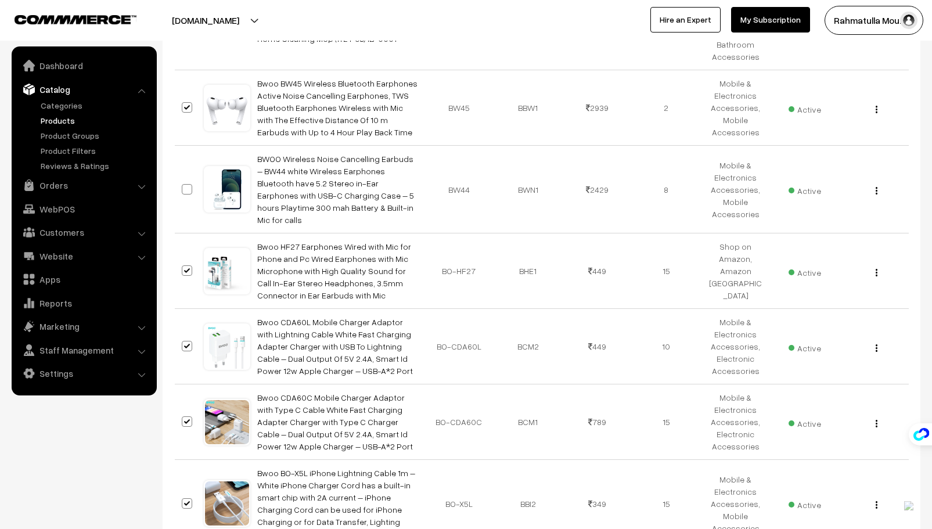
scroll to position [5298, 0]
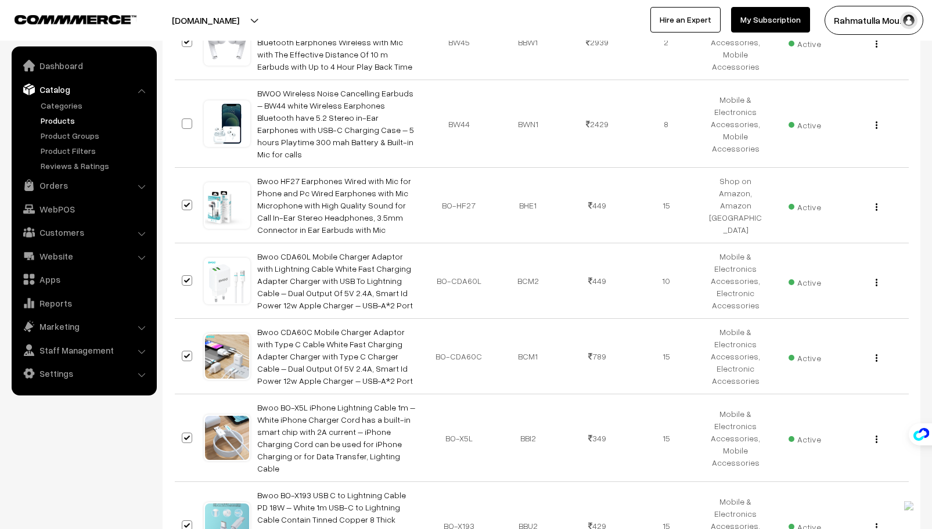
checkbox input "true"
drag, startPoint x: 186, startPoint y: 374, endPoint x: 183, endPoint y: 401, distance: 27.4
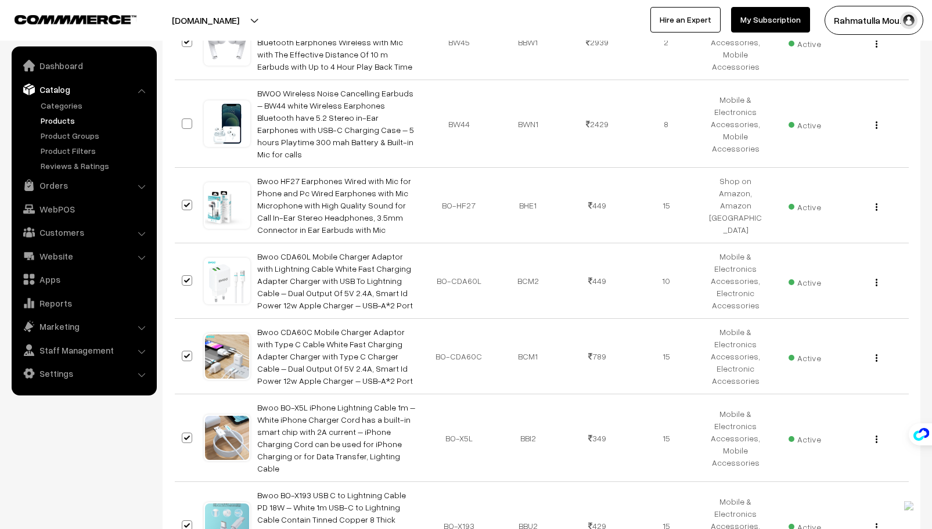
checkbox input "true"
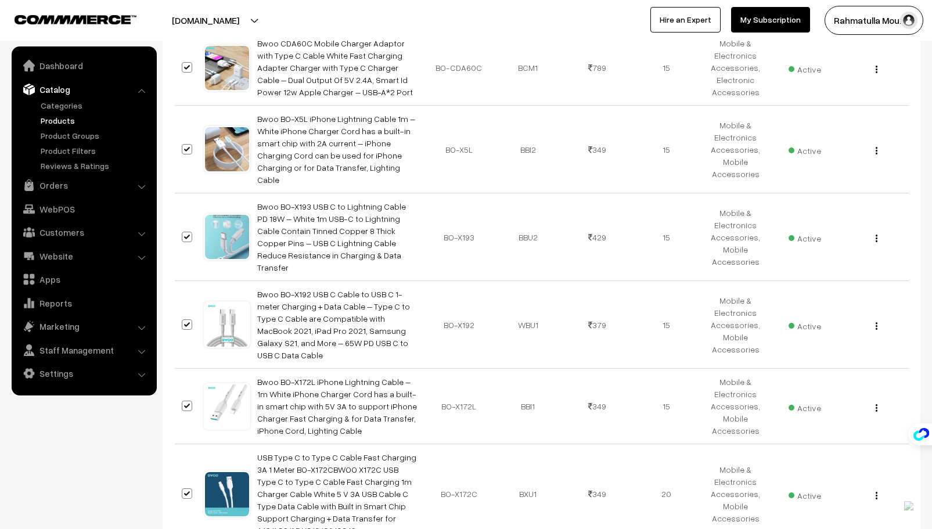
scroll to position [5588, 0]
checkbox input "true"
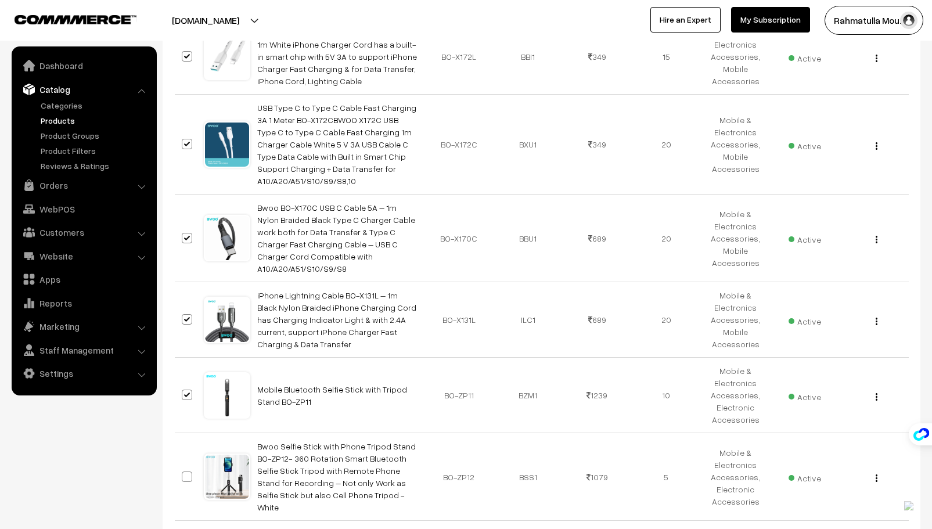
scroll to position [5937, 0]
checkbox input "true"
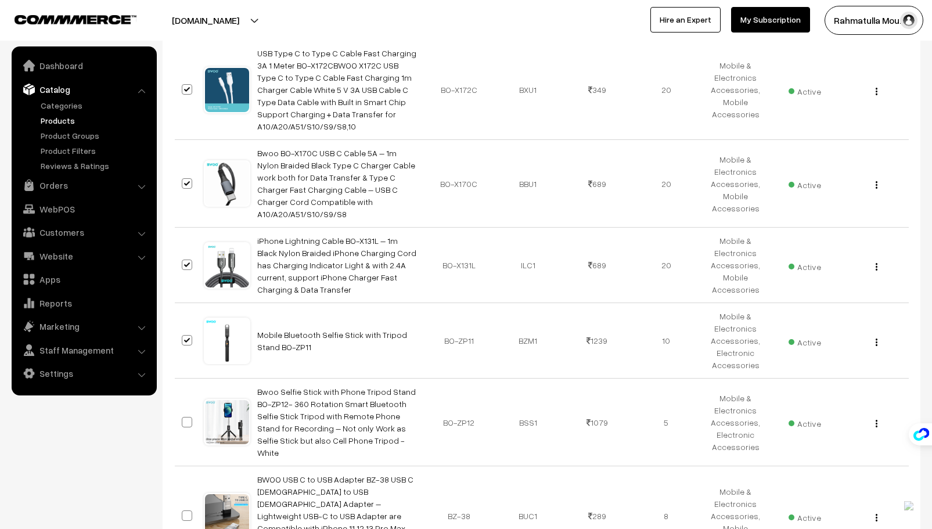
scroll to position [6111, 0]
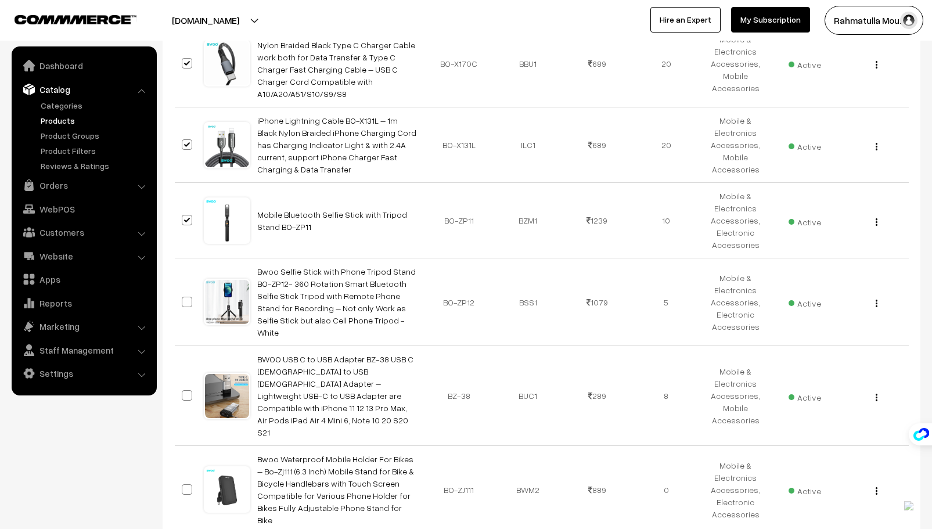
checkbox input "true"
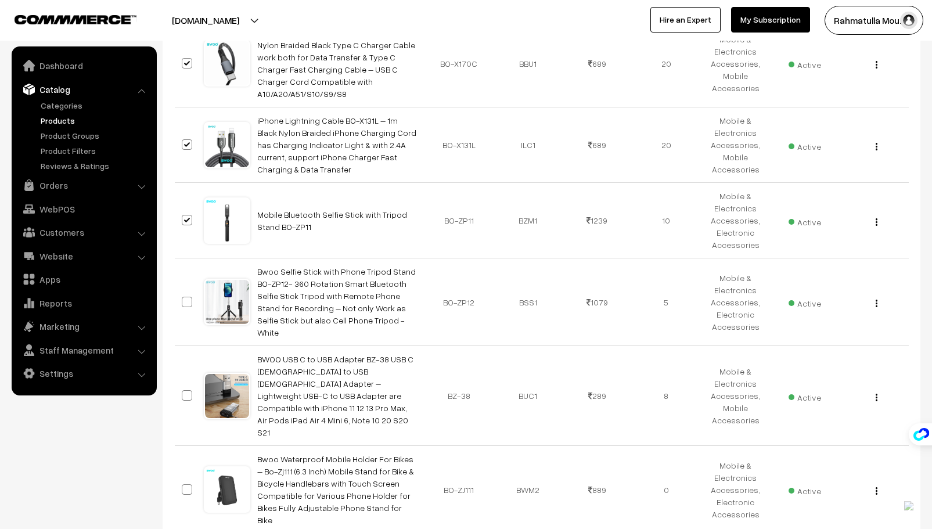
checkbox input "true"
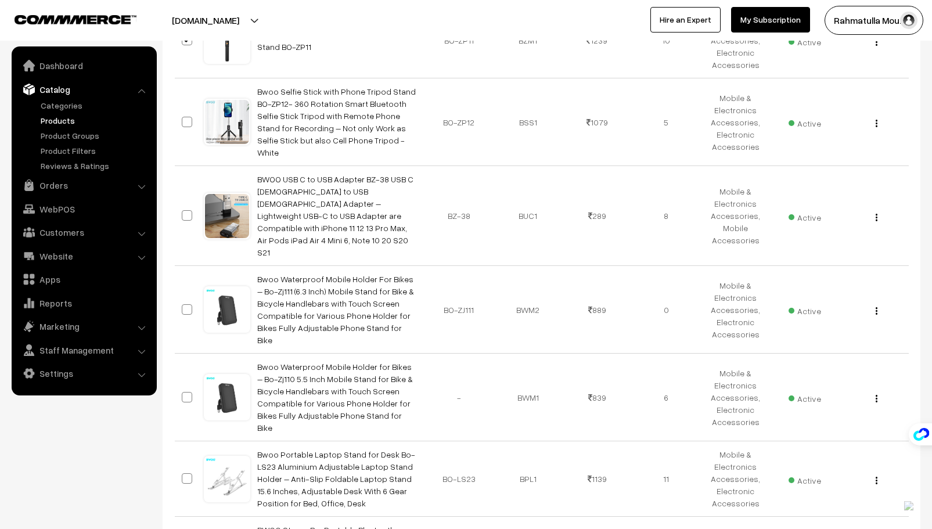
scroll to position [6293, 0]
checkbox input "true"
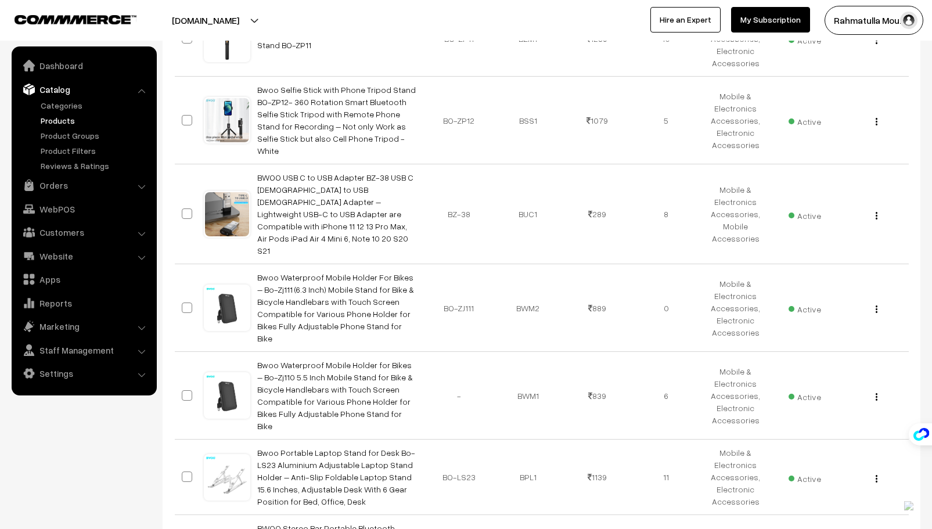
checkbox input "true"
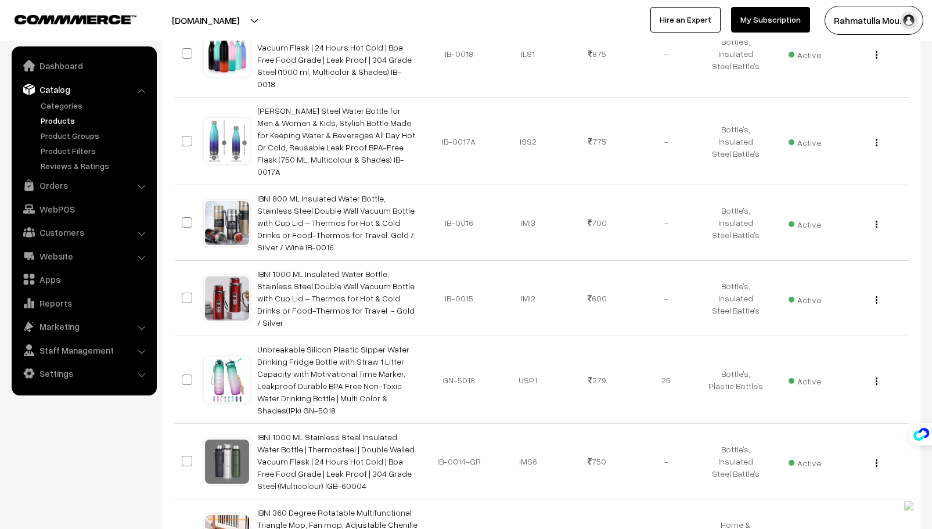
scroll to position [0, 0]
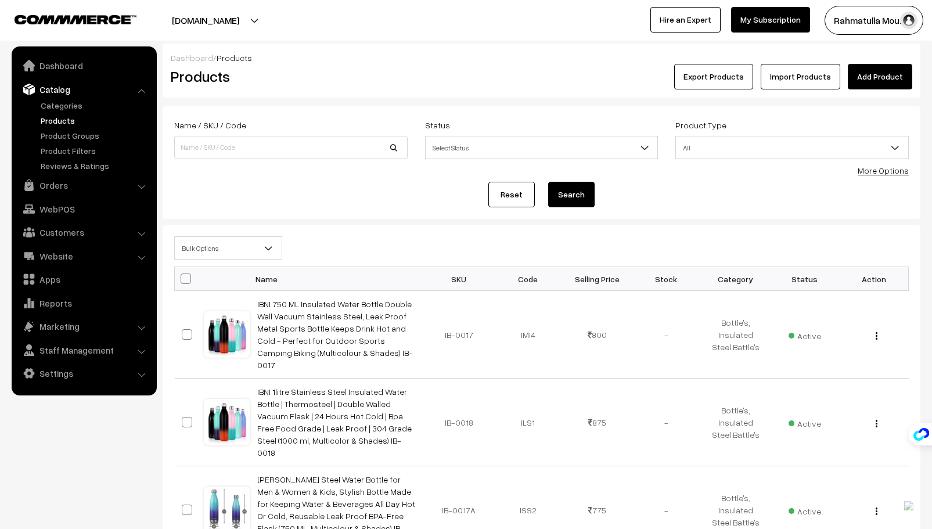
click at [888, 172] on link "More Options" at bounding box center [883, 170] width 51 height 10
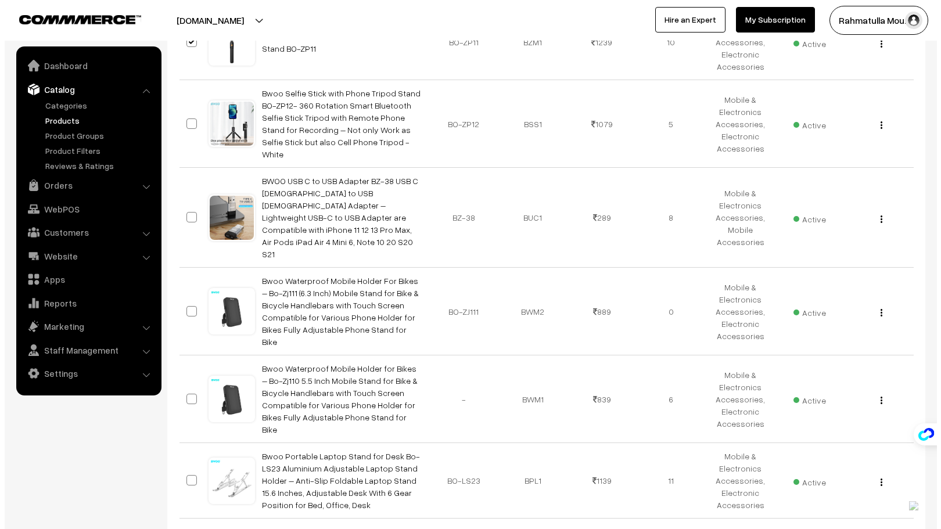
scroll to position [6376, 0]
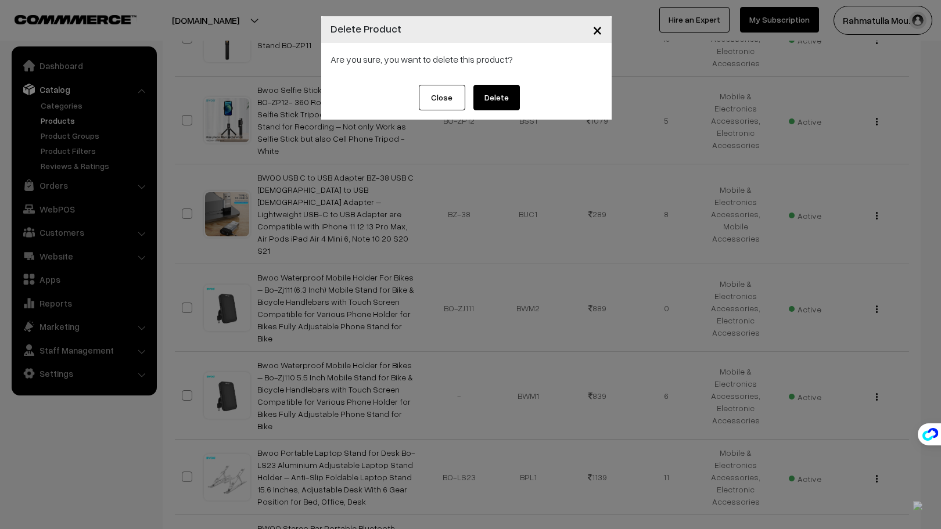
click at [505, 97] on button "Delete" at bounding box center [496, 98] width 46 height 26
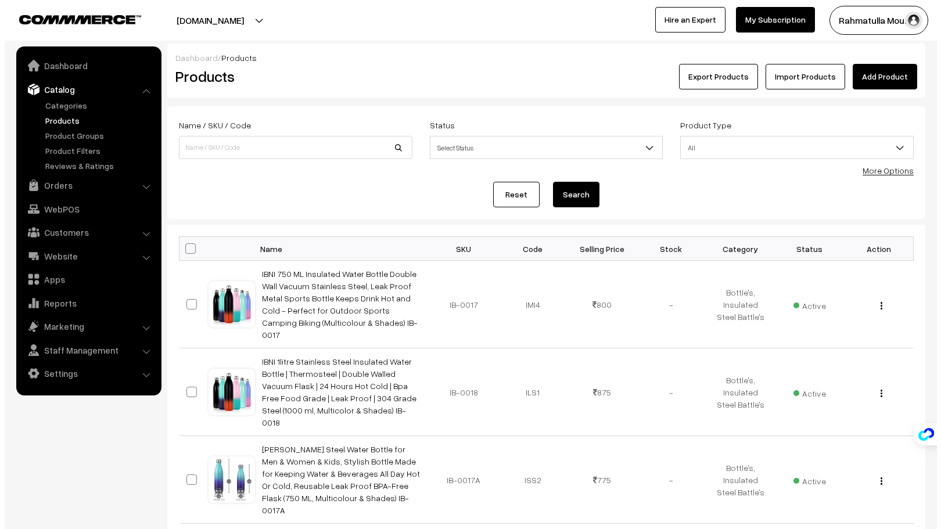
scroll to position [6175, 0]
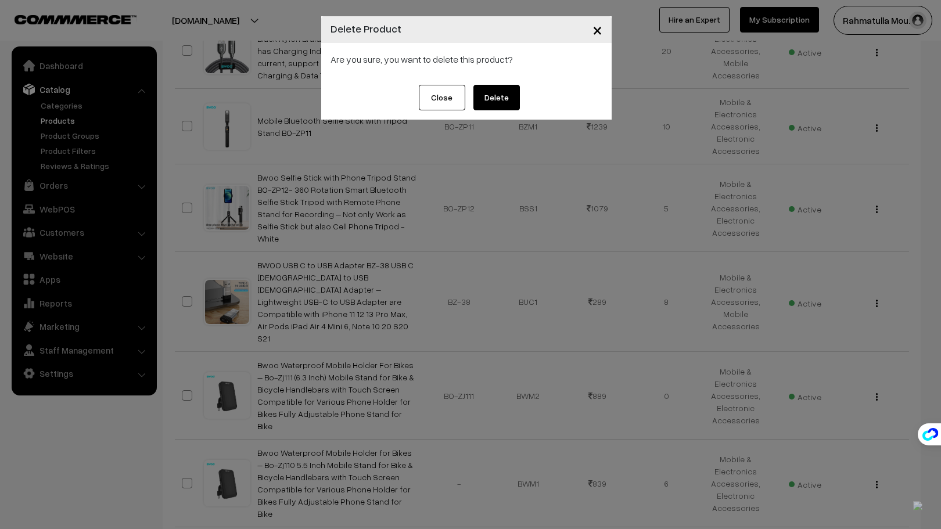
click at [513, 95] on button "Delete" at bounding box center [496, 98] width 46 height 26
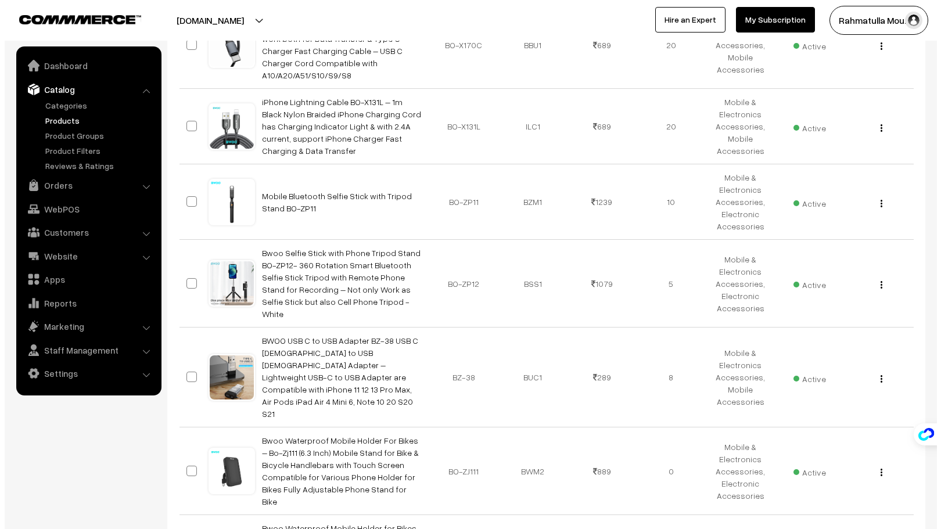
scroll to position [6099, 0]
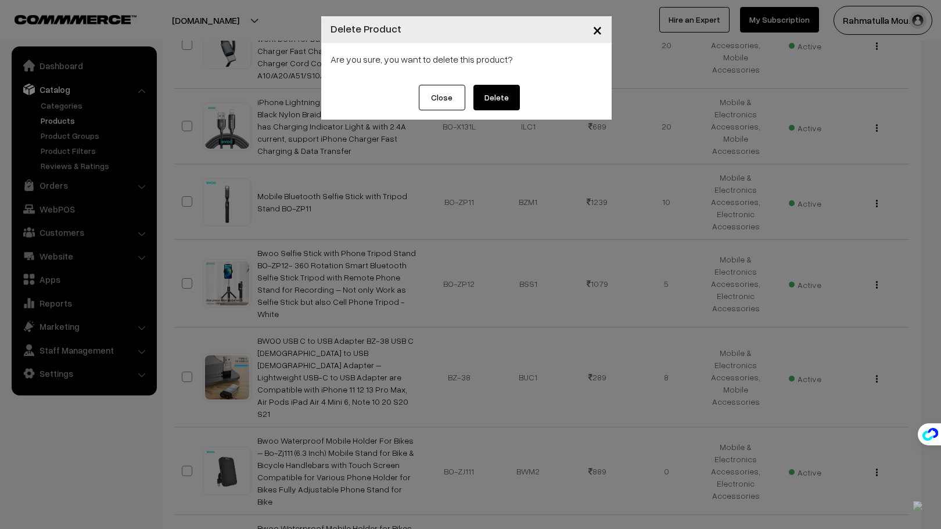
click at [502, 97] on button "Delete" at bounding box center [496, 98] width 46 height 26
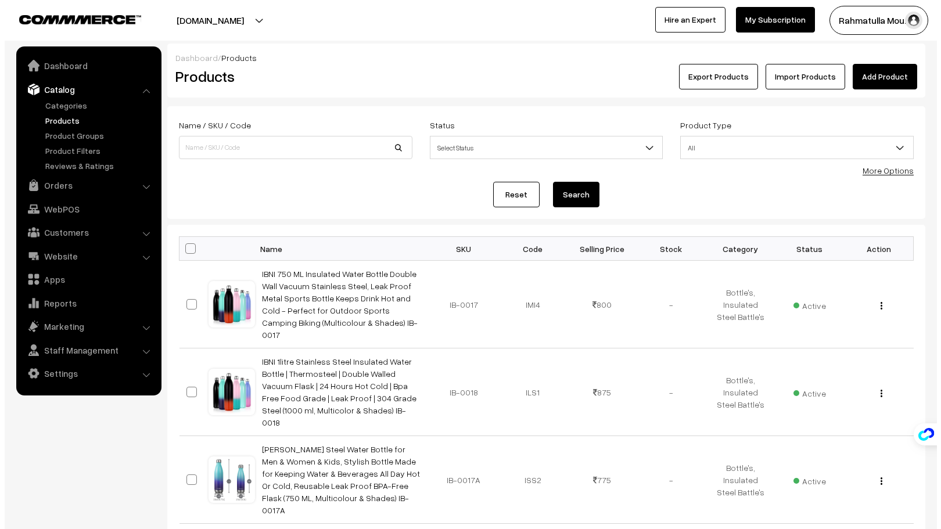
scroll to position [6024, 0]
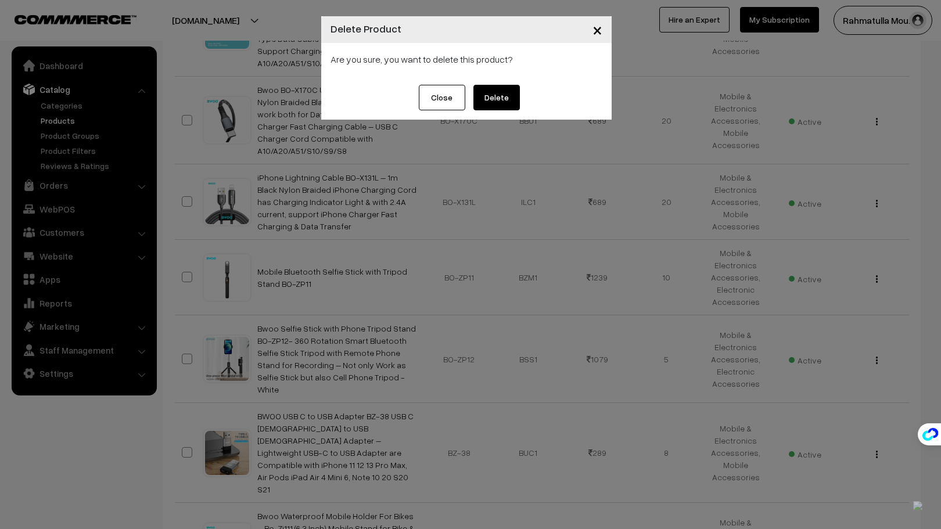
click at [498, 98] on button "Delete" at bounding box center [496, 98] width 46 height 26
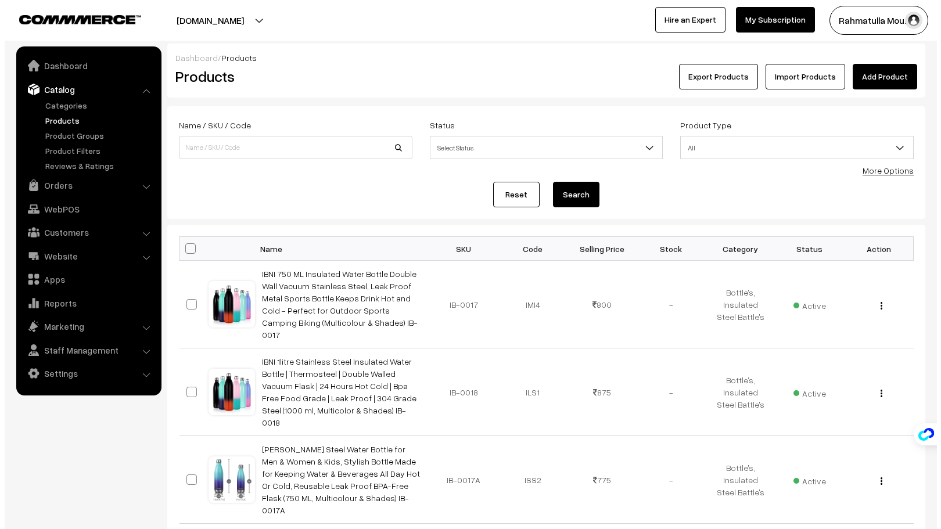
scroll to position [5948, 0]
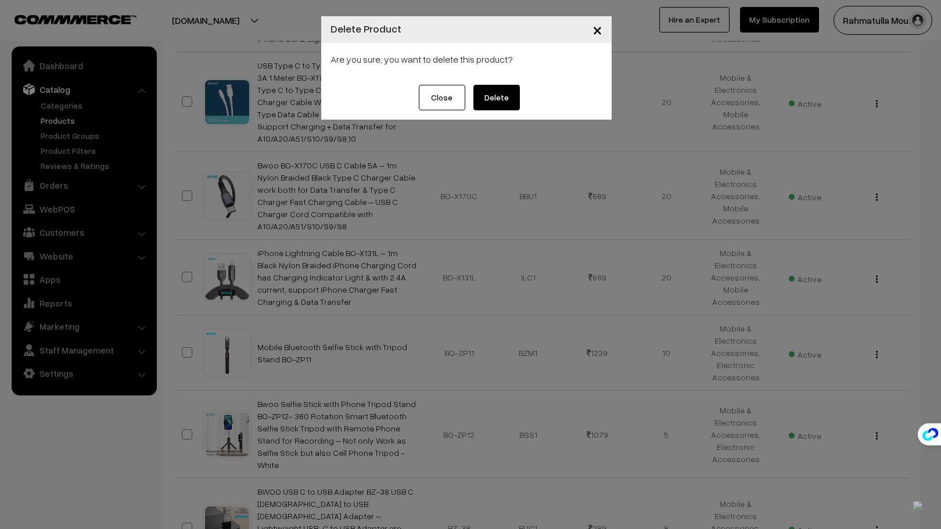
click at [495, 100] on button "Delete" at bounding box center [496, 98] width 46 height 26
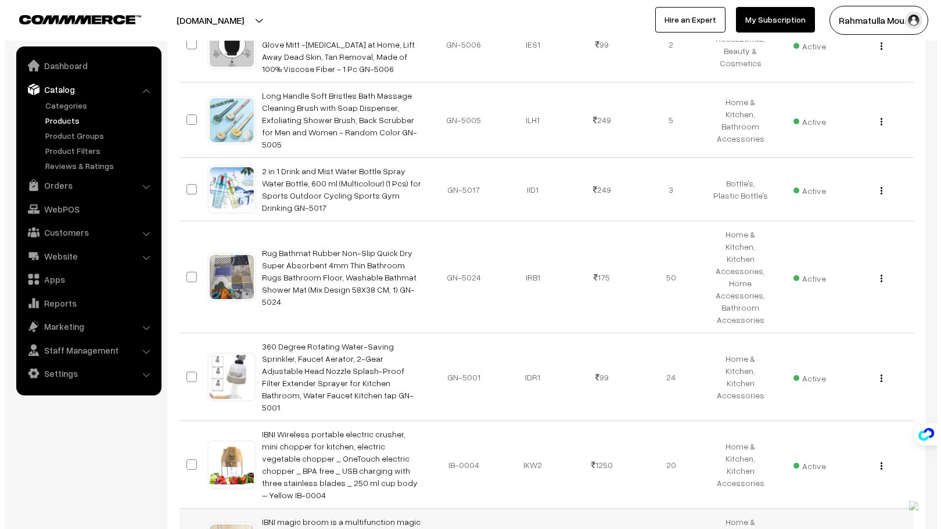
scroll to position [4587, 0]
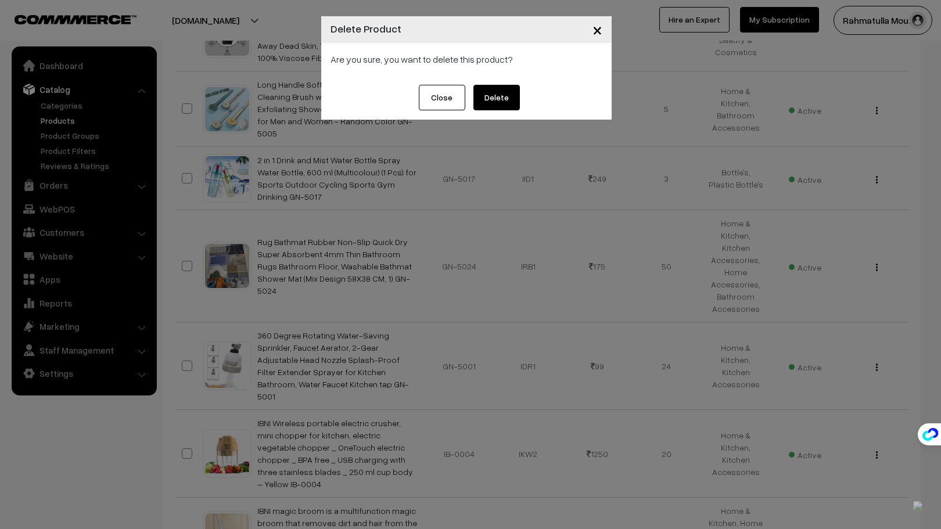
click at [501, 96] on button "Delete" at bounding box center [496, 98] width 46 height 26
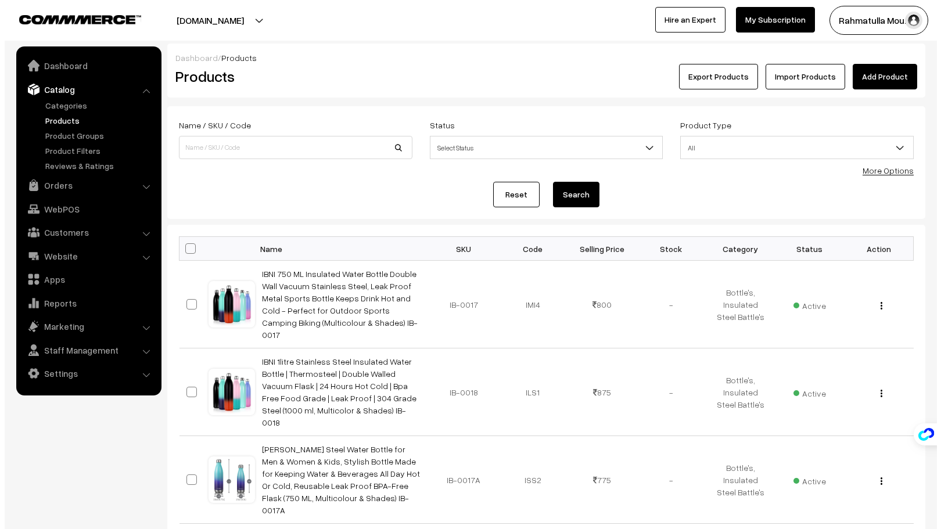
scroll to position [4587, 0]
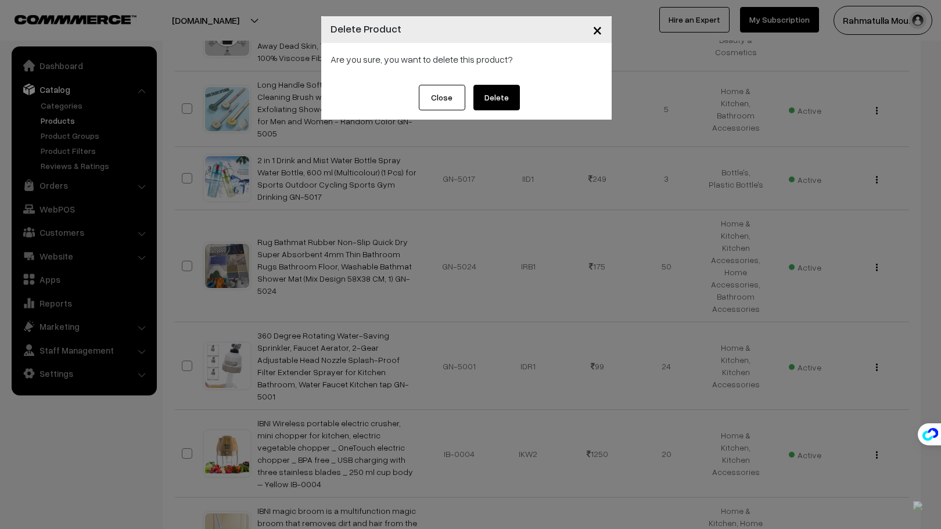
click at [499, 96] on button "Delete" at bounding box center [496, 98] width 46 height 26
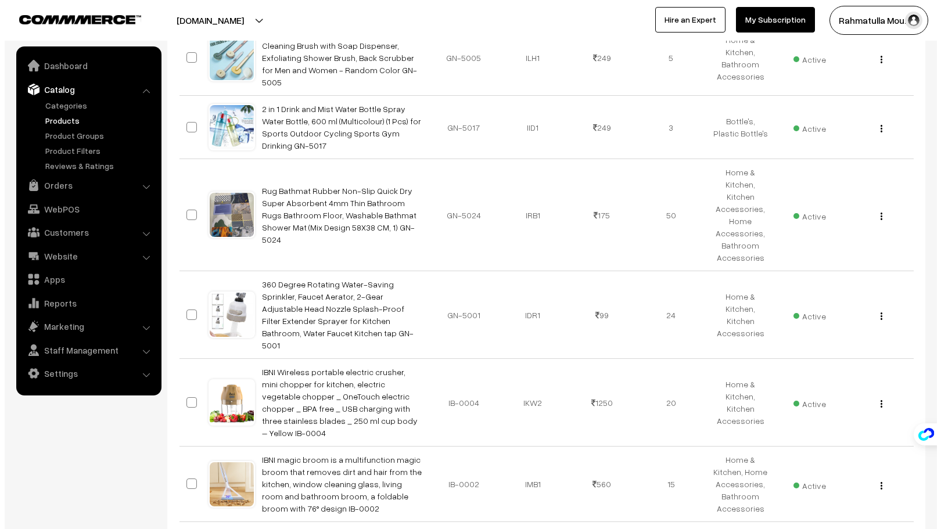
scroll to position [4645, 0]
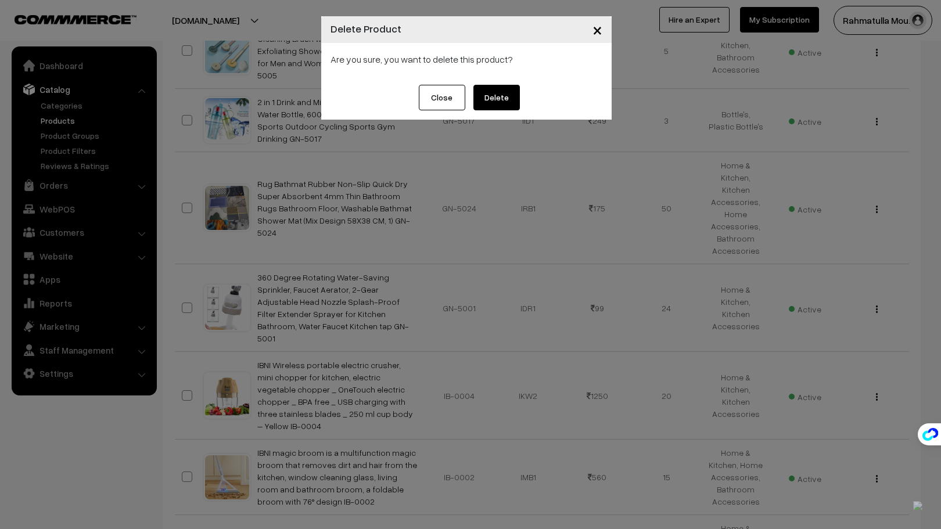
click at [496, 92] on button "Delete" at bounding box center [496, 98] width 46 height 26
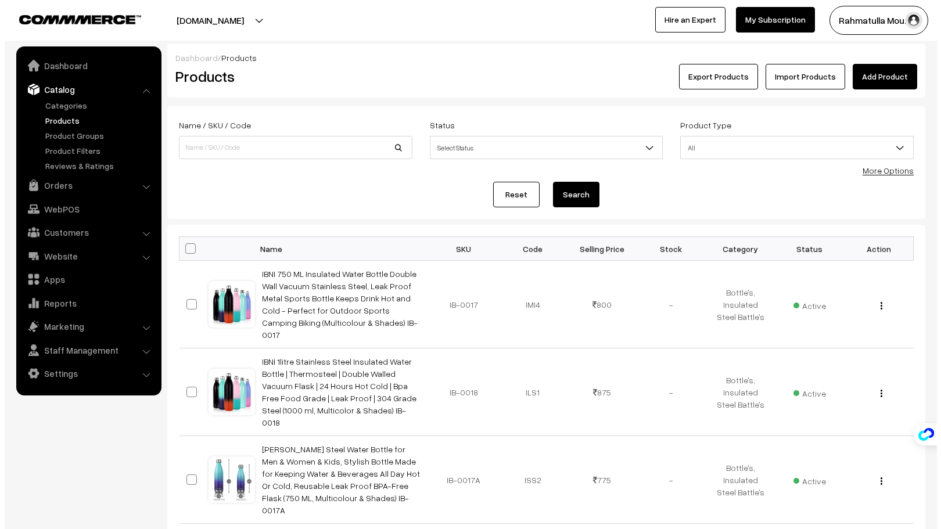
scroll to position [4645, 0]
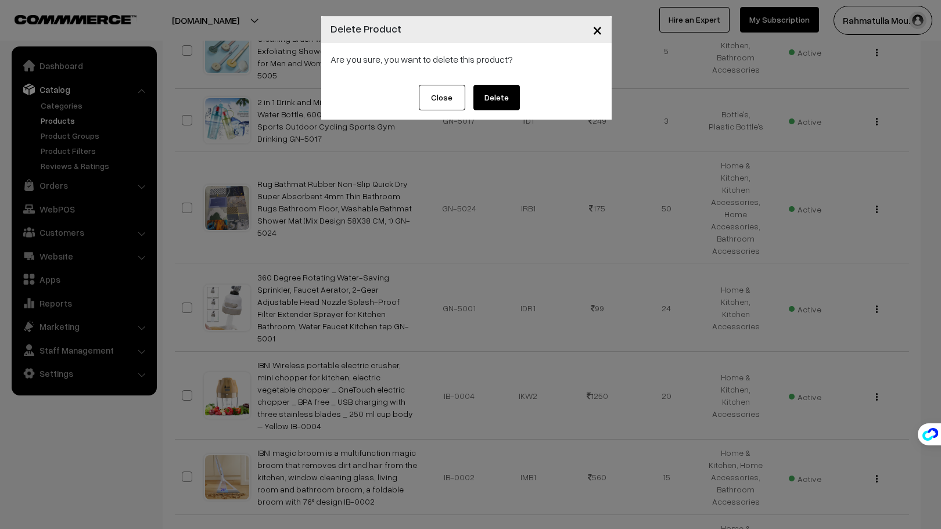
click at [508, 94] on button "Delete" at bounding box center [496, 98] width 46 height 26
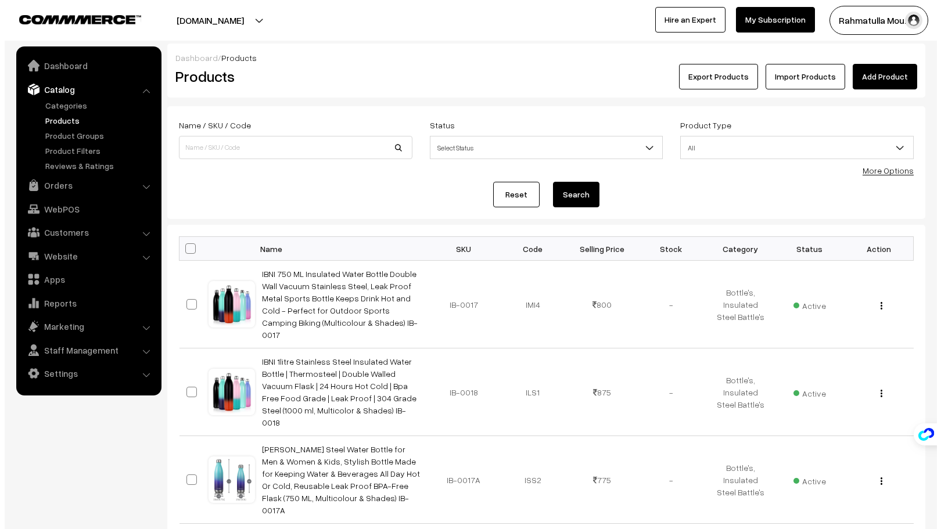
scroll to position [4645, 0]
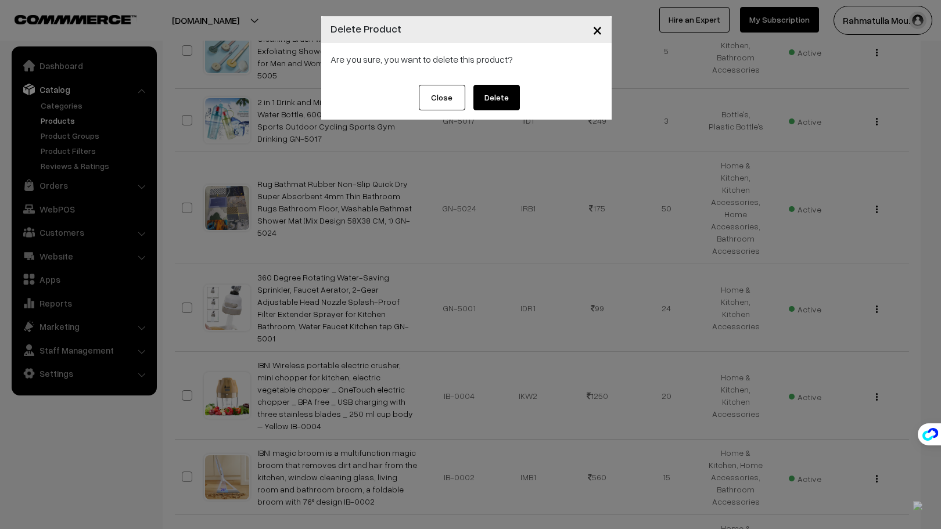
click at [494, 100] on button "Delete" at bounding box center [496, 98] width 46 height 26
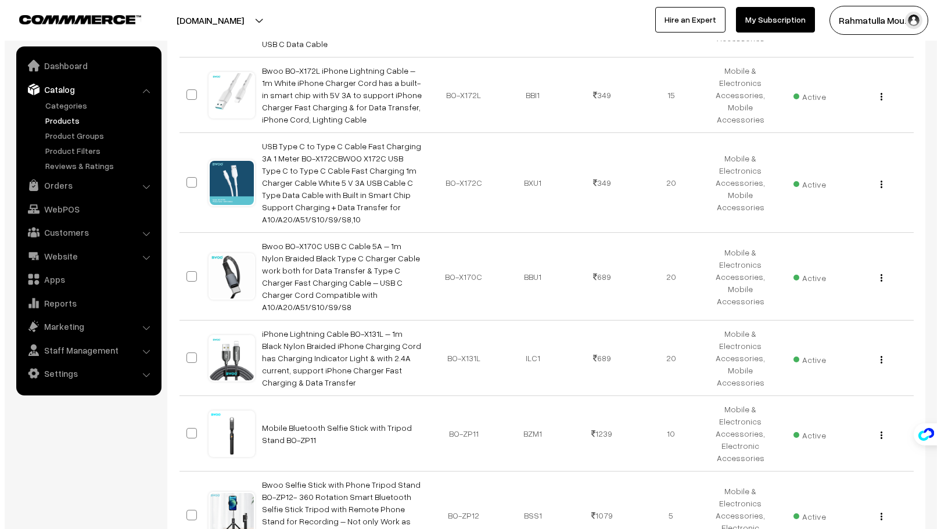
scroll to position [5496, 0]
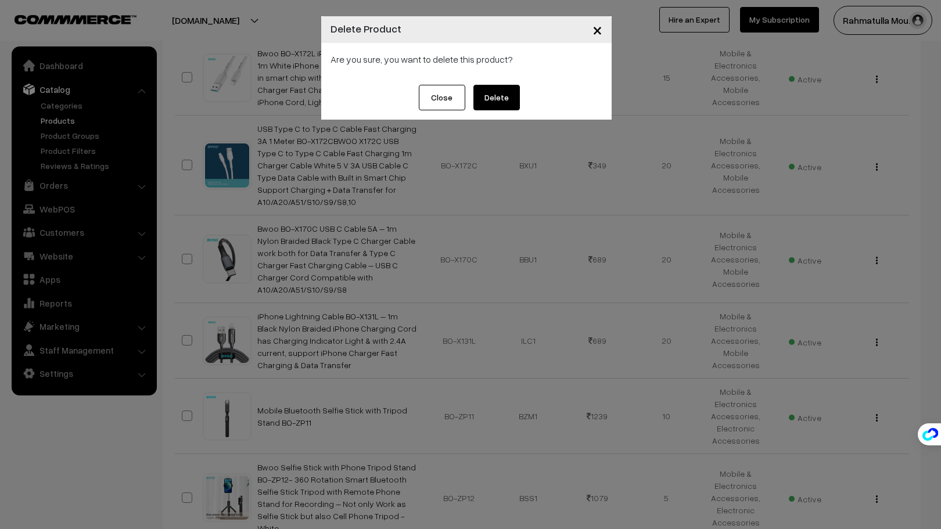
click at [499, 94] on button "Delete" at bounding box center [496, 98] width 46 height 26
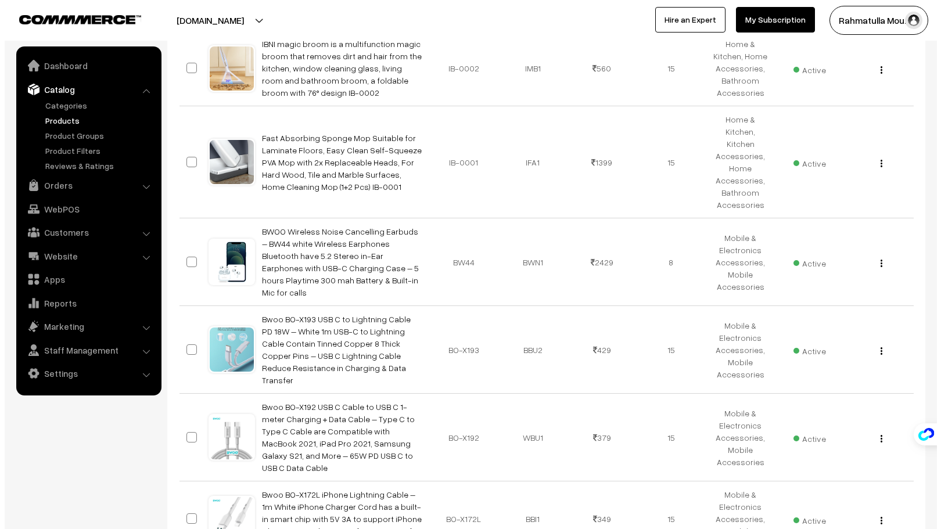
scroll to position [5014, 0]
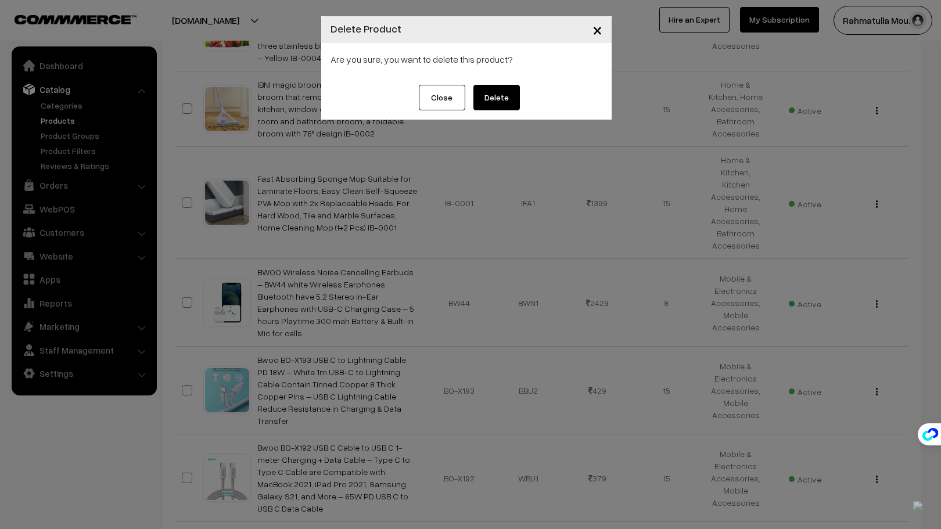
click at [514, 94] on button "Delete" at bounding box center [496, 98] width 46 height 26
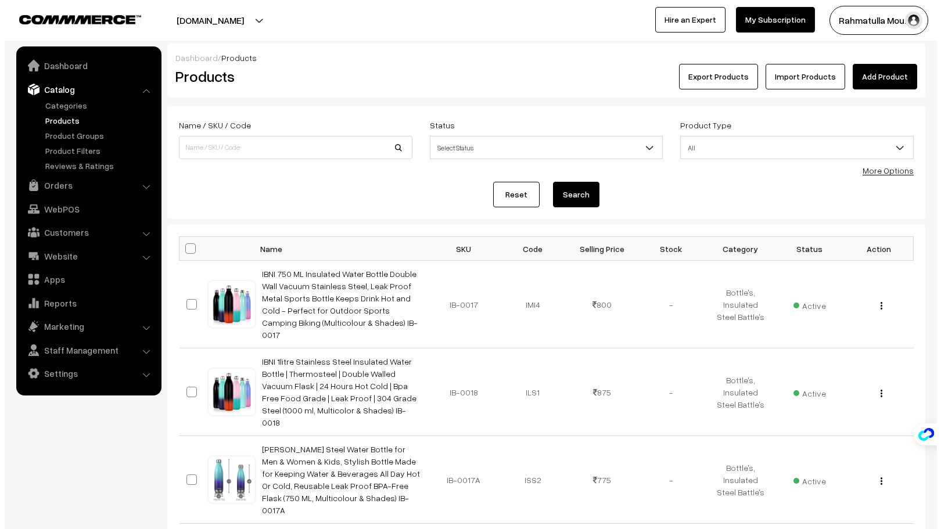
scroll to position [5014, 0]
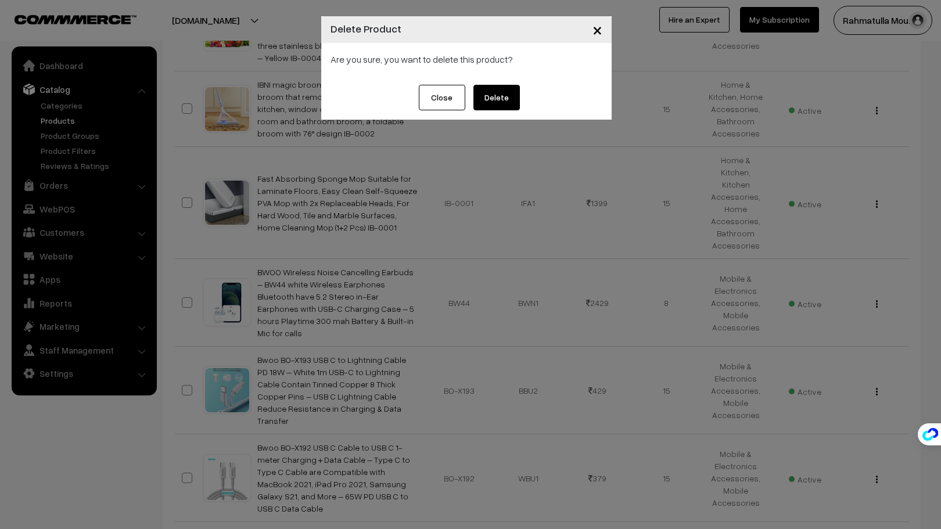
click at [500, 91] on button "Delete" at bounding box center [496, 98] width 46 height 26
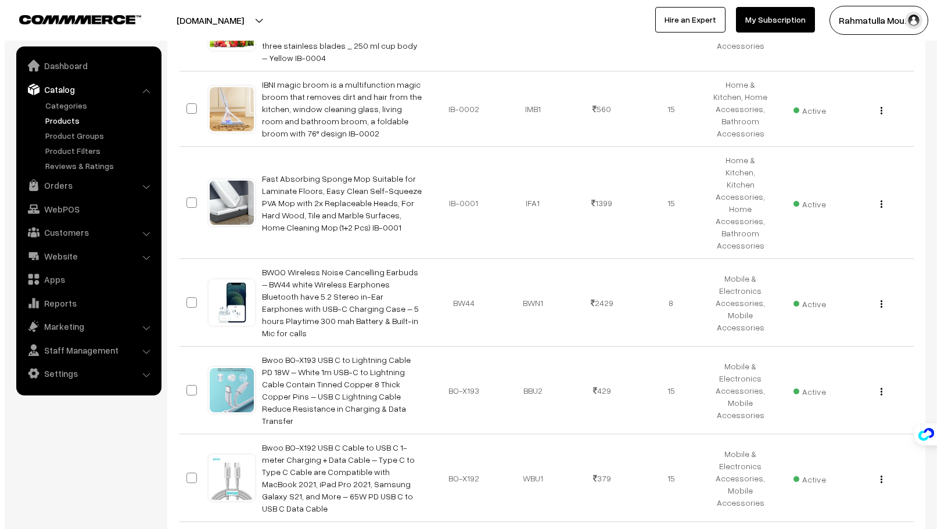
scroll to position [5014, 0]
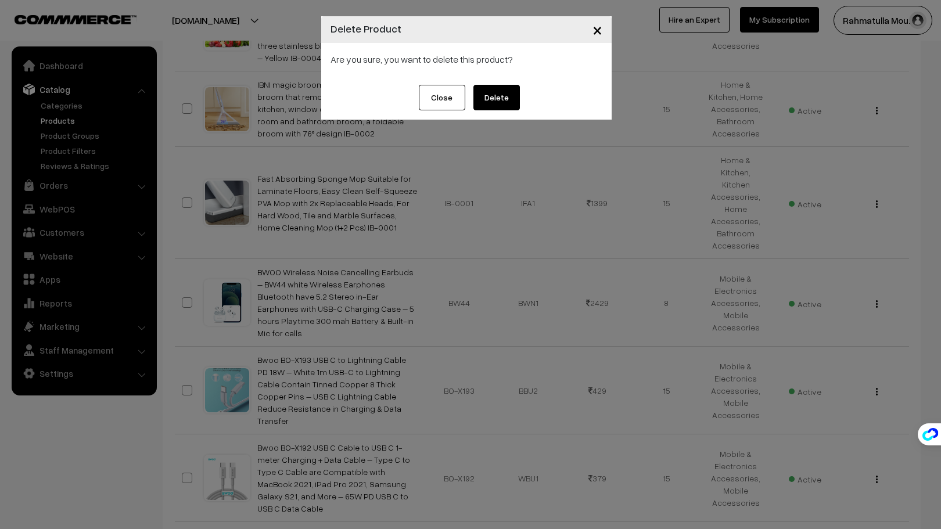
click at [495, 94] on button "Delete" at bounding box center [496, 98] width 46 height 26
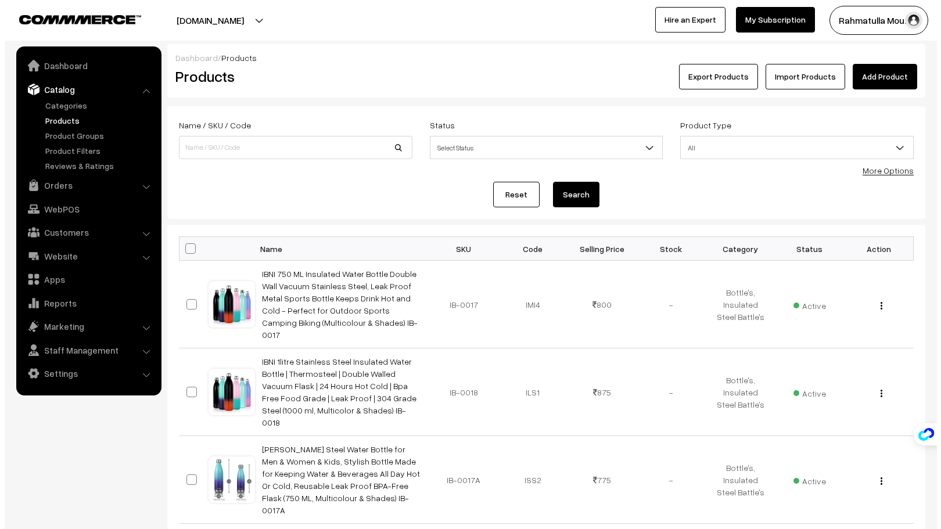
scroll to position [5014, 0]
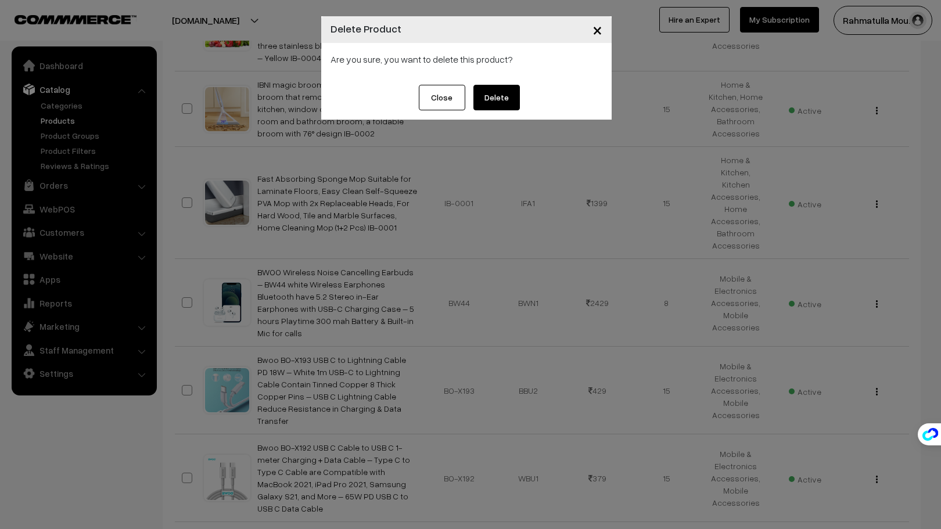
click at [492, 99] on button "Delete" at bounding box center [496, 98] width 46 height 26
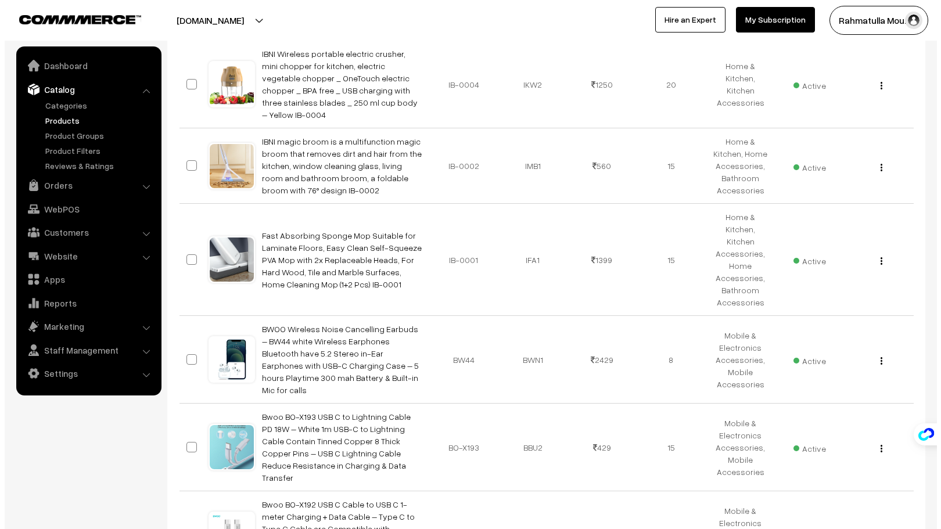
scroll to position [4839, 0]
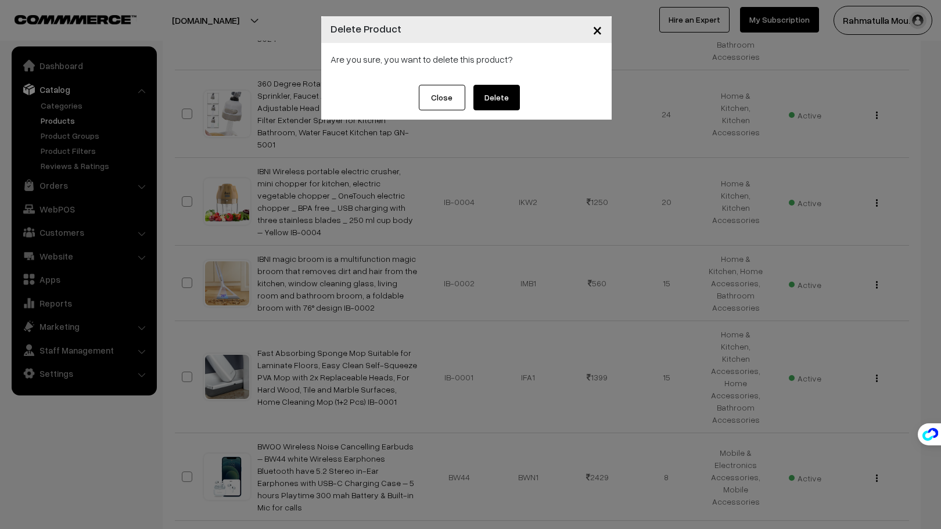
click at [498, 92] on button "Delete" at bounding box center [496, 98] width 46 height 26
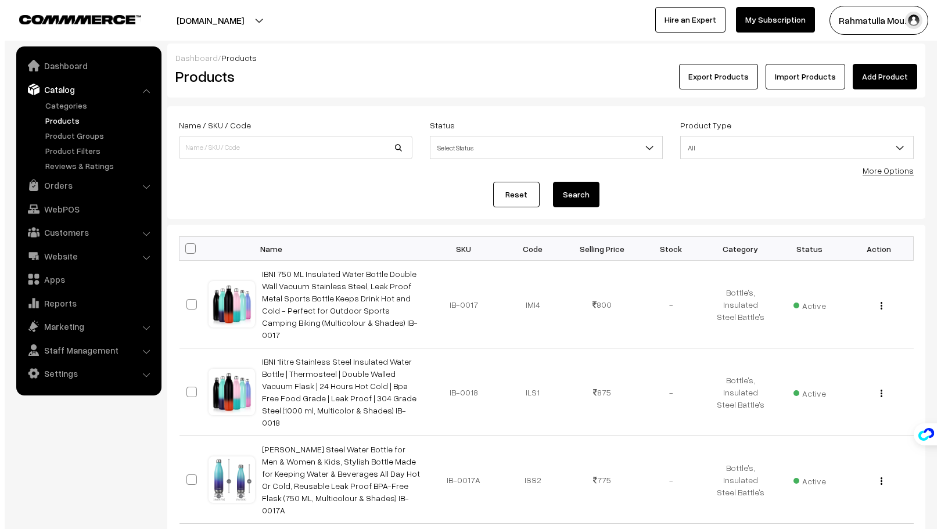
scroll to position [4839, 0]
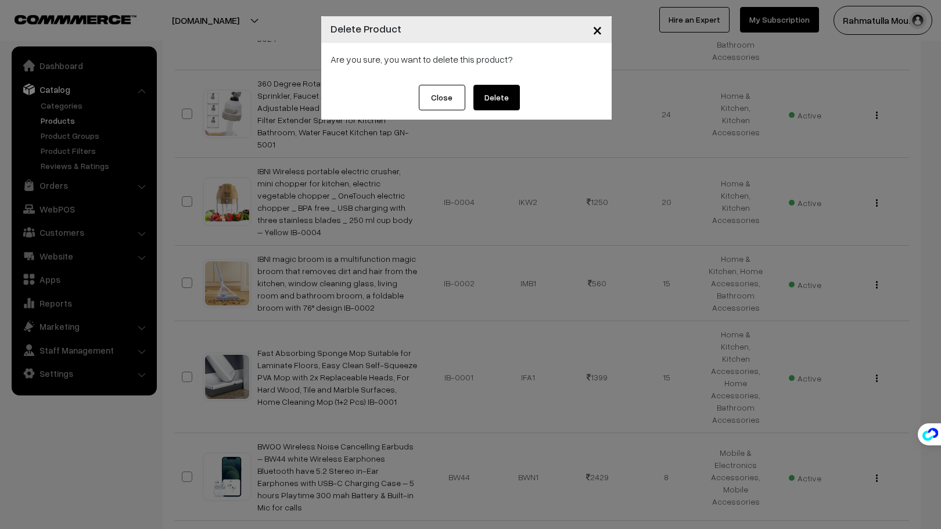
click at [498, 91] on button "Delete" at bounding box center [496, 98] width 46 height 26
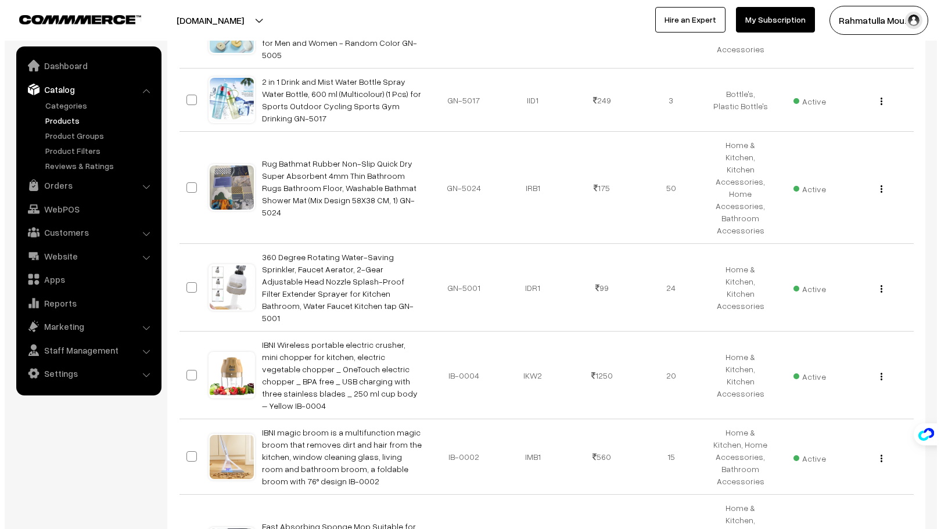
scroll to position [4607, 0]
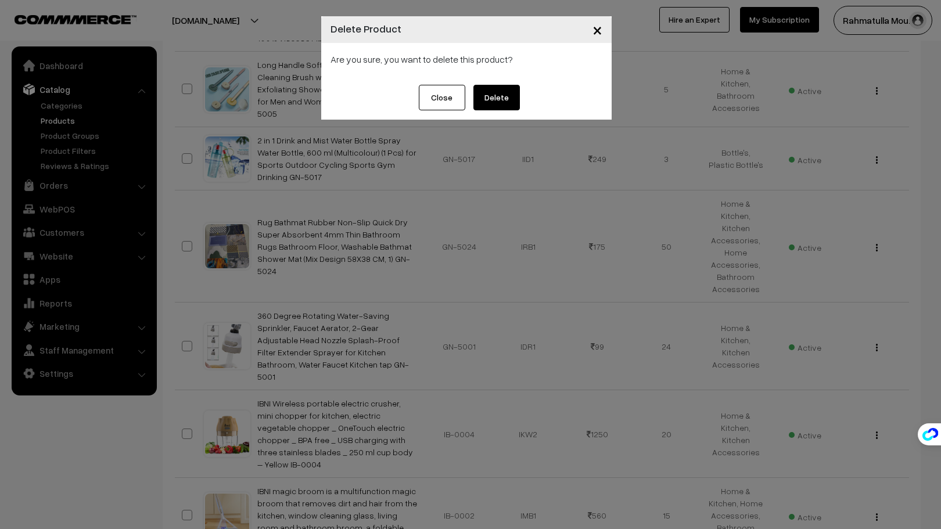
click at [495, 93] on button "Delete" at bounding box center [496, 98] width 46 height 26
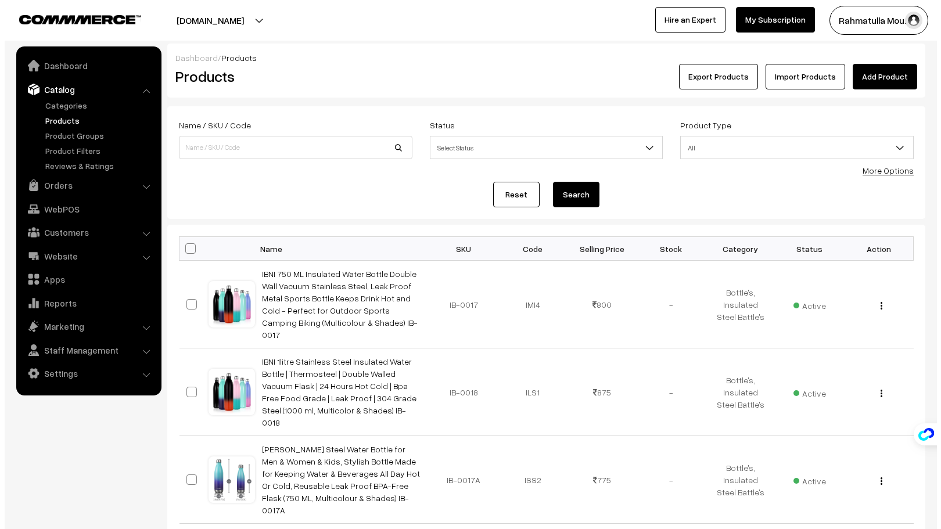
scroll to position [4607, 0]
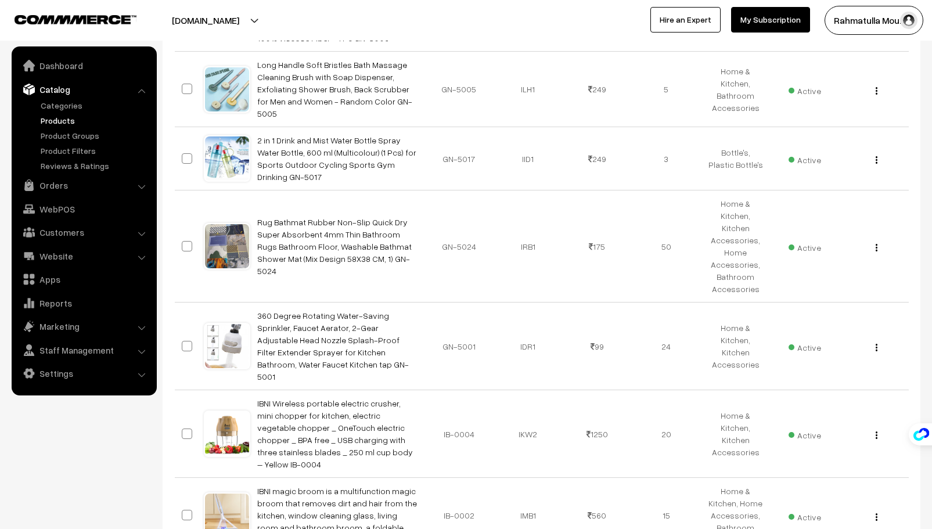
click at [877, 513] on img "button" at bounding box center [877, 517] width 2 height 8
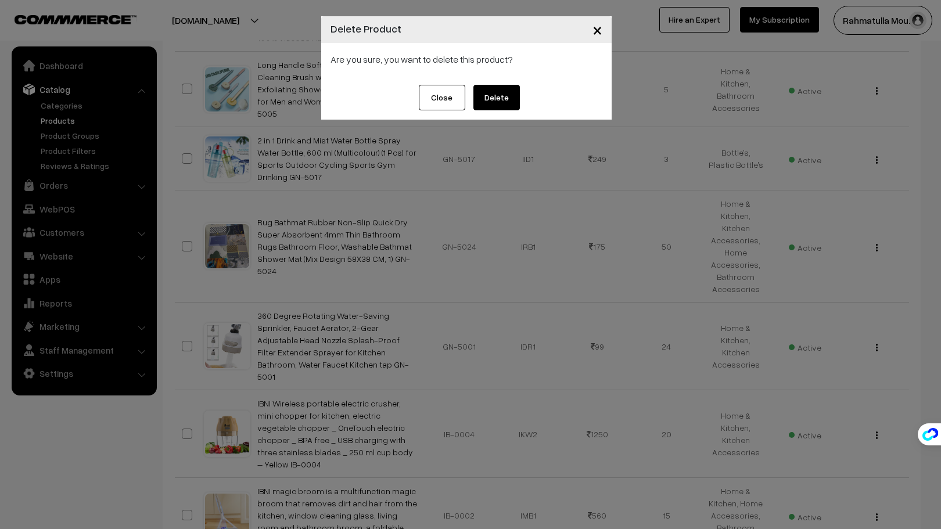
click at [494, 96] on button "Delete" at bounding box center [496, 98] width 46 height 26
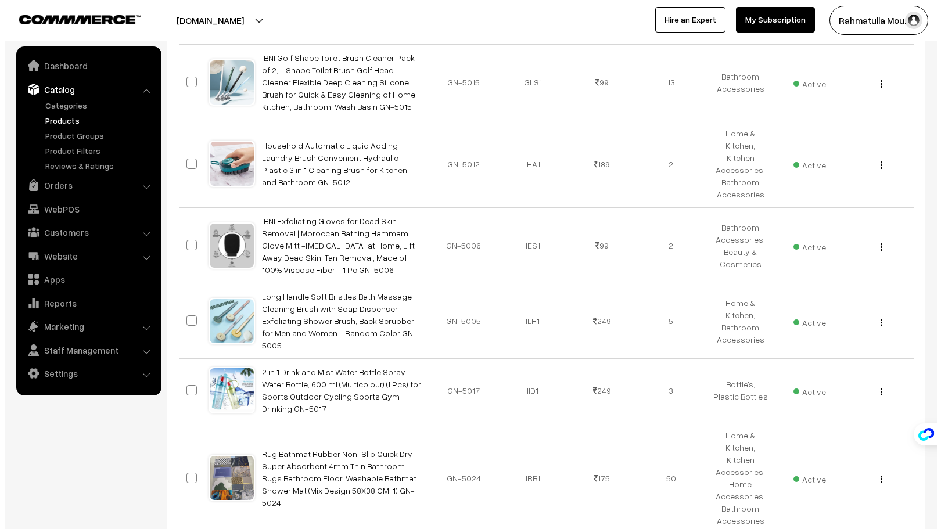
scroll to position [4375, 0]
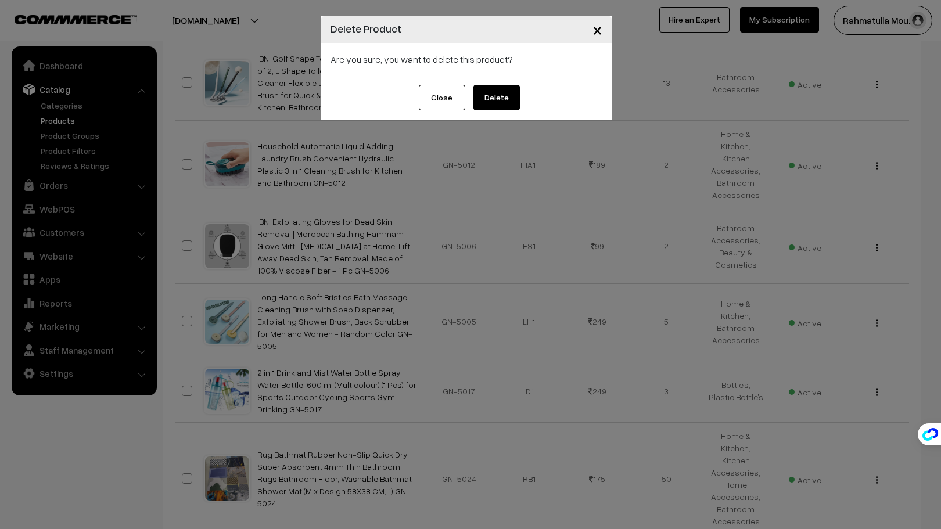
click at [492, 98] on button "Delete" at bounding box center [496, 98] width 46 height 26
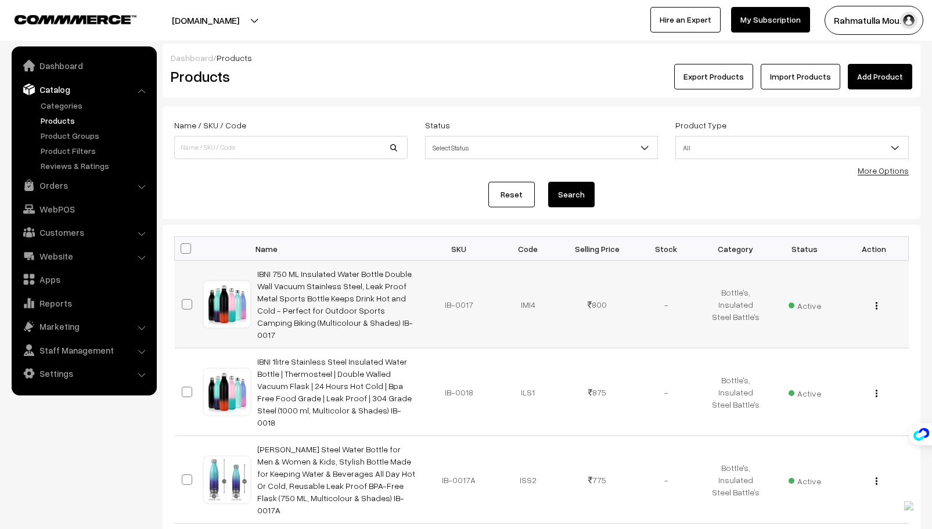
click at [877, 301] on button "button" at bounding box center [876, 305] width 3 height 9
click at [796, 361] on link "Delete" at bounding box center [824, 374] width 99 height 26
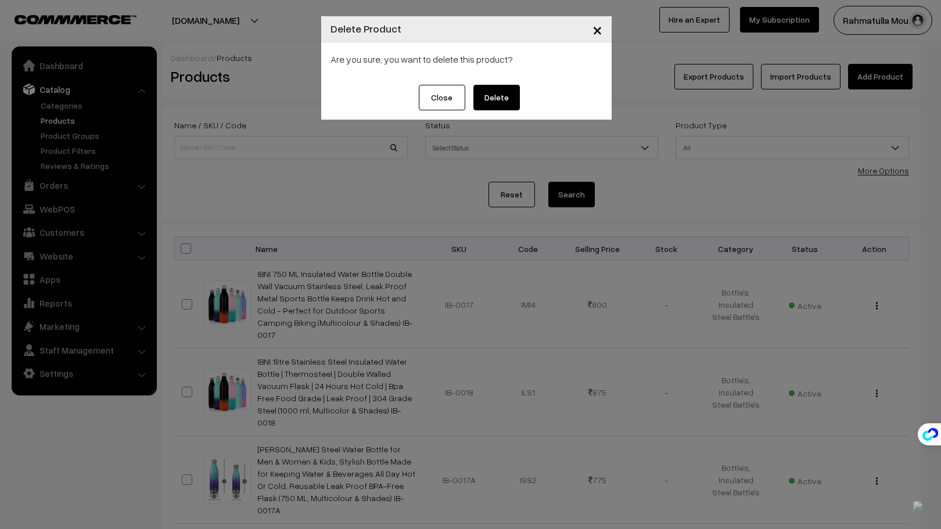
click at [494, 91] on button "Delete" at bounding box center [496, 98] width 46 height 26
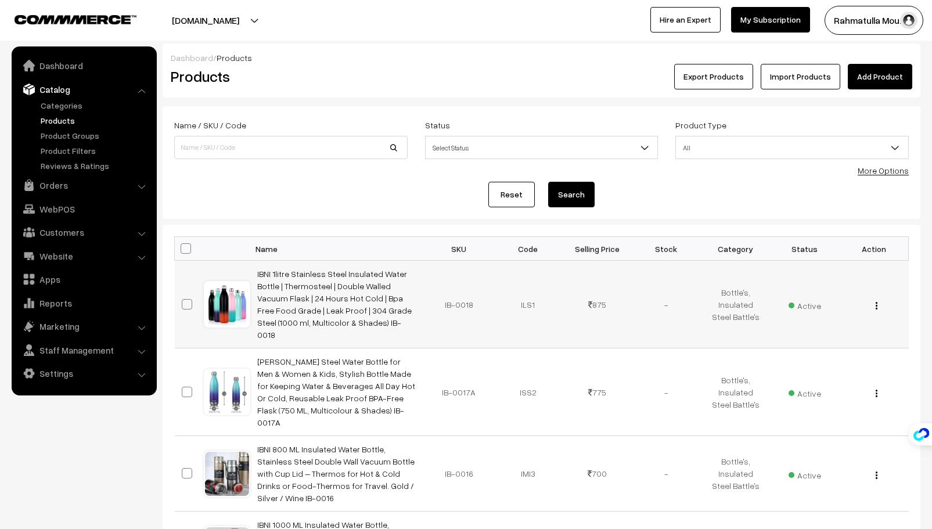
click at [877, 302] on img "button" at bounding box center [877, 306] width 2 height 8
click at [796, 370] on link "Delete" at bounding box center [824, 374] width 99 height 26
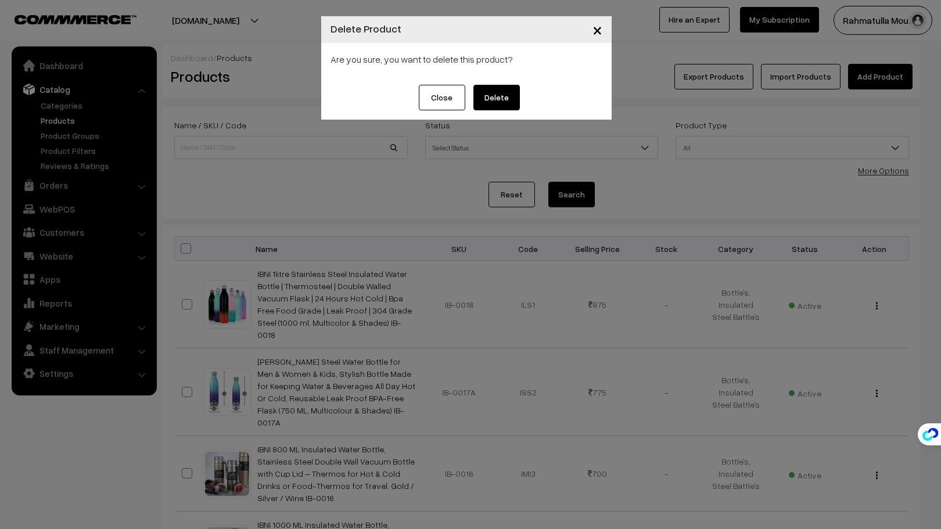
click at [500, 94] on button "Delete" at bounding box center [496, 98] width 46 height 26
